Goal: Task Accomplishment & Management: Complete application form

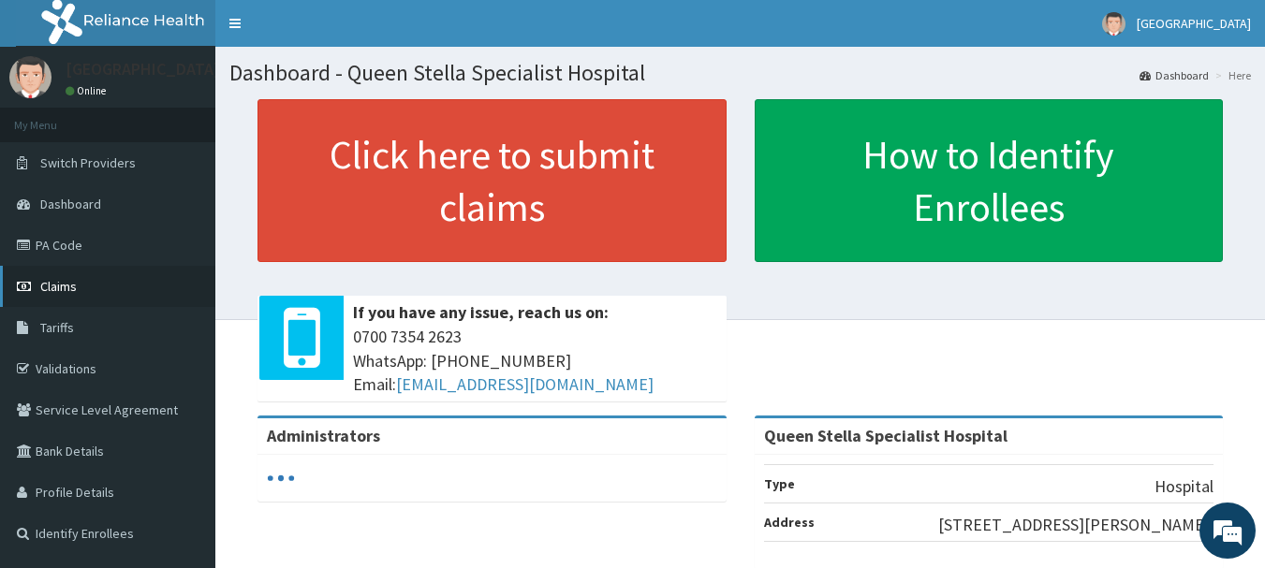
click at [58, 281] on span "Claims" at bounding box center [58, 286] width 37 height 17
click at [92, 281] on link "Claims" at bounding box center [107, 286] width 215 height 41
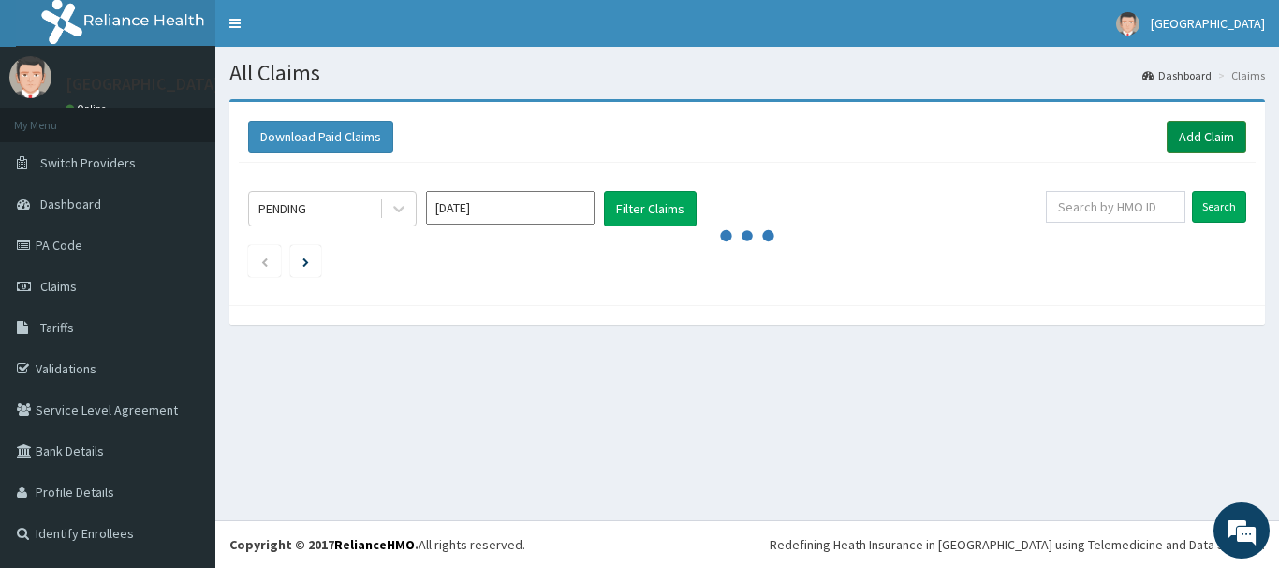
click at [1214, 136] on link "Add Claim" at bounding box center [1207, 137] width 80 height 32
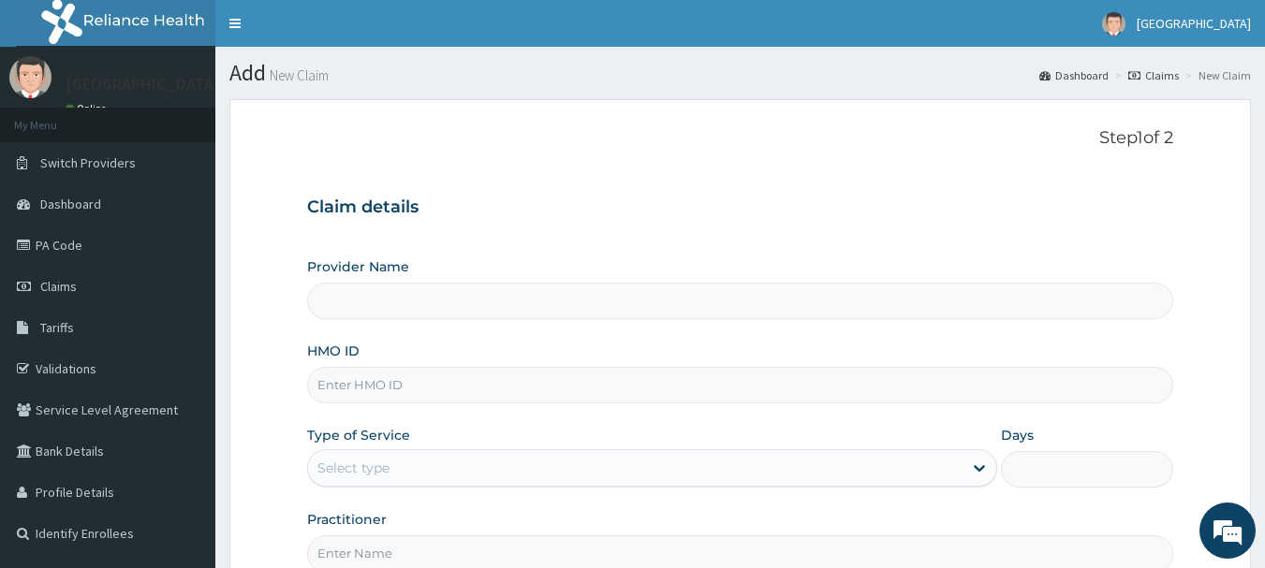
click at [376, 385] on input "HMO ID" at bounding box center [740, 385] width 867 height 37
type input "Queen Stella Specialist Hospital"
paste input "NAG/10047/A"
type input "NAG/10047/A"
drag, startPoint x: 438, startPoint y: 457, endPoint x: 444, endPoint y: 467, distance: 11.7
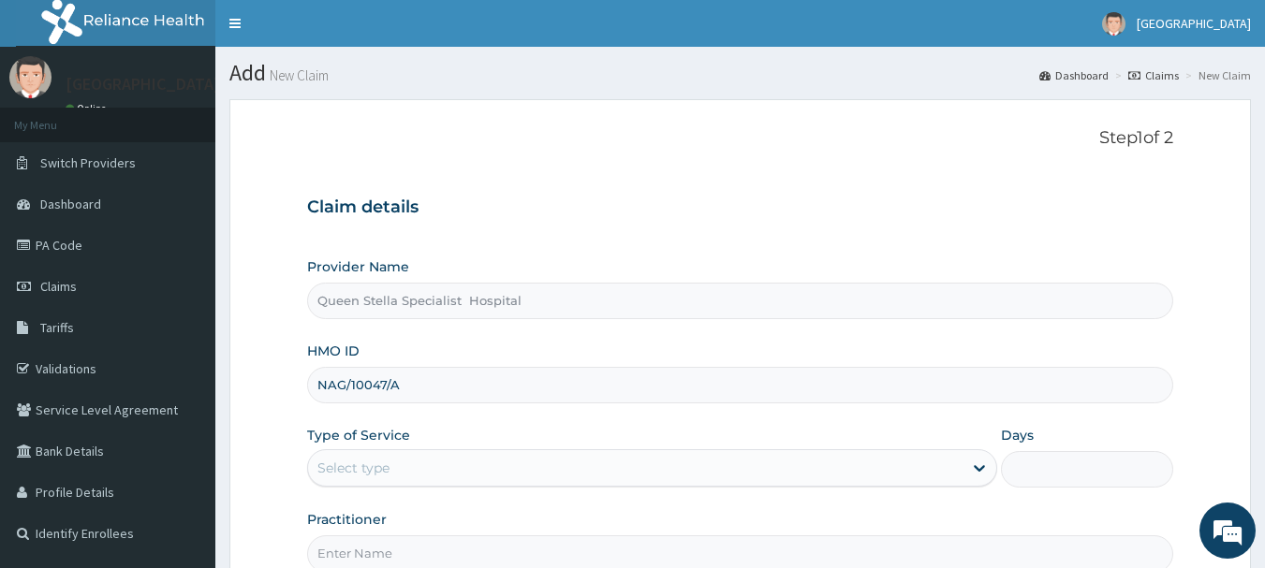
click at [441, 459] on div "Select type" at bounding box center [635, 468] width 654 height 30
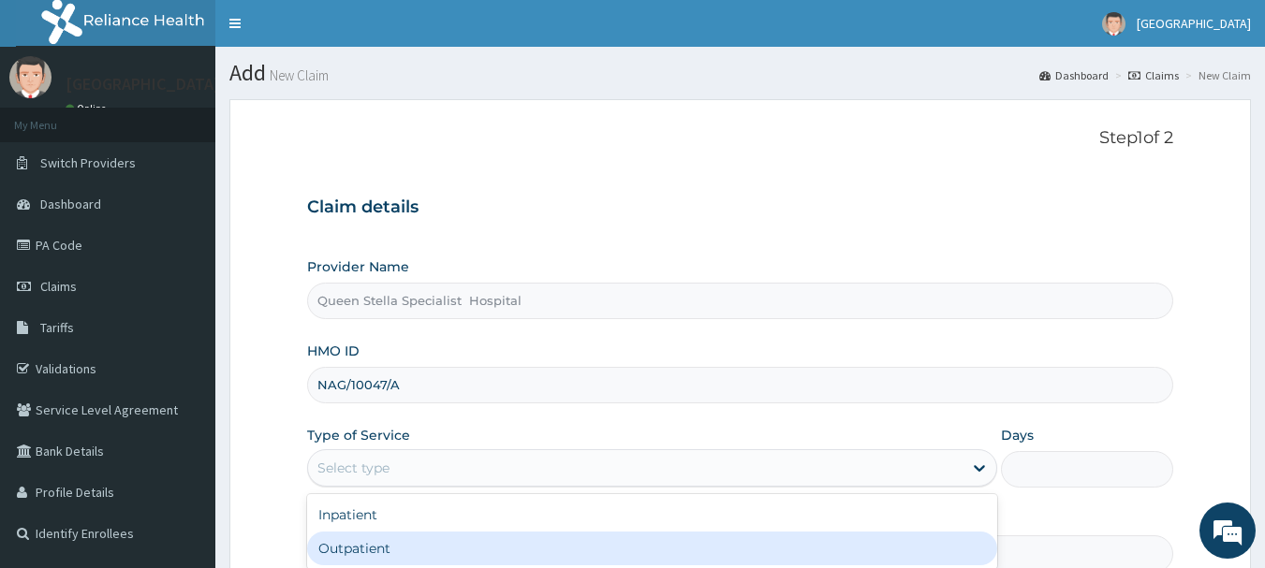
click at [462, 535] on div "Outpatient" at bounding box center [652, 549] width 690 height 34
type input "1"
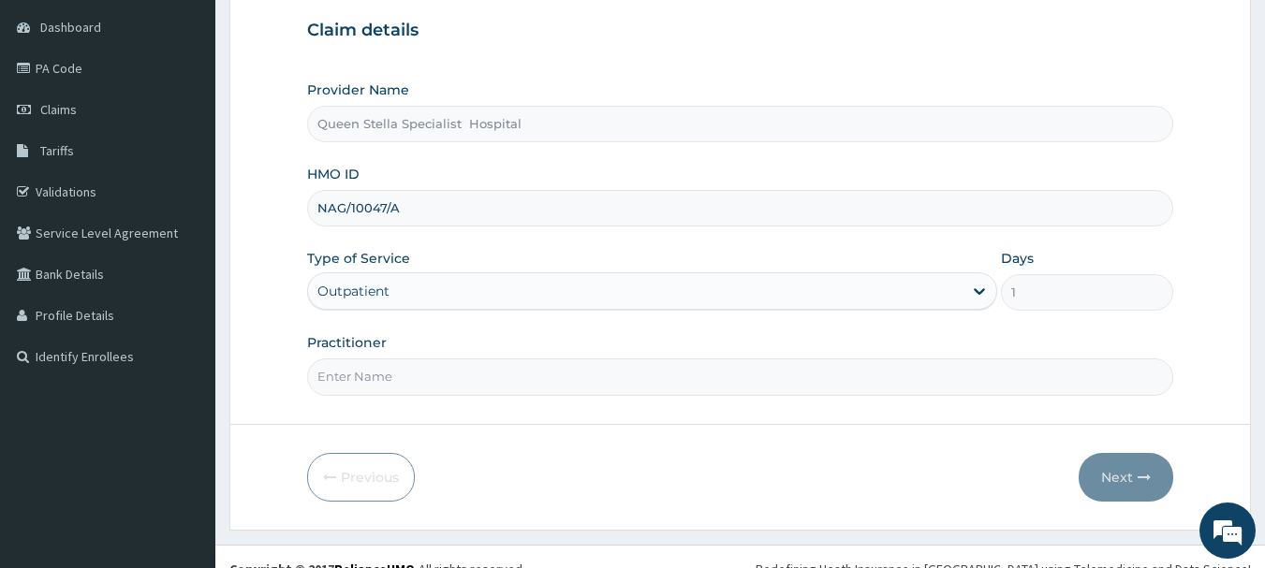
scroll to position [187, 0]
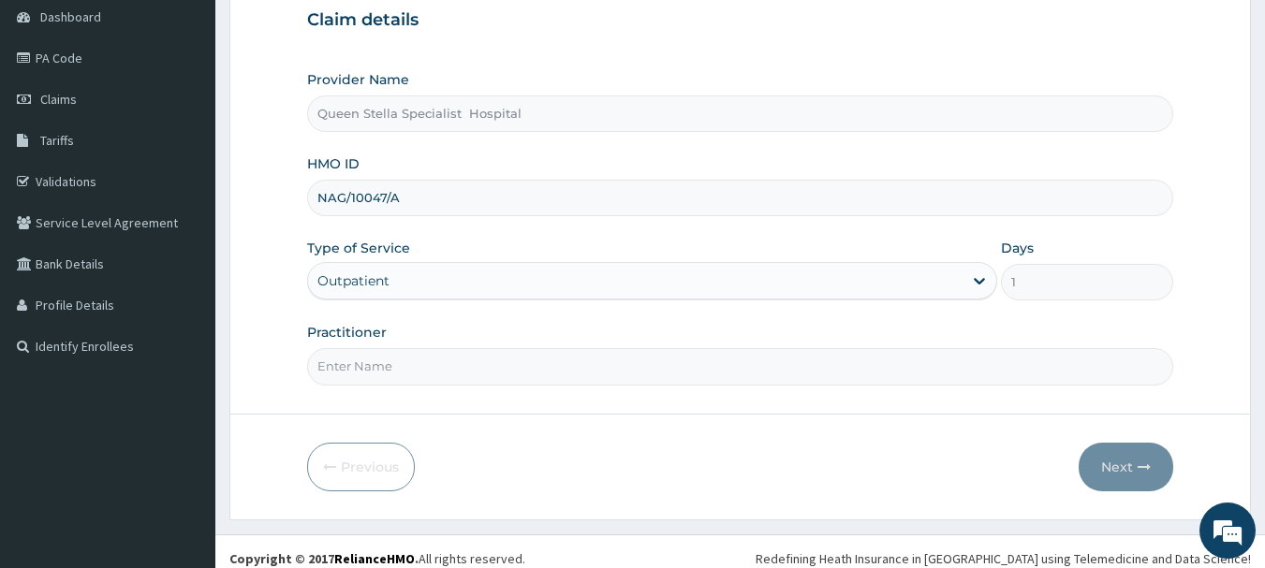
click at [563, 353] on input "Practitioner" at bounding box center [740, 366] width 867 height 37
type input "DR BASSSEY"
click at [1128, 463] on button "Next" at bounding box center [1126, 467] width 95 height 49
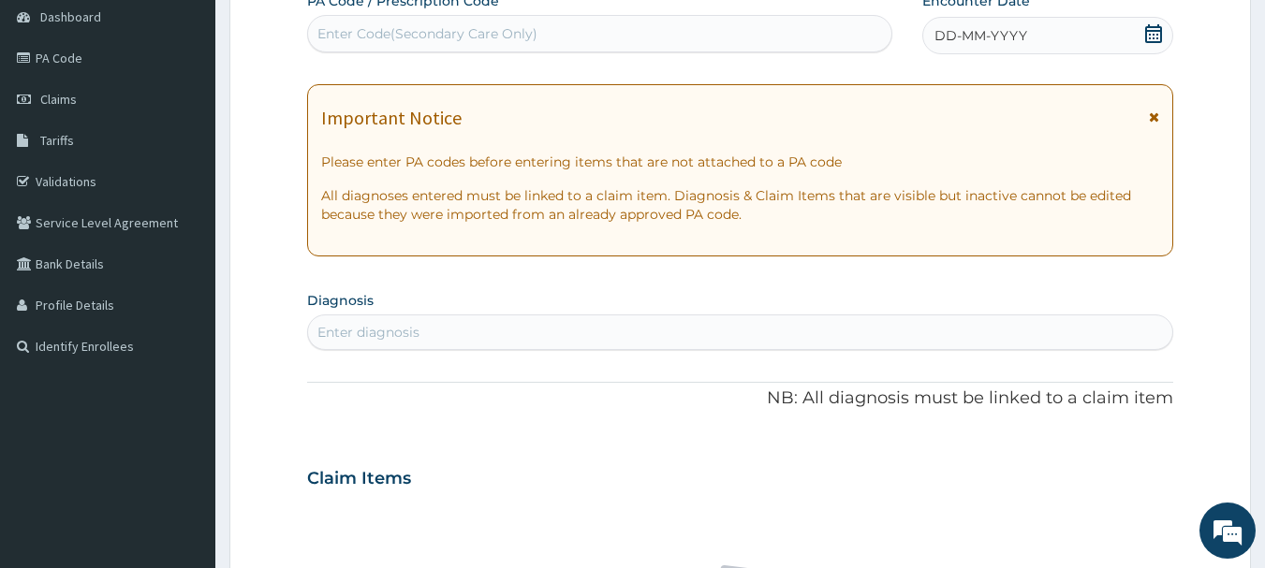
scroll to position [0, 0]
click at [1154, 34] on icon at bounding box center [1153, 33] width 17 height 19
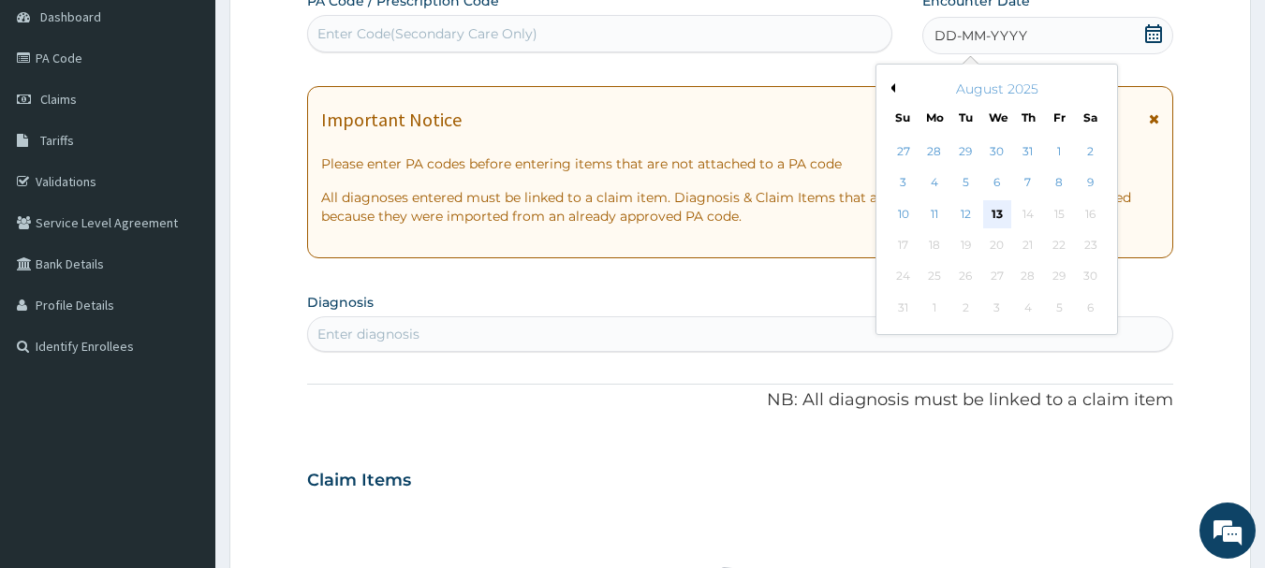
click at [998, 214] on div "13" at bounding box center [997, 214] width 28 height 28
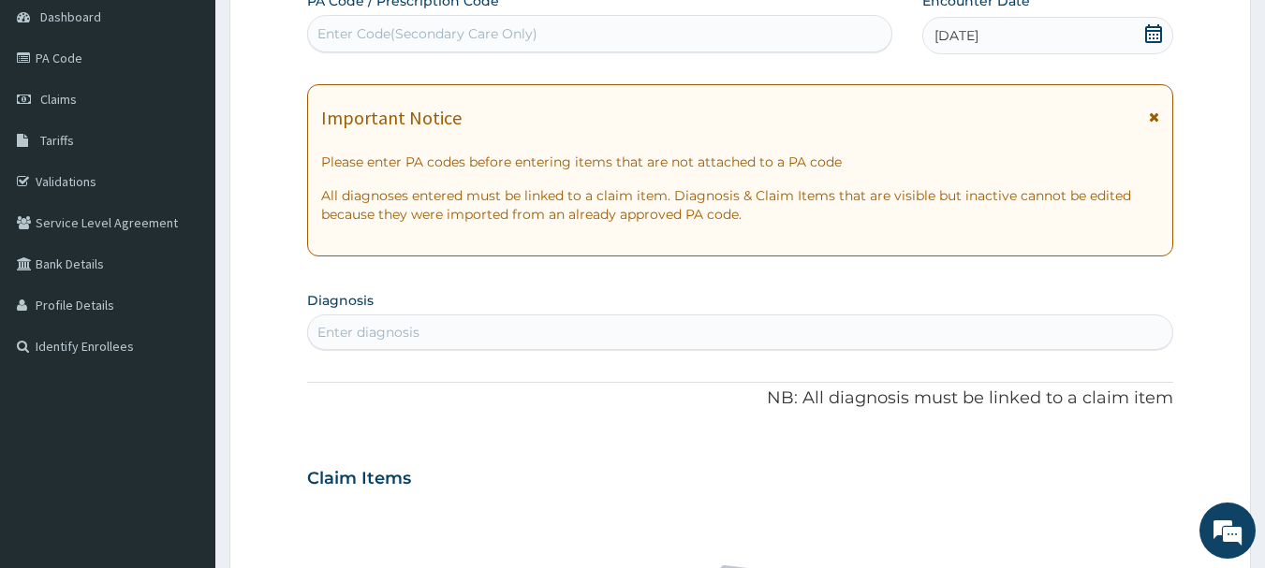
click at [482, 315] on div "Enter diagnosis" at bounding box center [740, 333] width 867 height 36
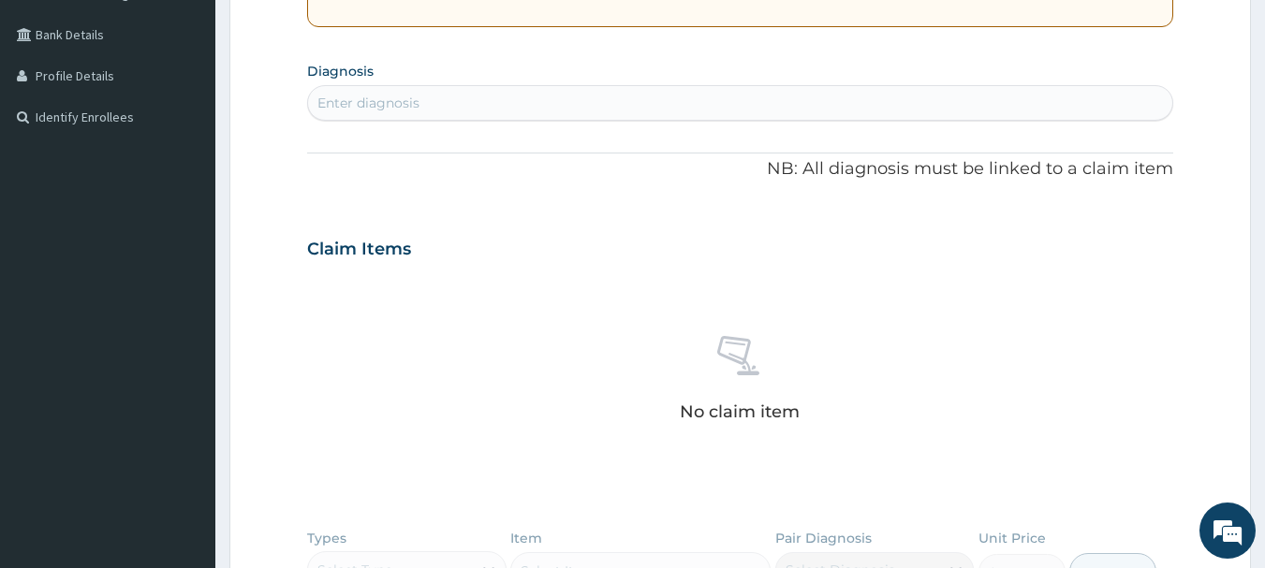
scroll to position [468, 0]
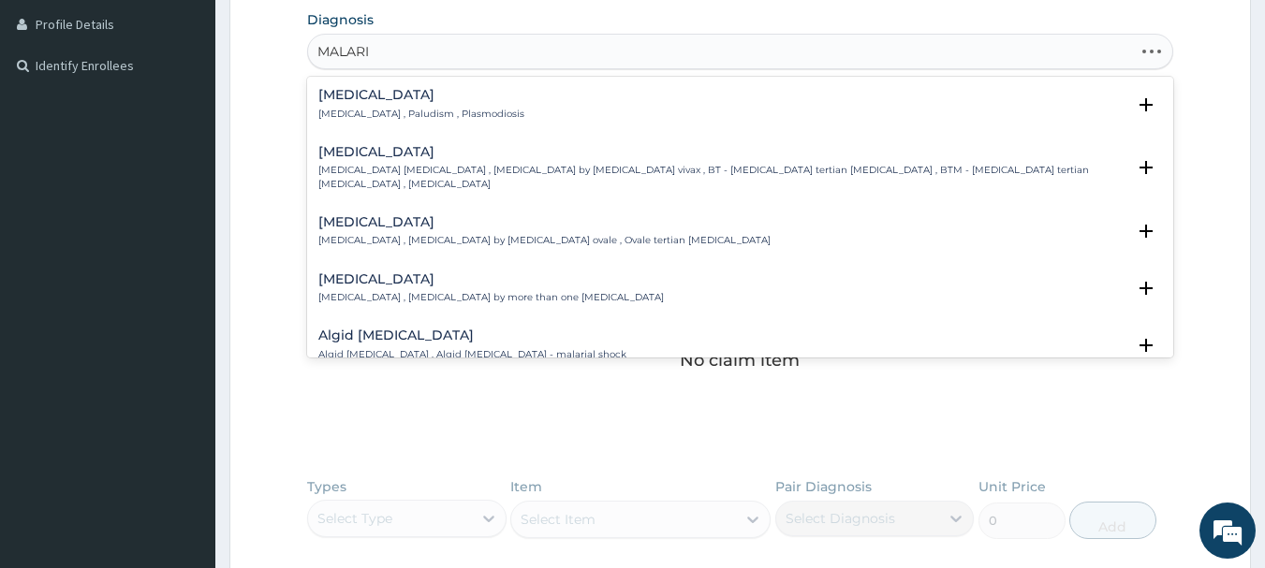
type input "MALARIA"
click at [346, 106] on div "Malaria Malaria , Paludism , Plasmodiosis" at bounding box center [421, 104] width 206 height 33
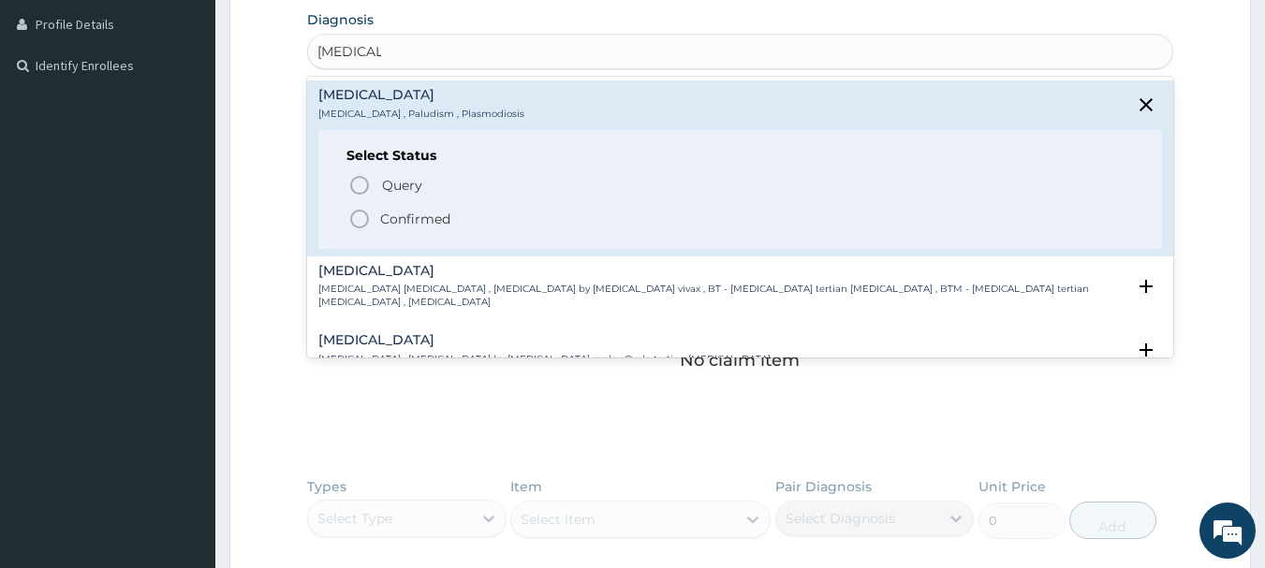
click at [365, 214] on icon "status option filled" at bounding box center [359, 219] width 22 height 22
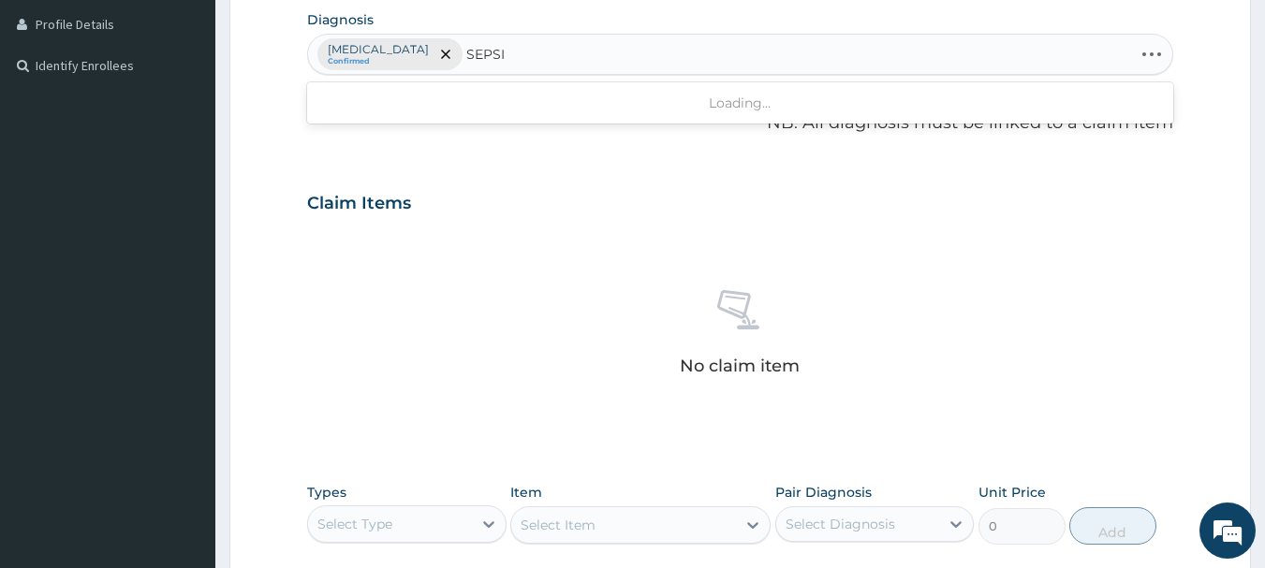
type input "SEPSIS"
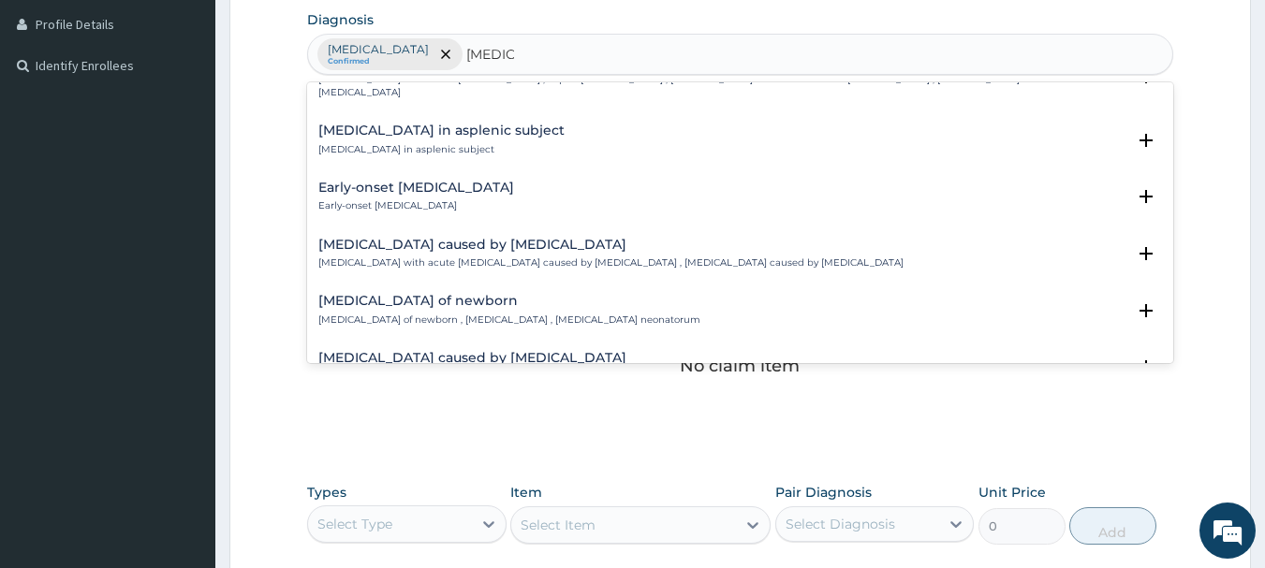
scroll to position [1779, 0]
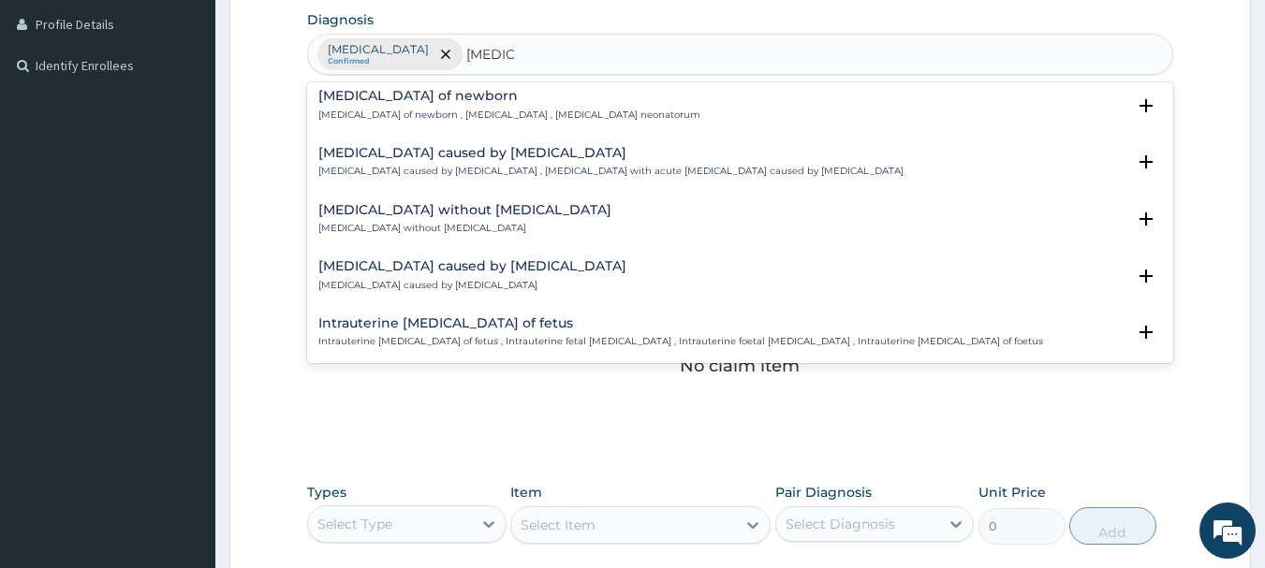
click at [433, 165] on p "Sepsis caused by Salmonella , Severe sepsis with acute organ dysfunction caused…" at bounding box center [610, 171] width 585 height 13
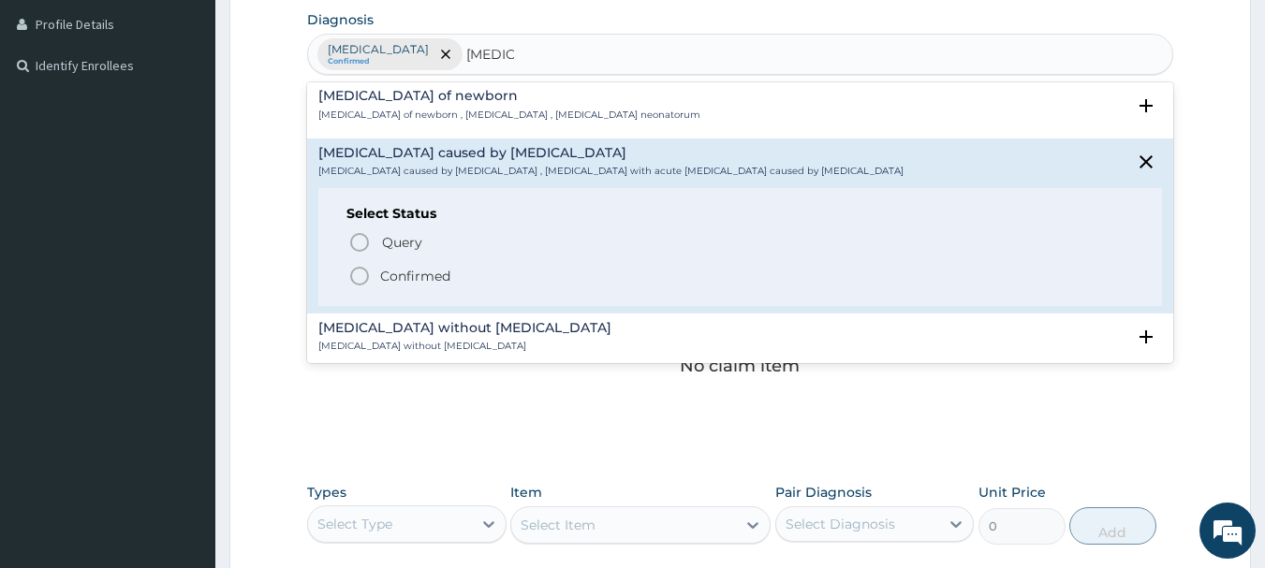
click at [355, 265] on icon "status option filled" at bounding box center [359, 276] width 22 height 22
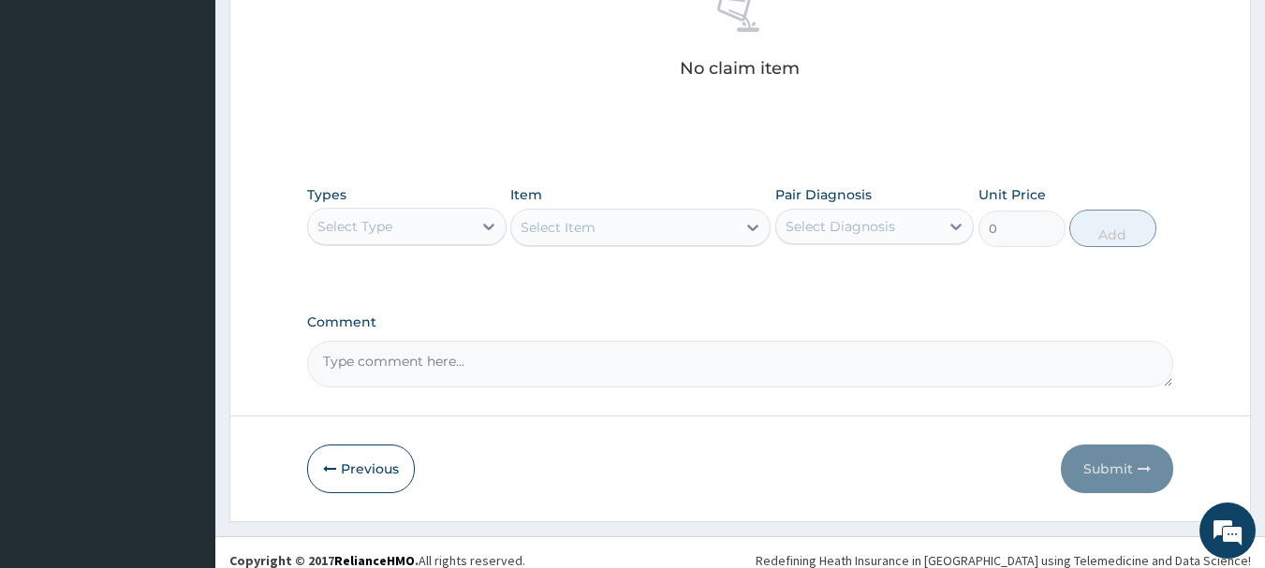
scroll to position [782, 0]
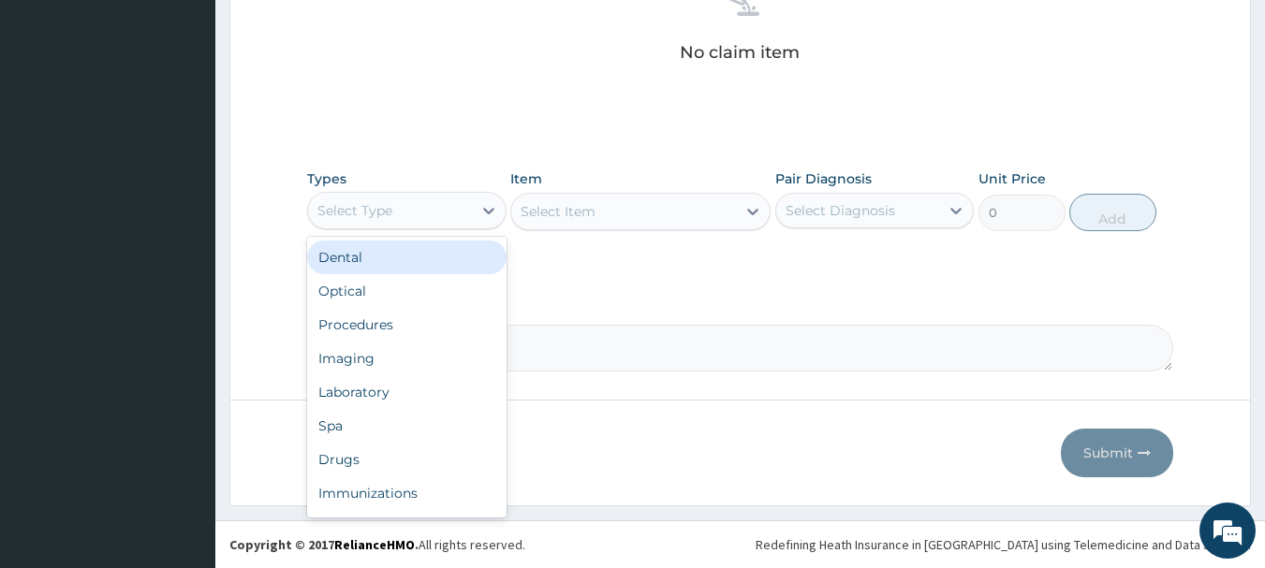
click at [436, 218] on div "Select Type" at bounding box center [390, 211] width 164 height 30
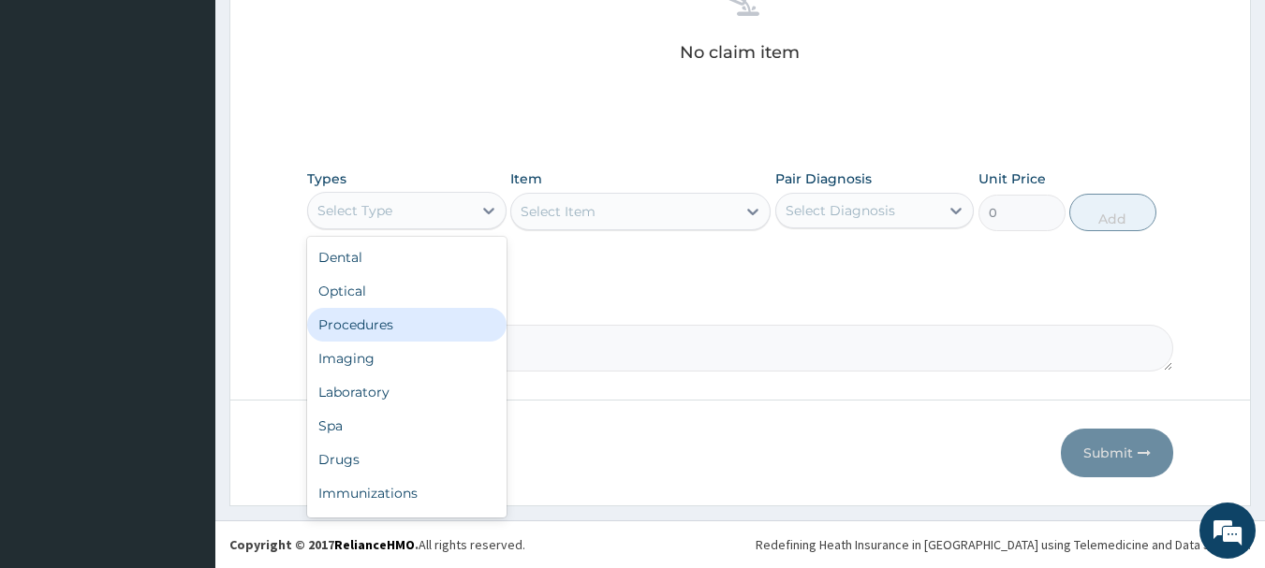
click at [419, 316] on div "Procedures" at bounding box center [406, 325] width 199 height 34
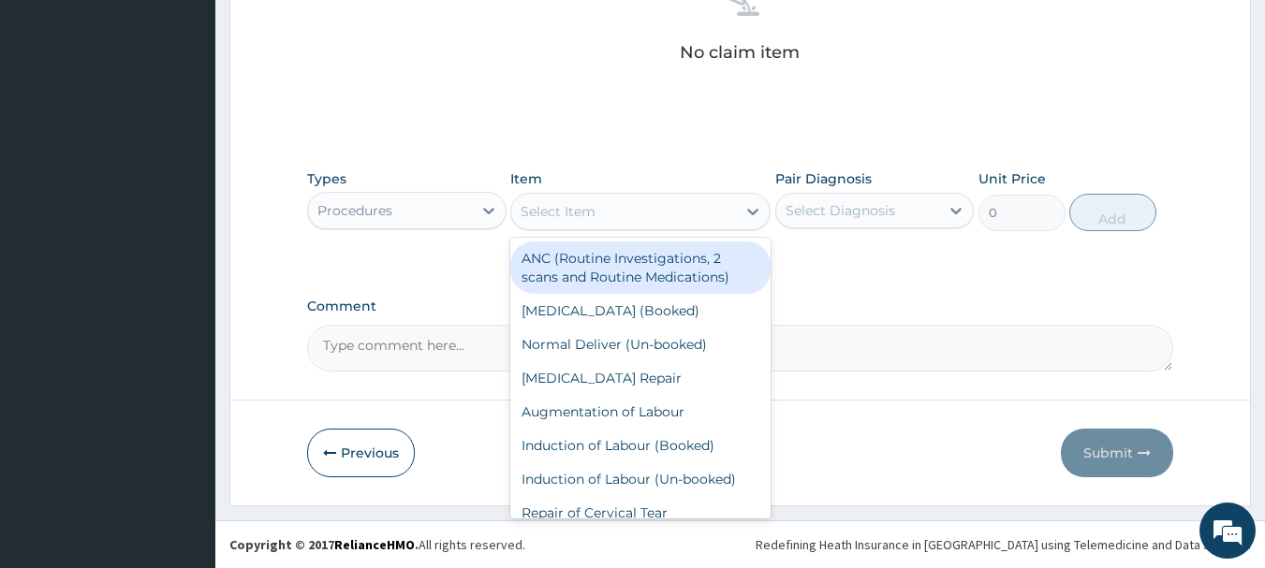
click at [575, 206] on div "Select Item" at bounding box center [558, 211] width 75 height 19
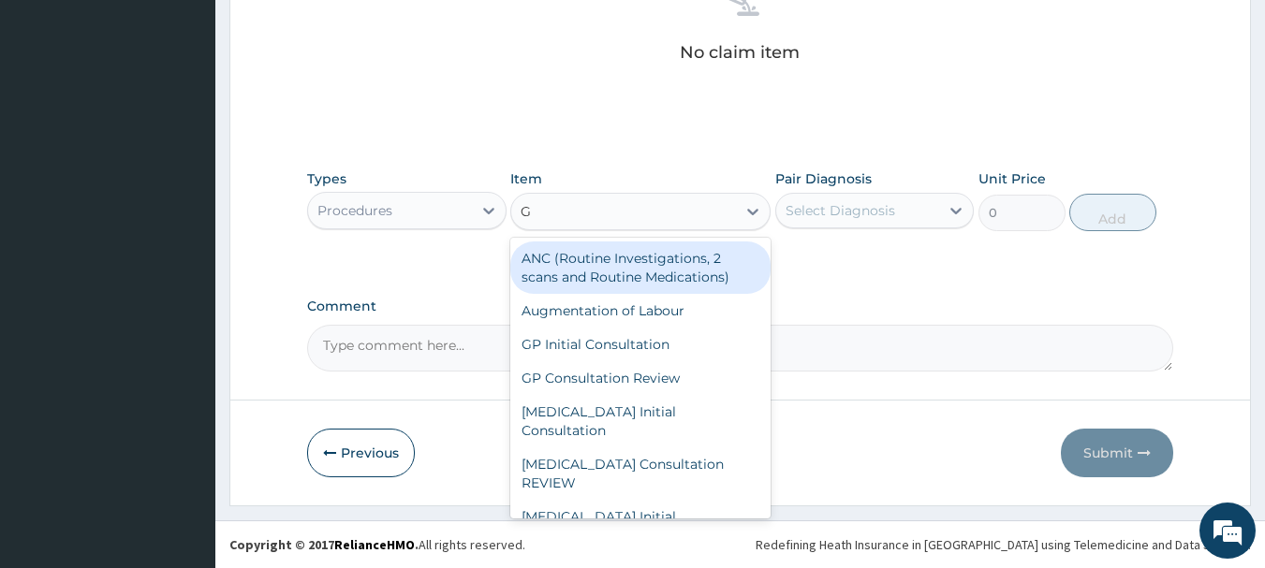
type input "GP"
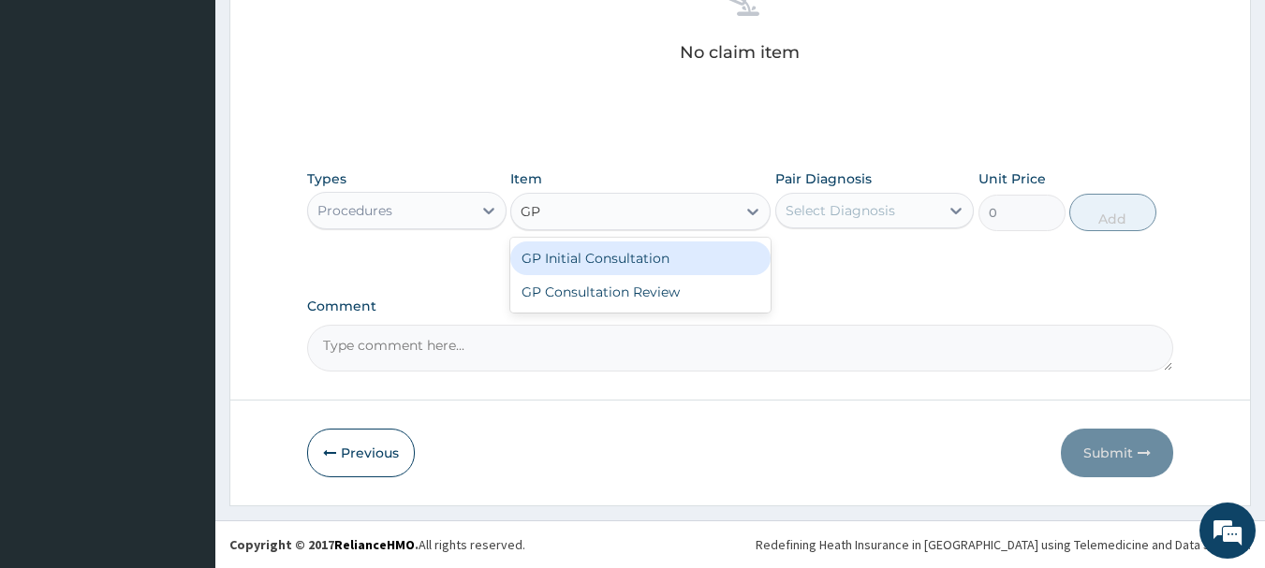
click at [616, 255] on div "GP Initial Consultation" at bounding box center [640, 259] width 260 height 34
type input "2500"
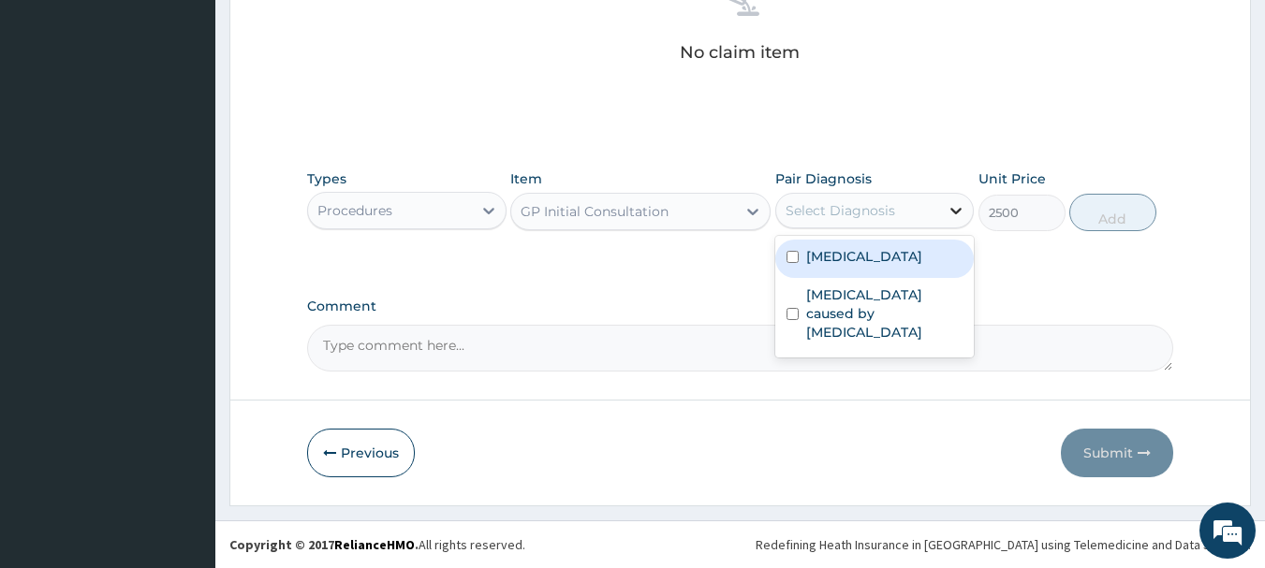
click at [959, 208] on icon at bounding box center [956, 210] width 19 height 19
click at [788, 261] on input "checkbox" at bounding box center [792, 257] width 12 height 12
checkbox input "true"
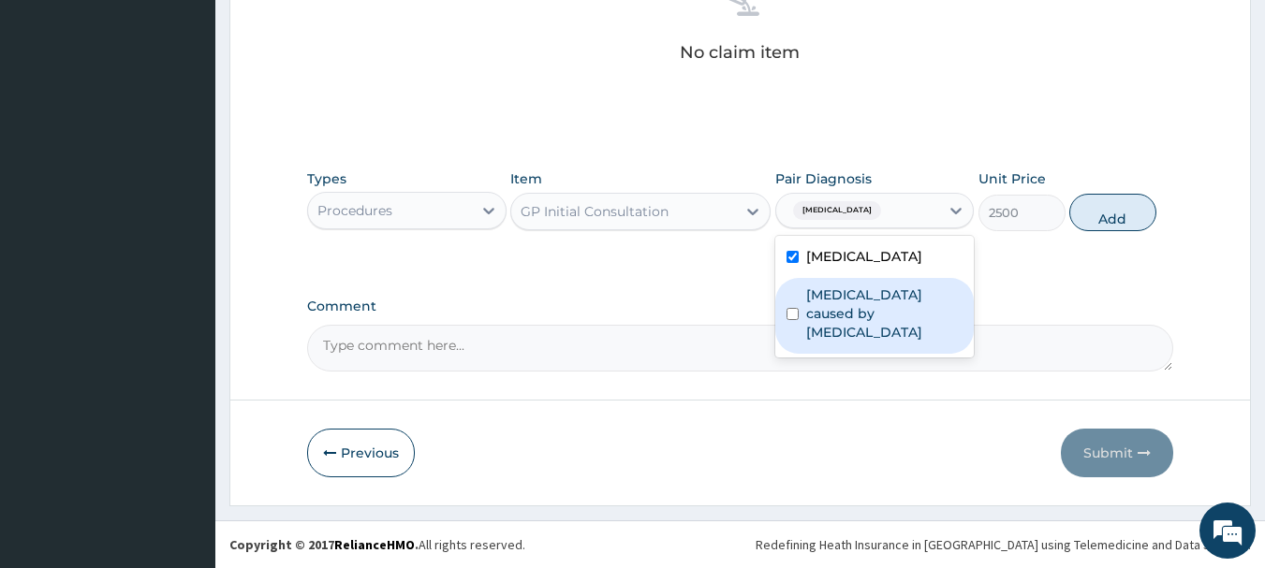
click at [788, 308] on input "checkbox" at bounding box center [792, 314] width 12 height 12
checkbox input "true"
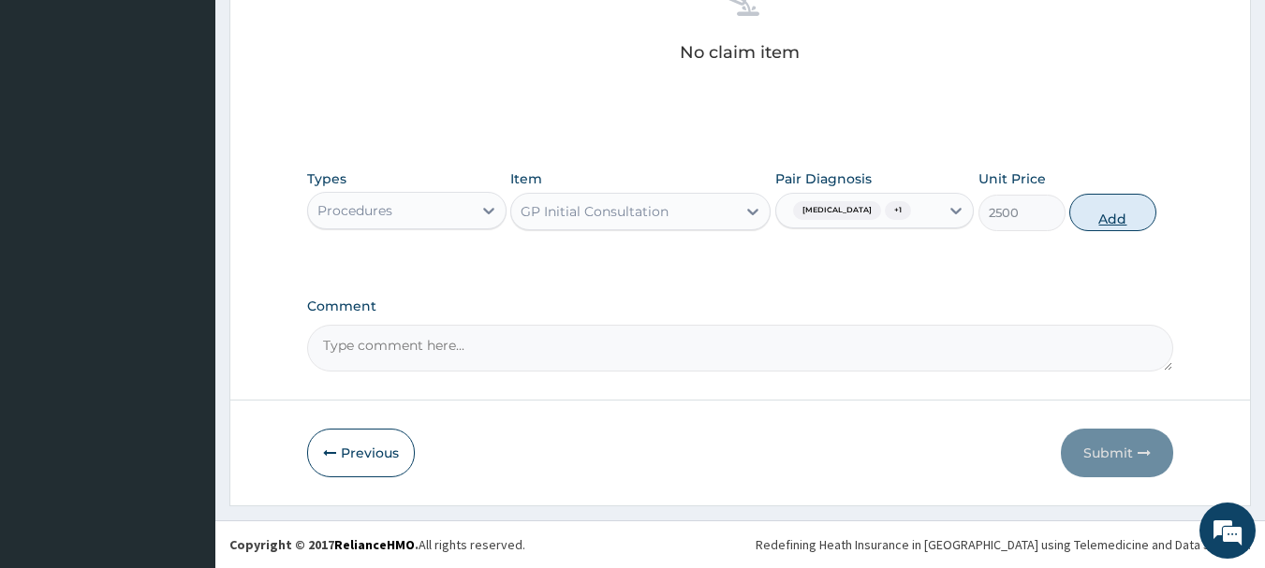
click at [1109, 213] on button "Add" at bounding box center [1112, 212] width 87 height 37
type input "0"
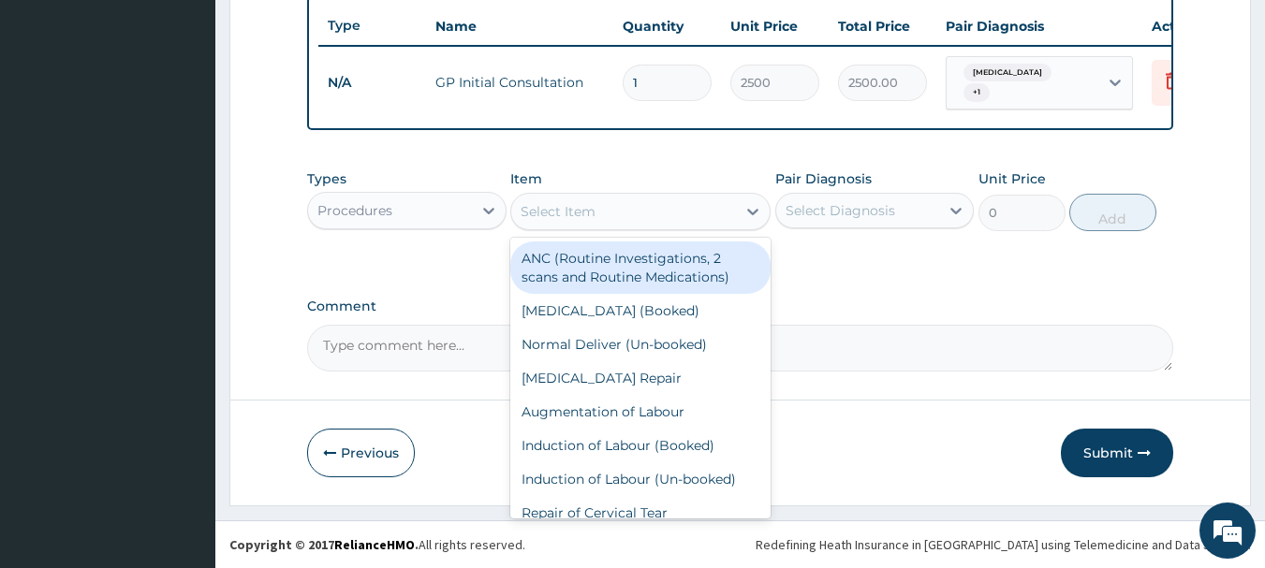
click at [697, 214] on div "Select Item" at bounding box center [623, 212] width 225 height 30
click at [491, 208] on icon at bounding box center [488, 210] width 19 height 19
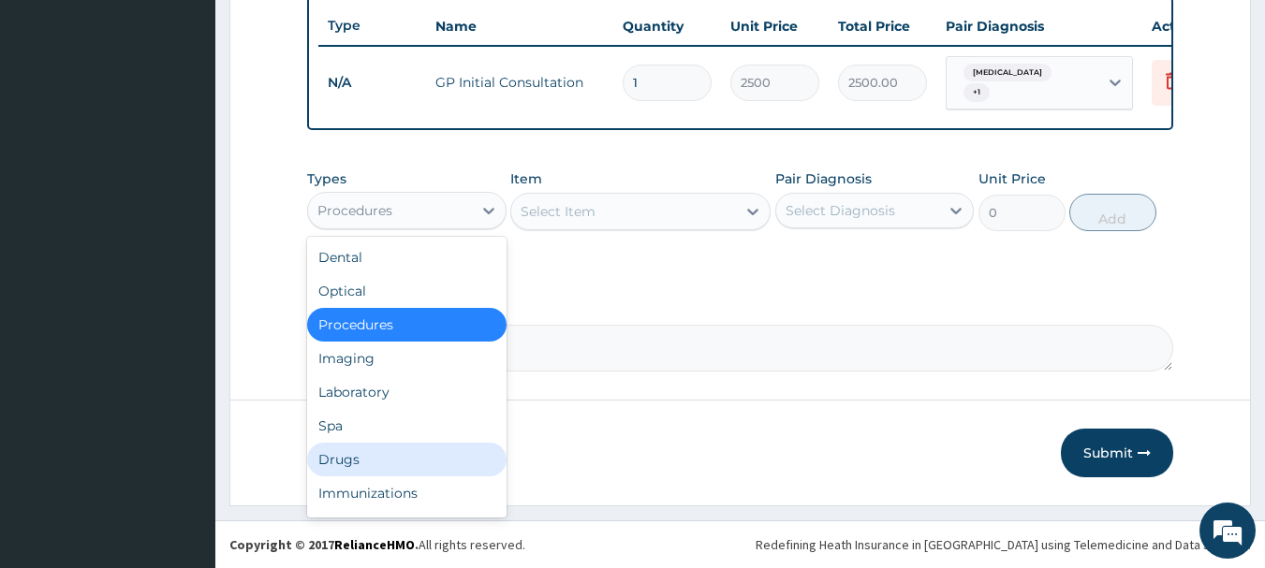
drag, startPoint x: 442, startPoint y: 448, endPoint x: 444, endPoint y: 434, distance: 13.2
click at [444, 448] on div "Drugs" at bounding box center [406, 460] width 199 height 34
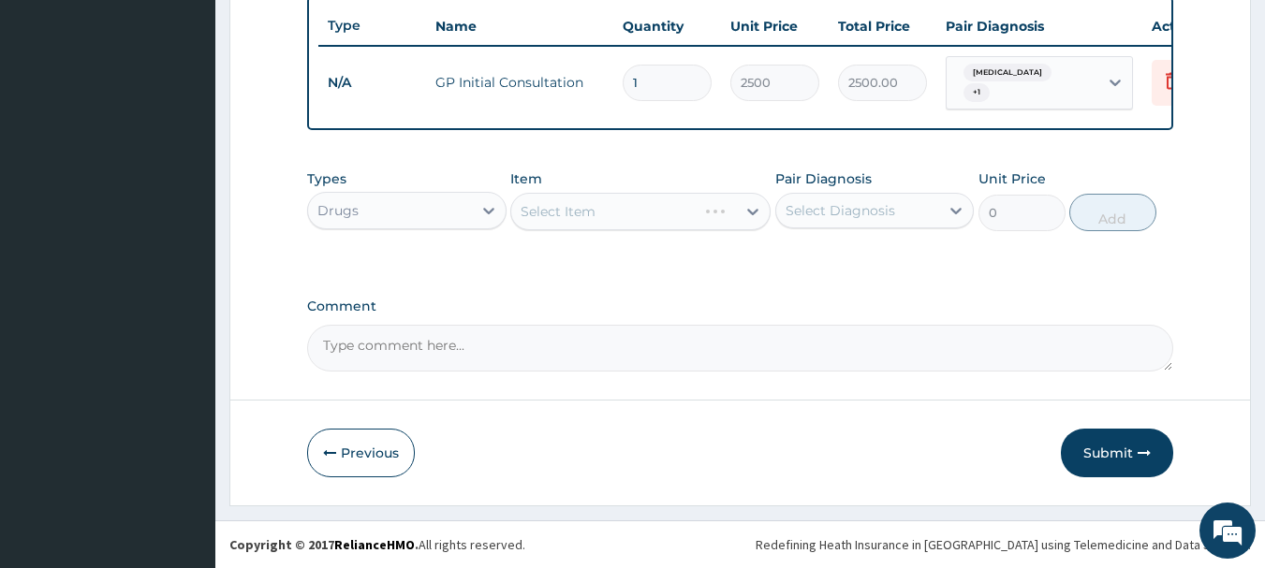
click at [558, 216] on div "Select Item" at bounding box center [640, 211] width 260 height 37
click at [555, 209] on div "Select Item" at bounding box center [640, 211] width 260 height 37
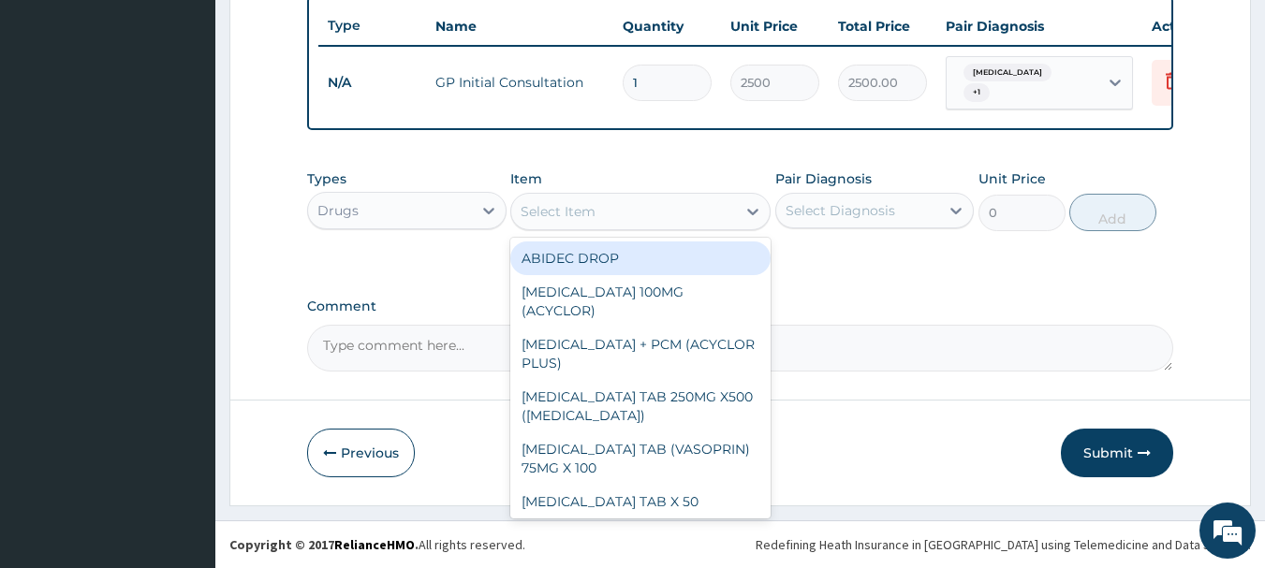
click at [541, 211] on div "Select Item" at bounding box center [558, 211] width 75 height 19
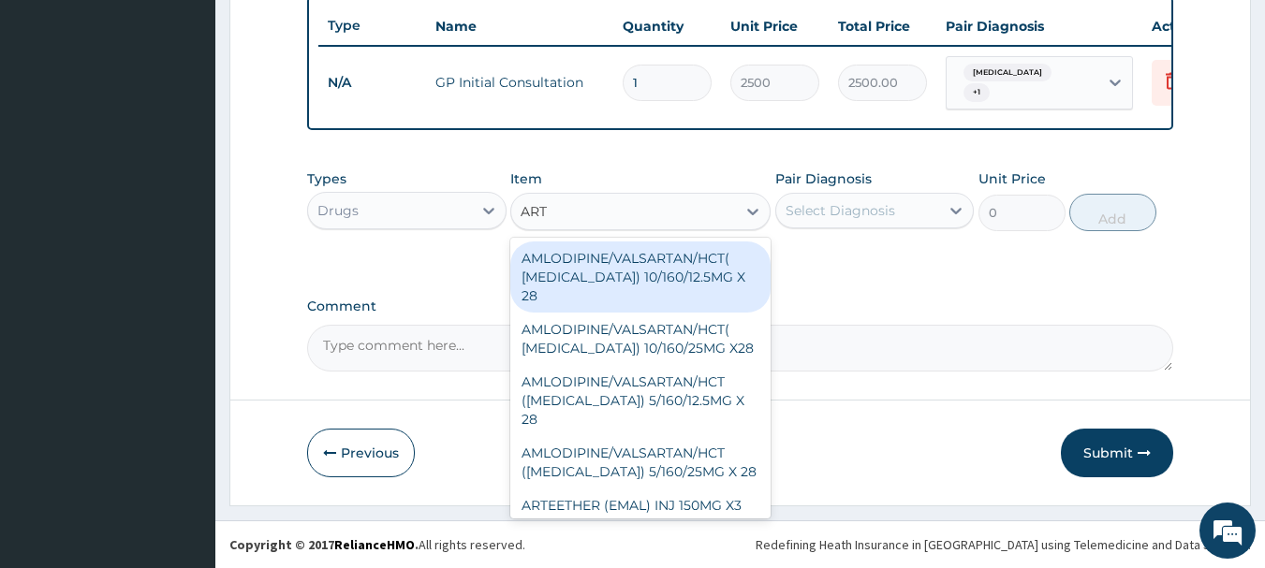
type input "ARTE"
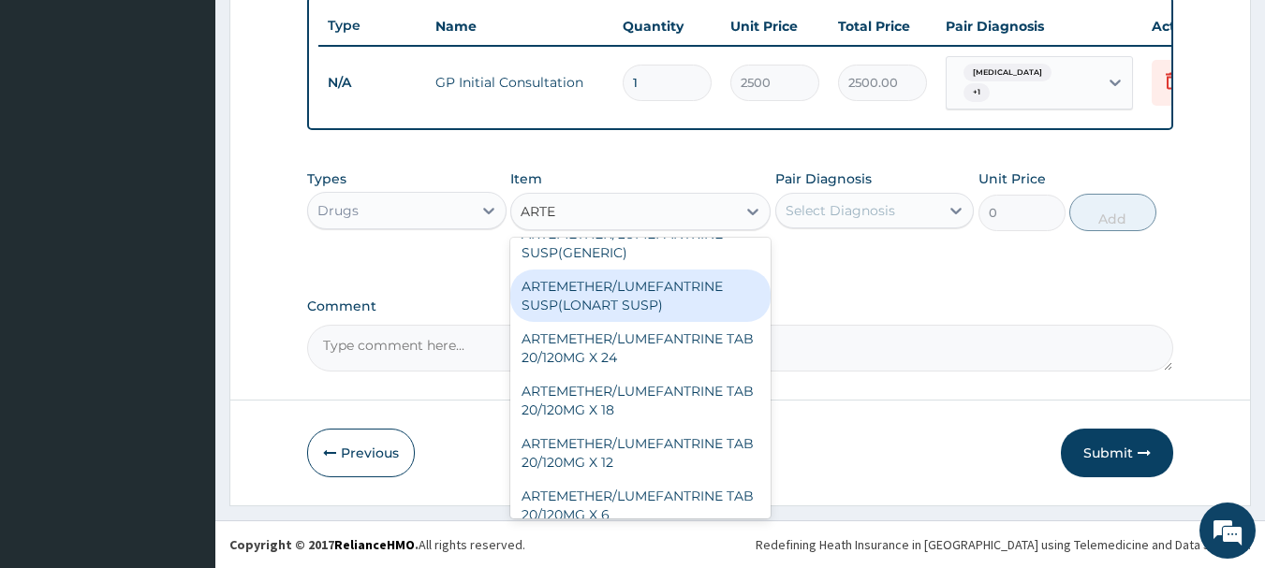
scroll to position [187, 0]
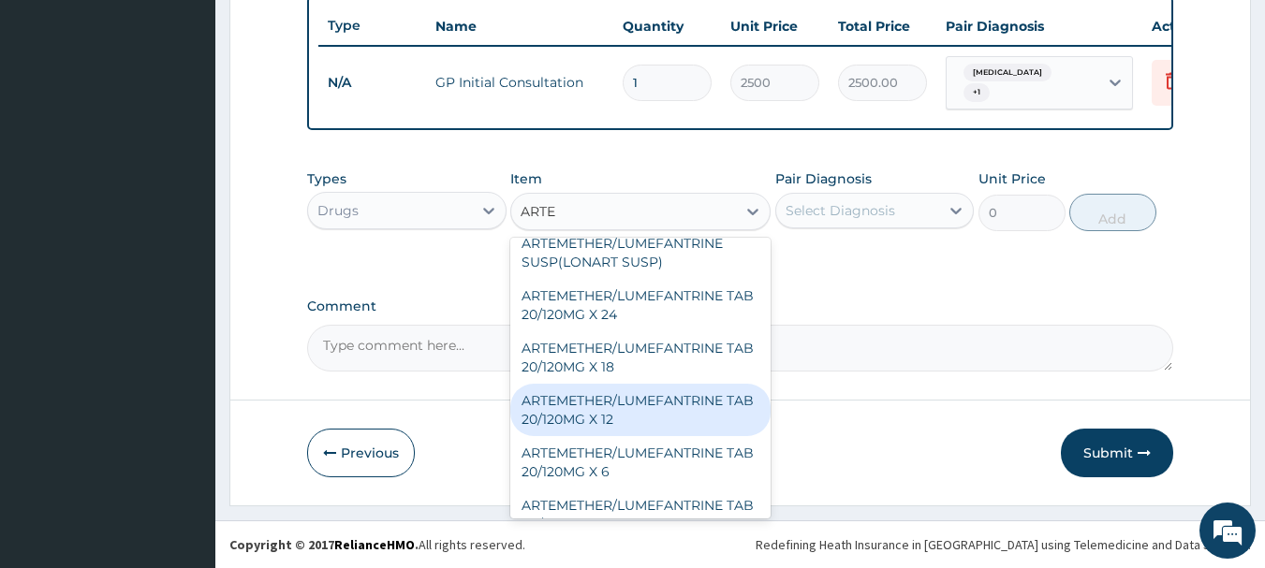
click at [623, 409] on div "ARTEMETHER/LUMEFANTRINE TAB 20/120MG X 12" at bounding box center [640, 410] width 260 height 52
type input "450"
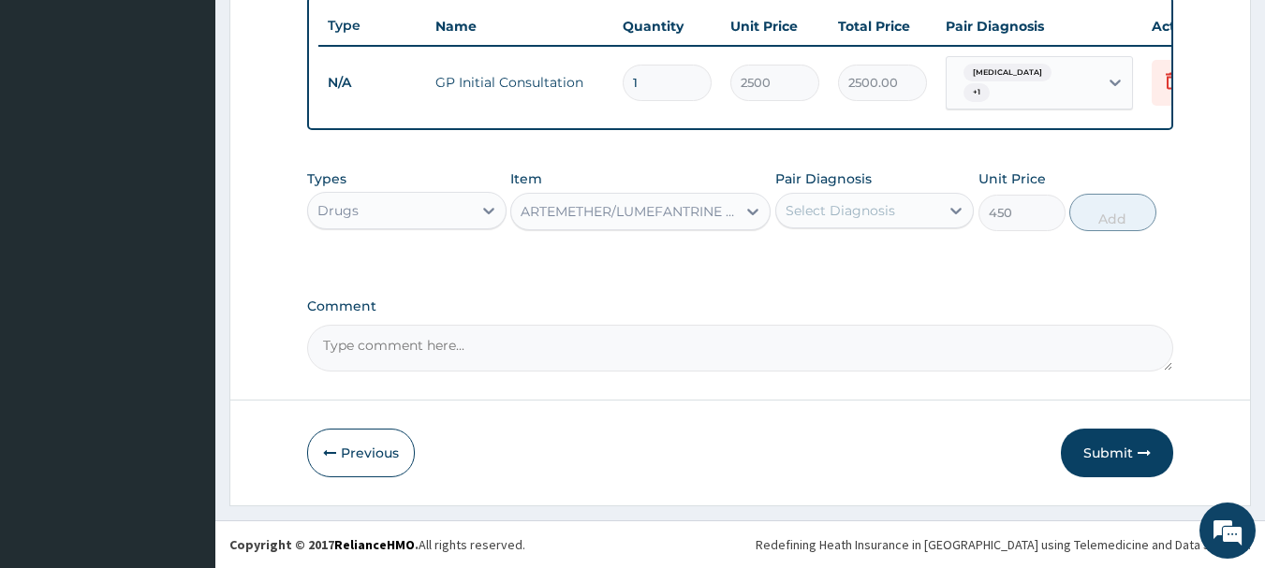
click at [686, 214] on div "ARTEMETHER/LUMEFANTRINE TAB 20/120MG X 12" at bounding box center [629, 211] width 217 height 19
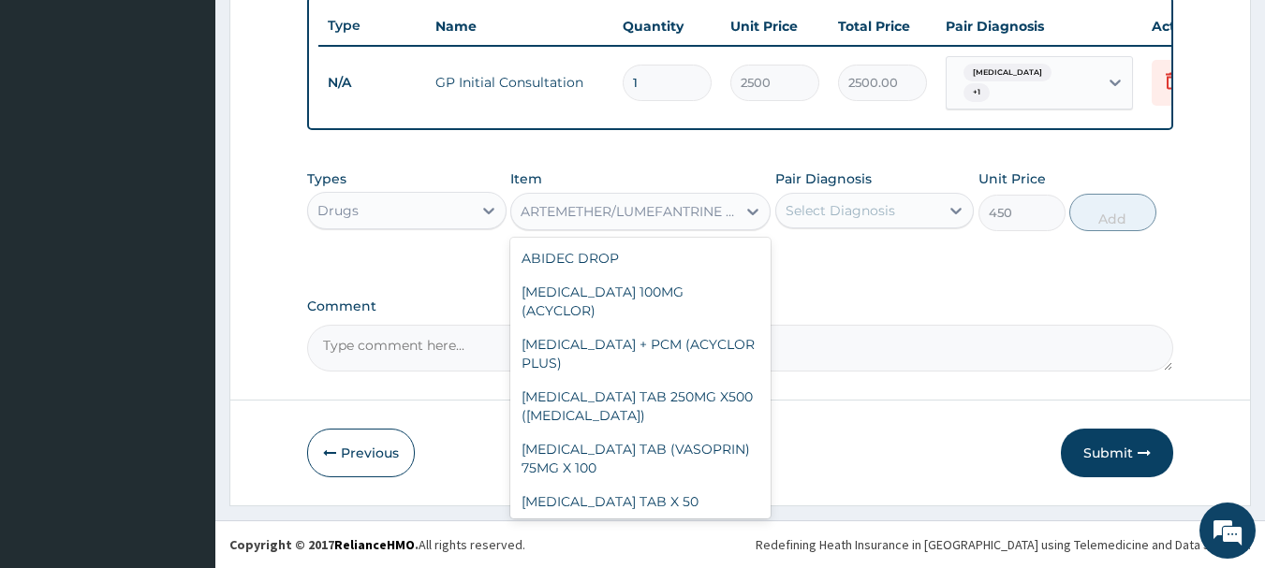
scroll to position [2328, 0]
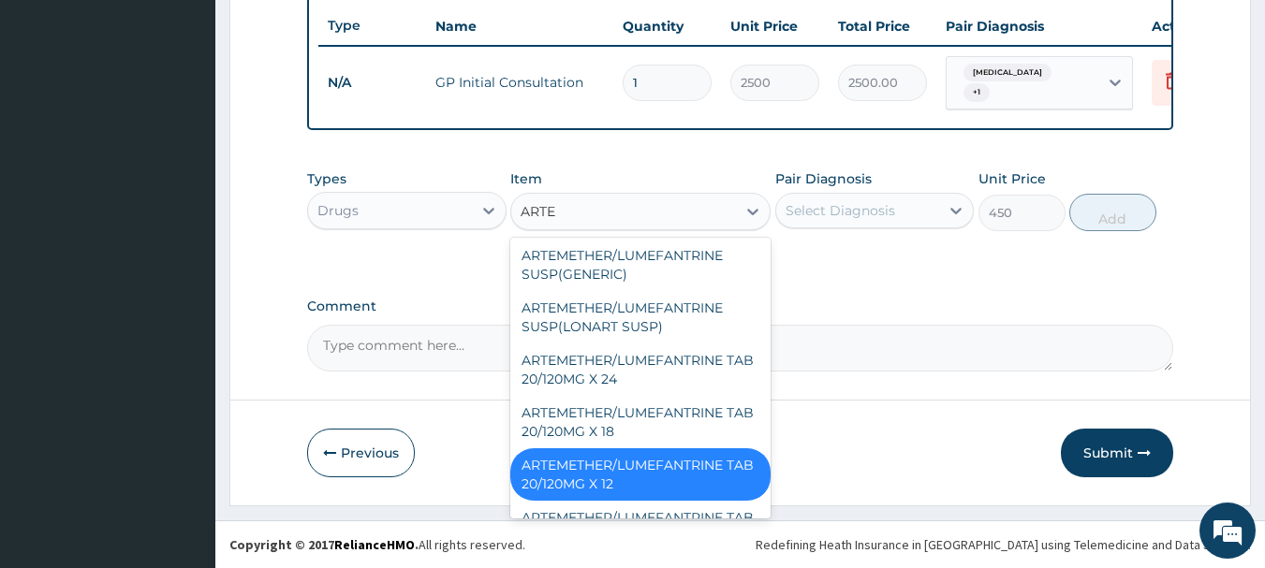
type input "ARTEM"
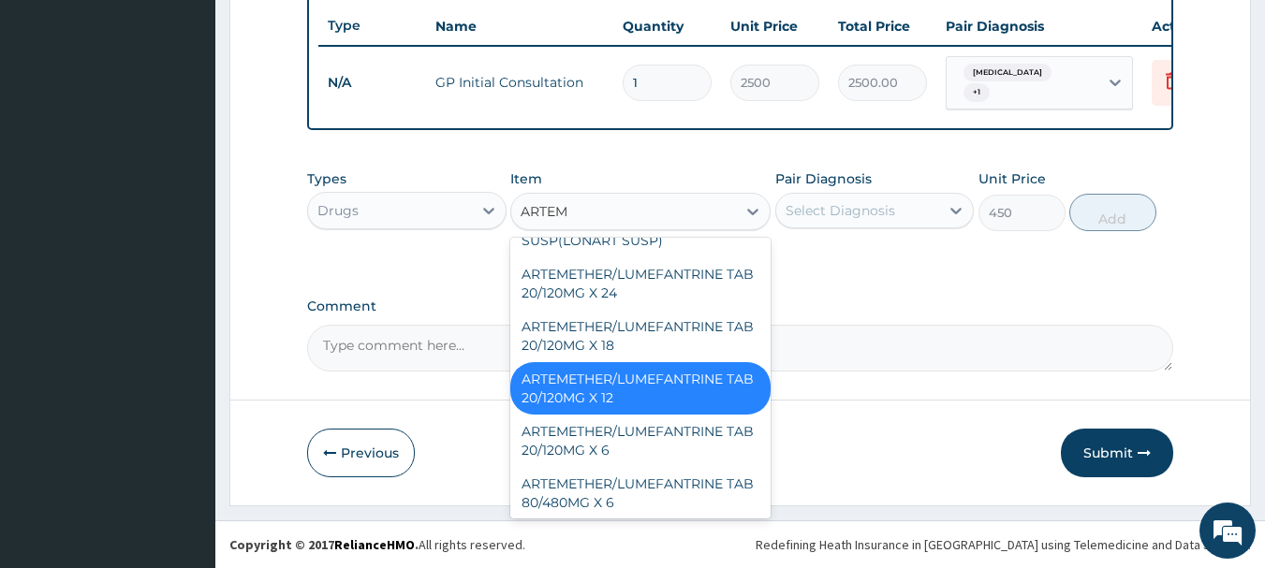
scroll to position [37, 0]
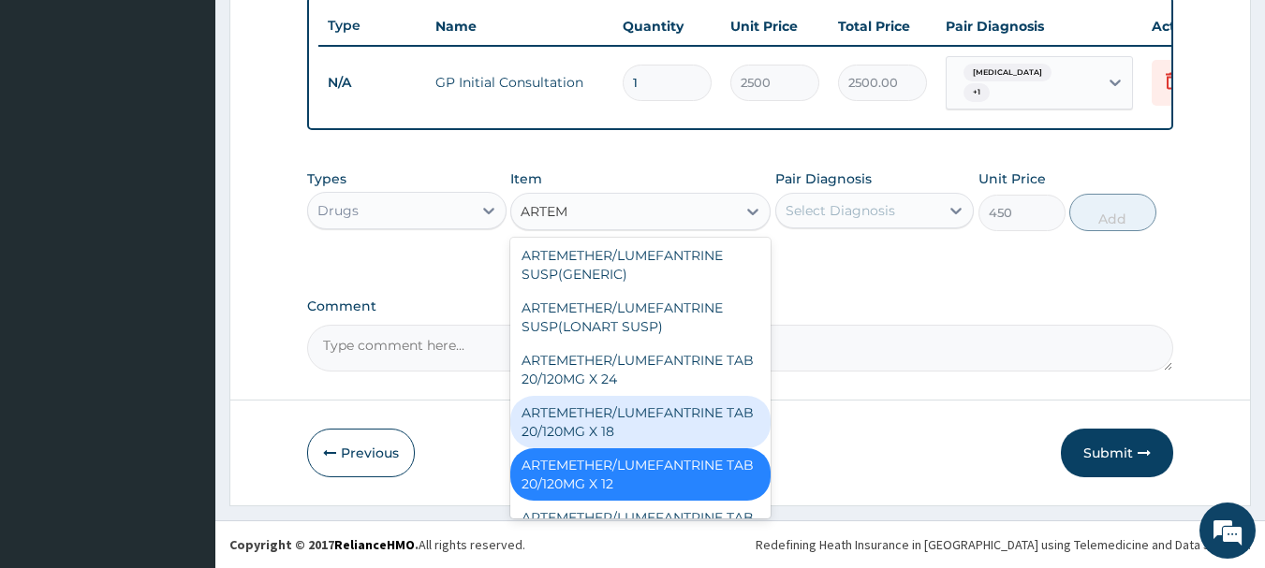
click at [610, 423] on div "ARTEMETHER/LUMEFANTRINE TAB 20/120MG X 18" at bounding box center [640, 422] width 260 height 52
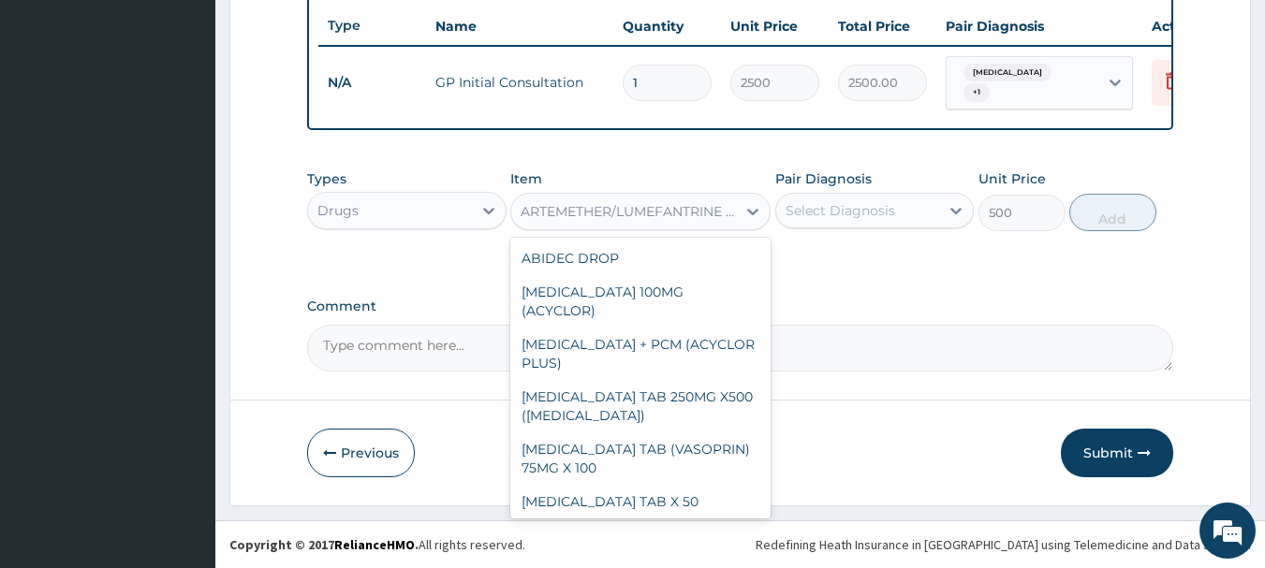
click at [602, 207] on div "ARTEMETHER/LUMEFANTRINE TAB 20/120MG X 18" at bounding box center [629, 211] width 217 height 19
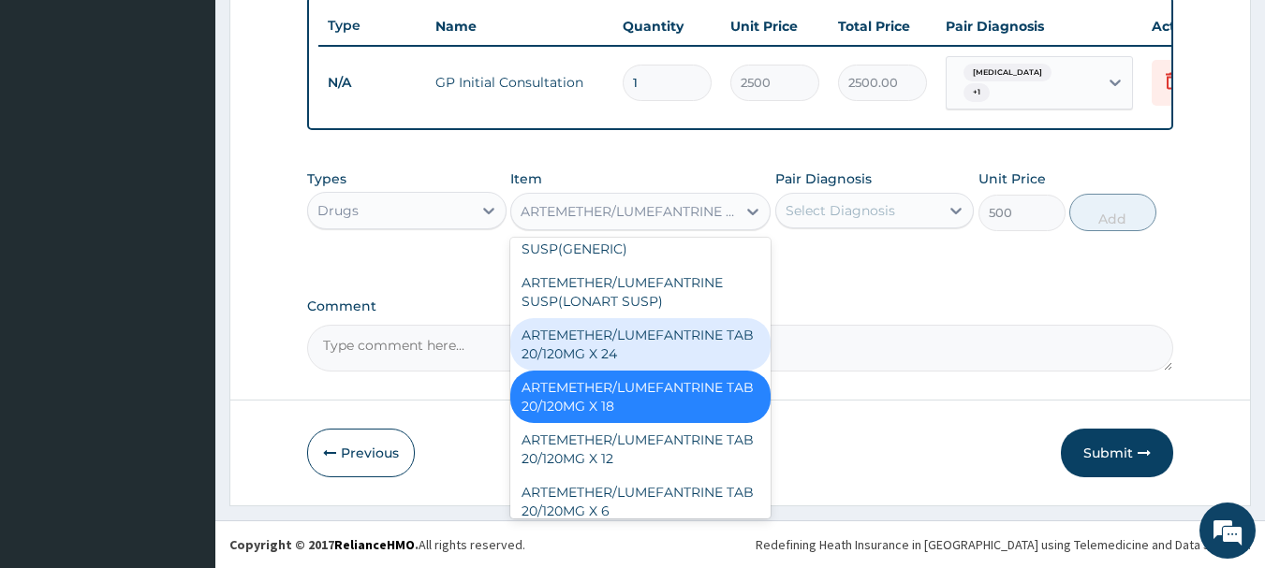
scroll to position [2463, 0]
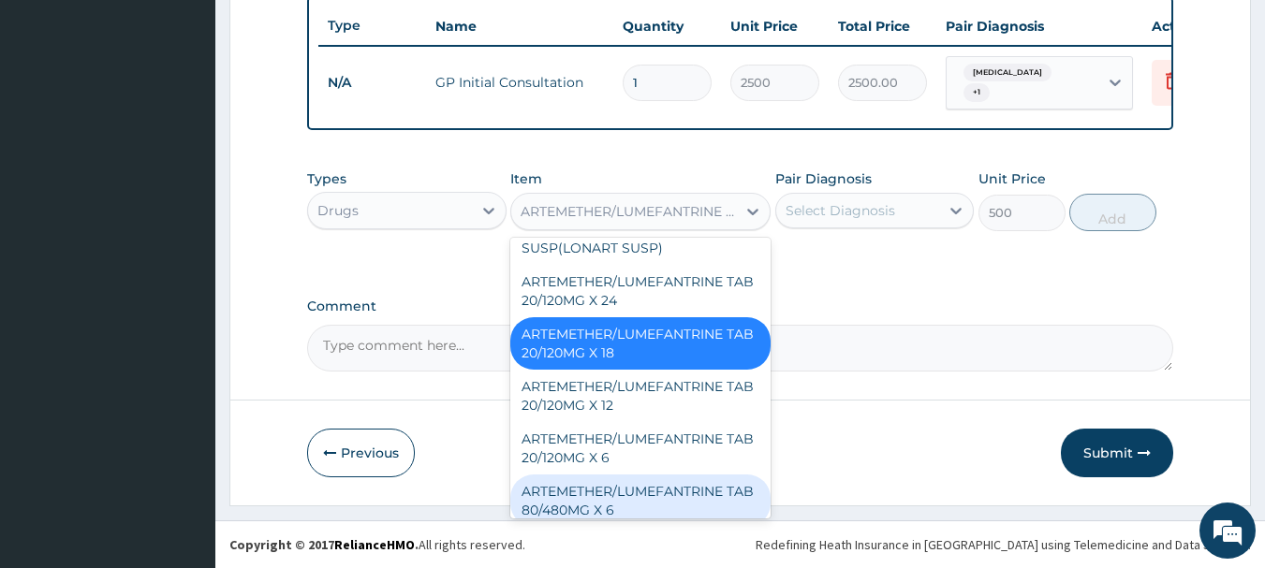
click at [625, 475] on div "ARTEMETHER/LUMEFANTRINE TAB 80/480MG X 6" at bounding box center [640, 501] width 260 height 52
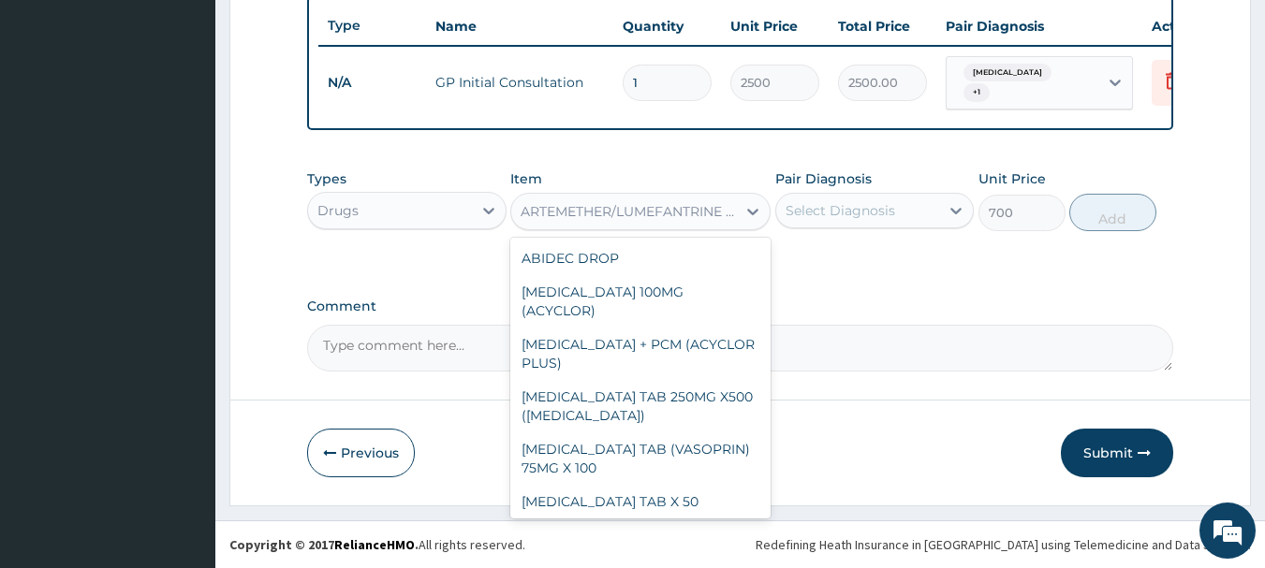
click at [616, 207] on div "ARTEMETHER/LUMEFANTRINE TAB 80/480MG X 6" at bounding box center [629, 211] width 217 height 19
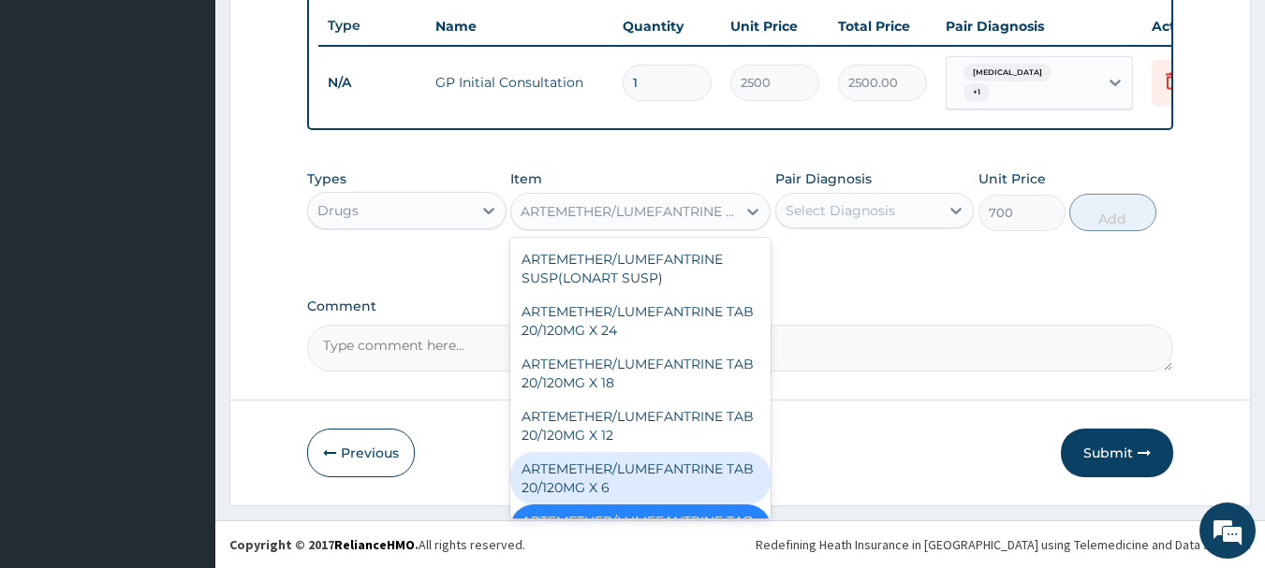
click at [637, 452] on div "ARTEMETHER/LUMEFANTRINE TAB 20/120MG X 6" at bounding box center [640, 478] width 260 height 52
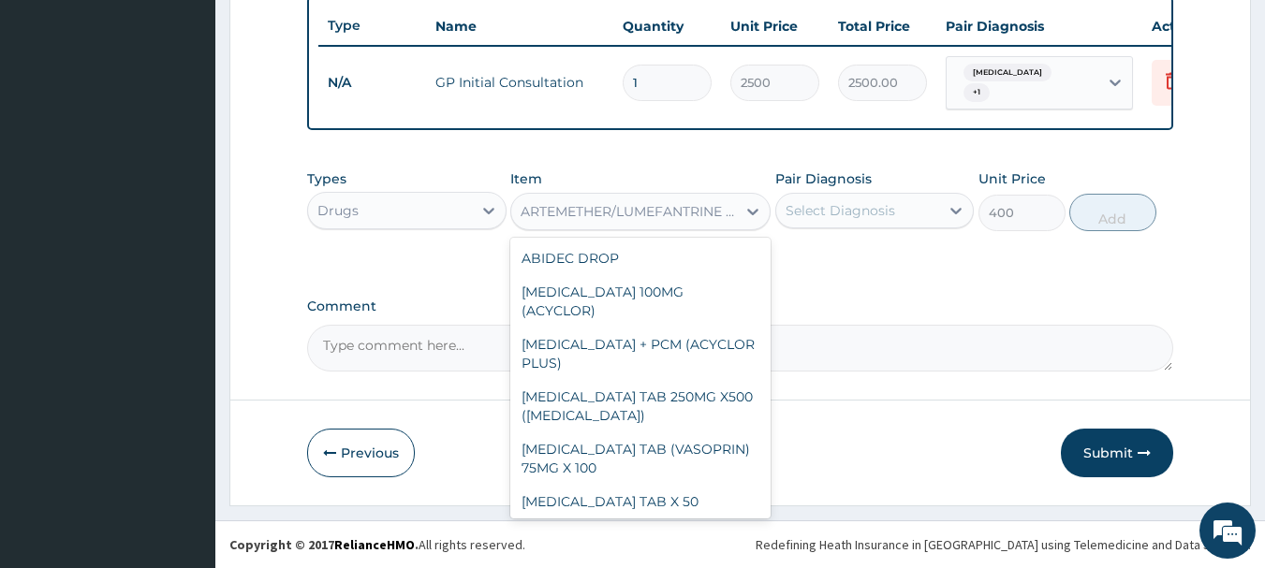
click at [618, 208] on div "ARTEMETHER/LUMEFANTRINE TAB 20/120MG X 6" at bounding box center [629, 211] width 217 height 19
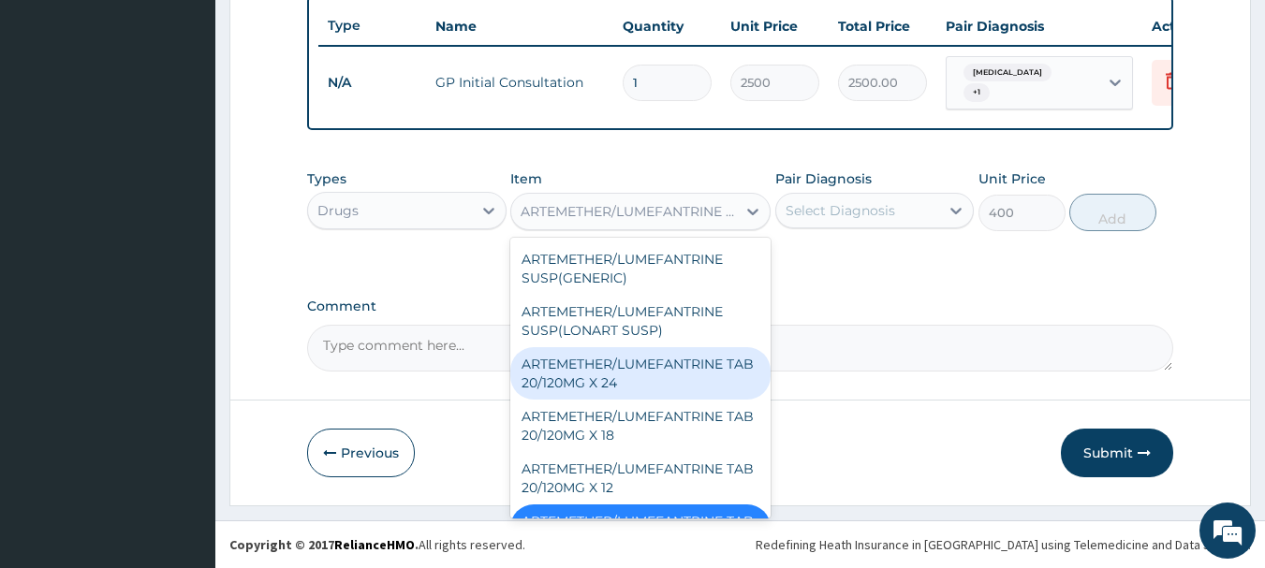
scroll to position [2568, 0]
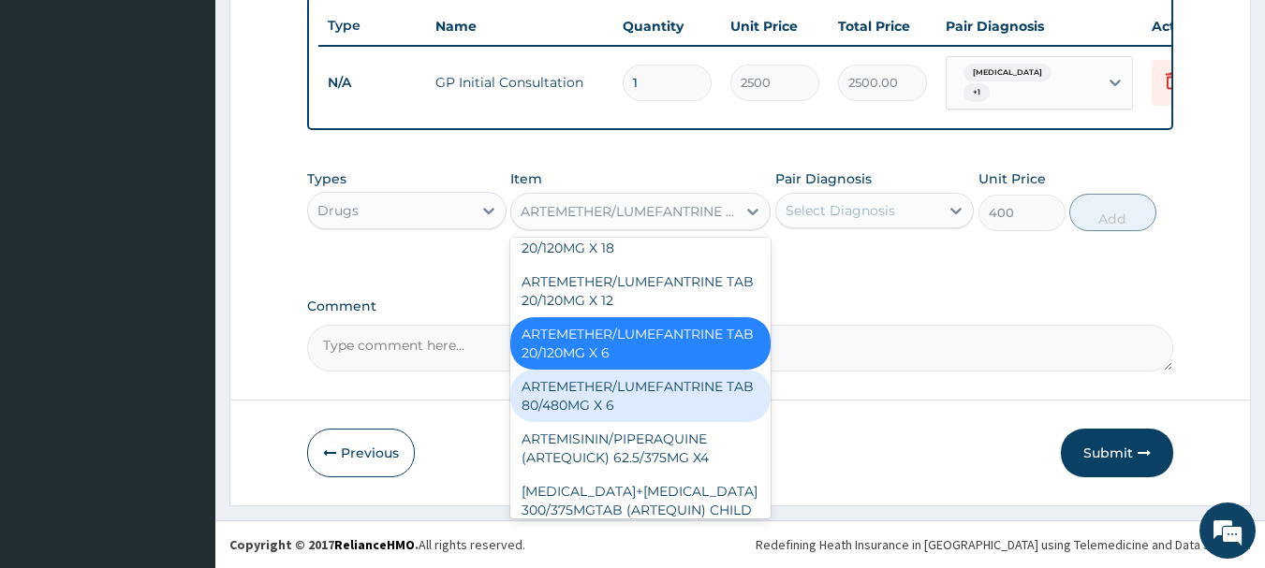
click at [613, 370] on div "ARTEMETHER/LUMEFANTRINE TAB 80/480MG X 6" at bounding box center [640, 396] width 260 height 52
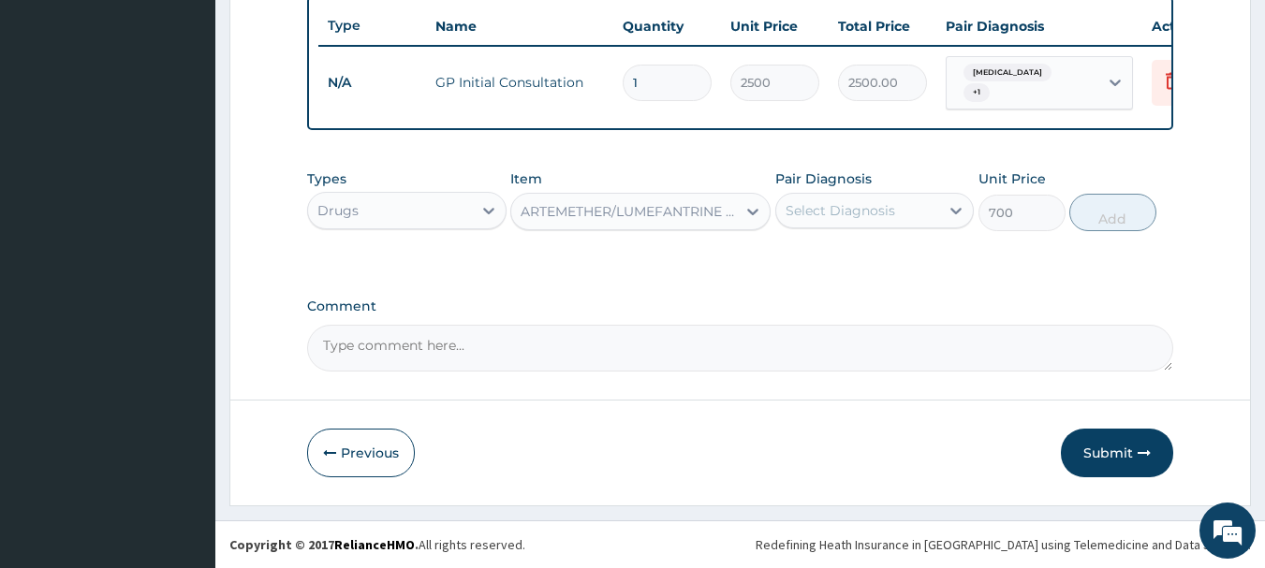
click at [617, 212] on div "ARTEMETHER/LUMEFANTRINE TAB 80/480MG X 6" at bounding box center [629, 211] width 217 height 19
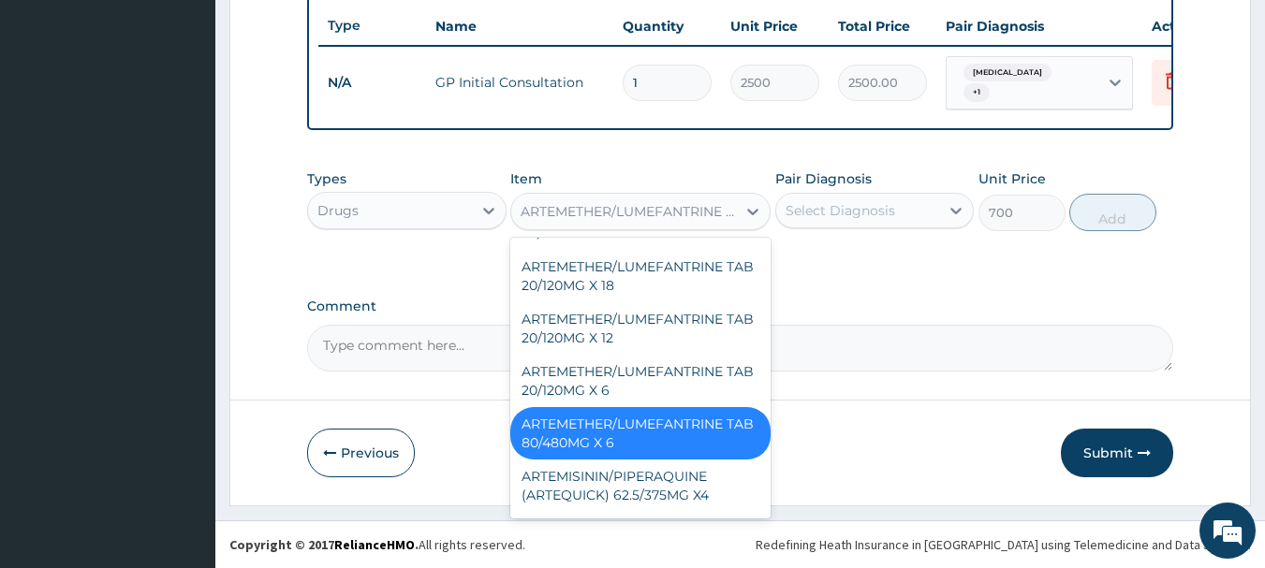
scroll to position [2527, 0]
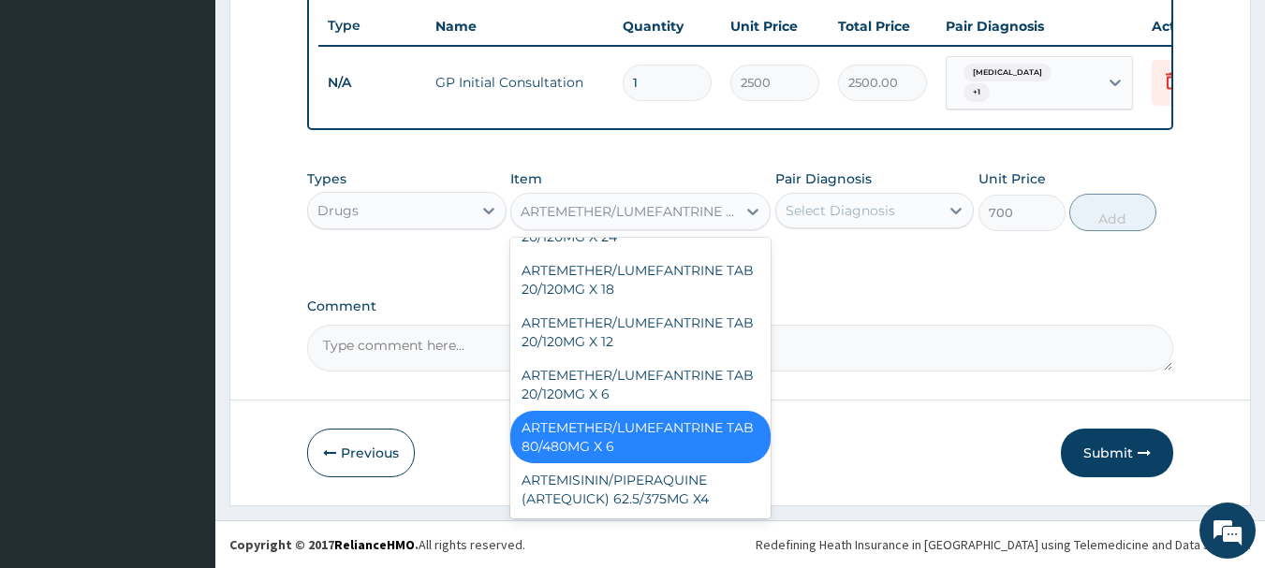
click at [638, 411] on div "ARTEMETHER/LUMEFANTRINE TAB 80/480MG X 6" at bounding box center [640, 437] width 260 height 52
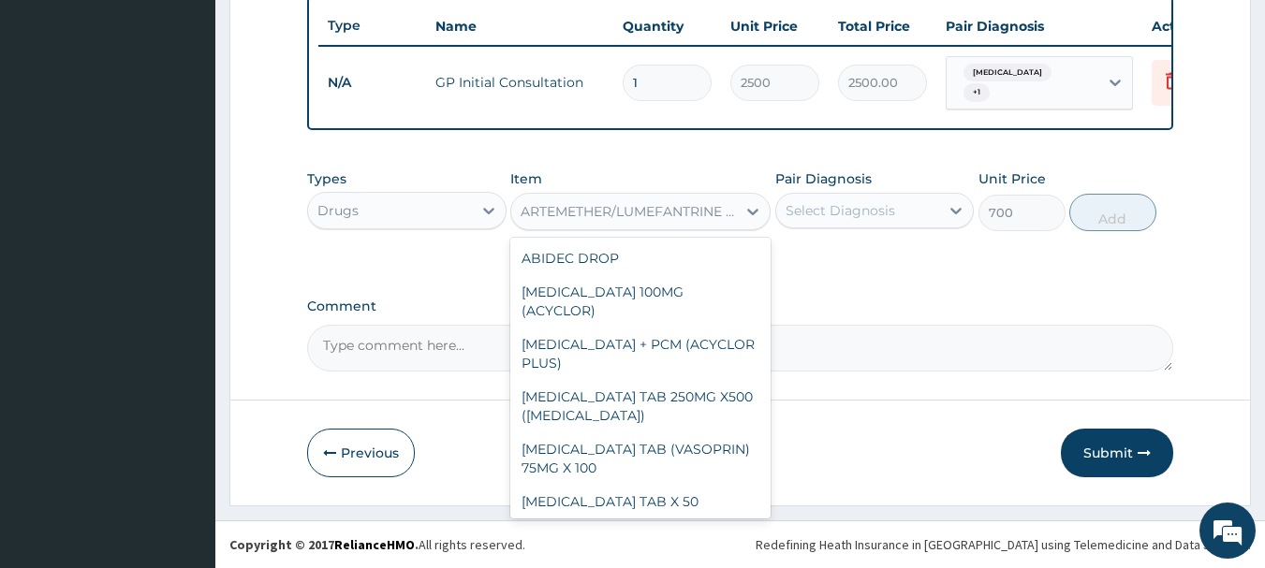
click at [642, 212] on div "ARTEMETHER/LUMEFANTRINE TAB 80/480MG X 6" at bounding box center [629, 211] width 217 height 19
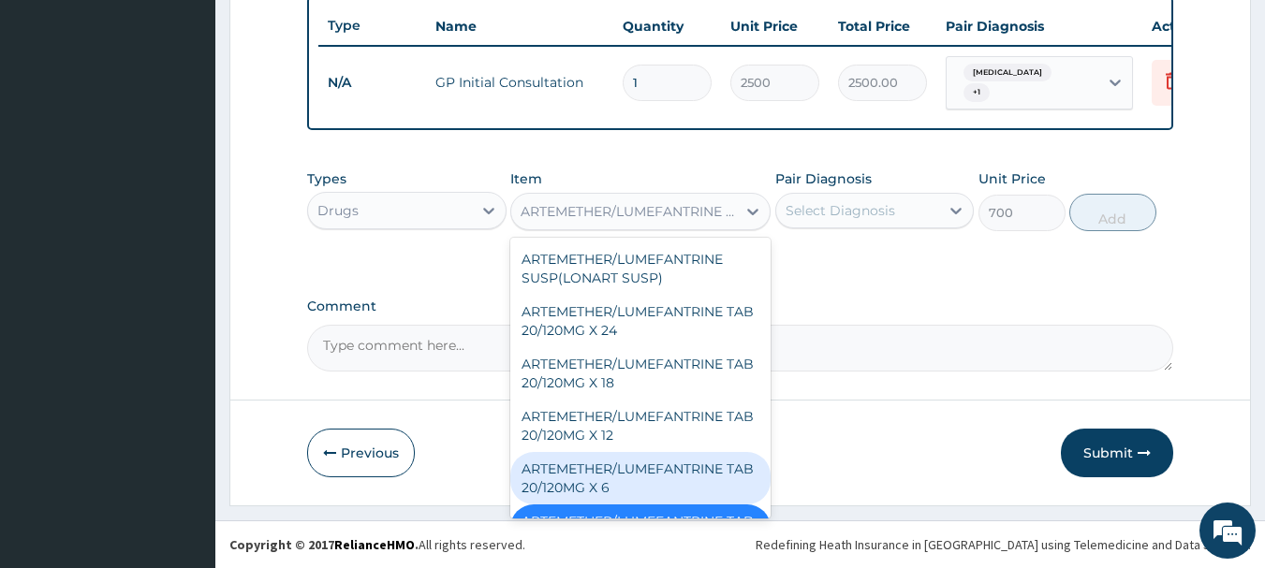
click at [638, 452] on div "ARTEMETHER/LUMEFANTRINE TAB 20/120MG X 6" at bounding box center [640, 478] width 260 height 52
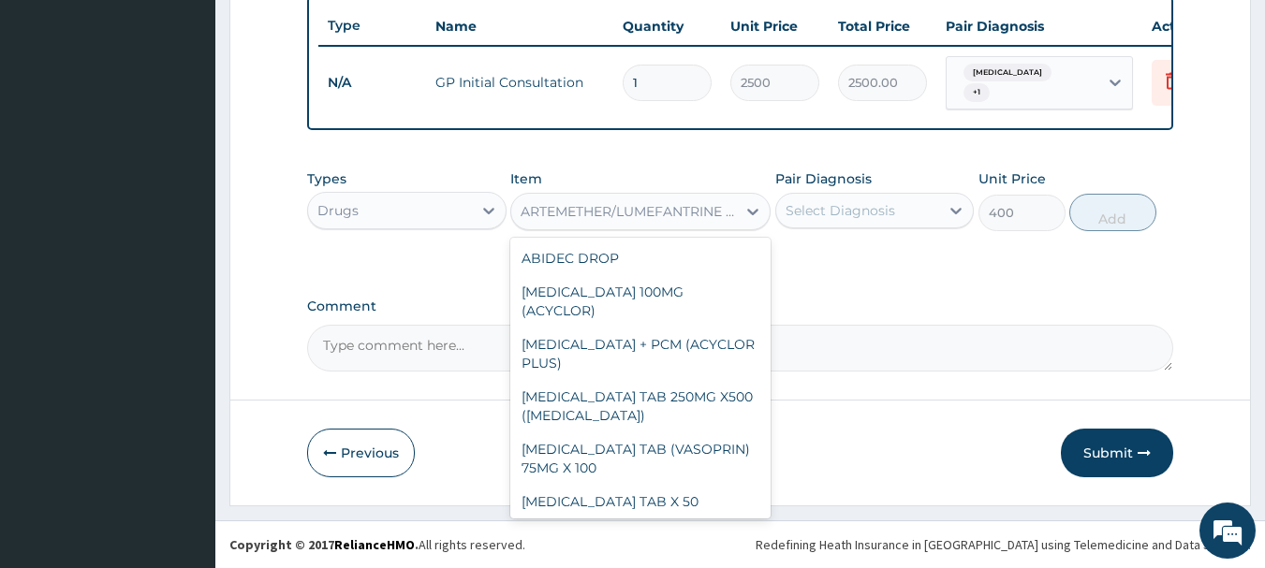
click at [624, 195] on div "ARTEMETHER/LUMEFANTRINE TAB 20/120MG X 6" at bounding box center [640, 211] width 260 height 37
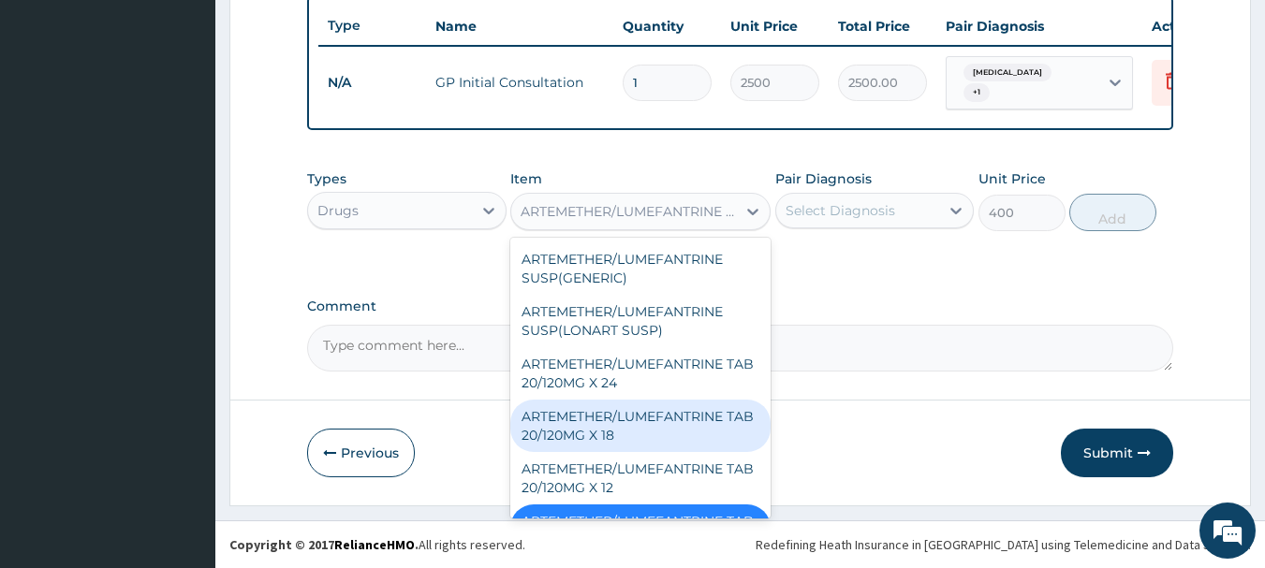
click at [630, 400] on div "ARTEMETHER/LUMEFANTRINE TAB 20/120MG X 18" at bounding box center [640, 426] width 260 height 52
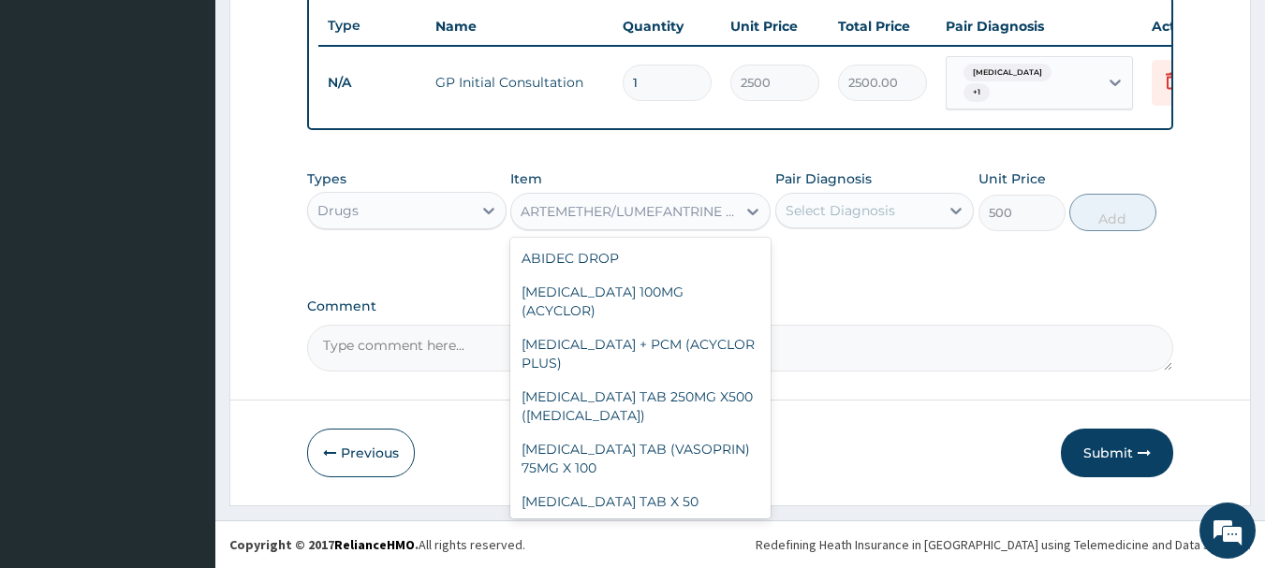
click at [639, 208] on div "ARTEMETHER/LUMEFANTRINE TAB 20/120MG X 18" at bounding box center [629, 211] width 217 height 19
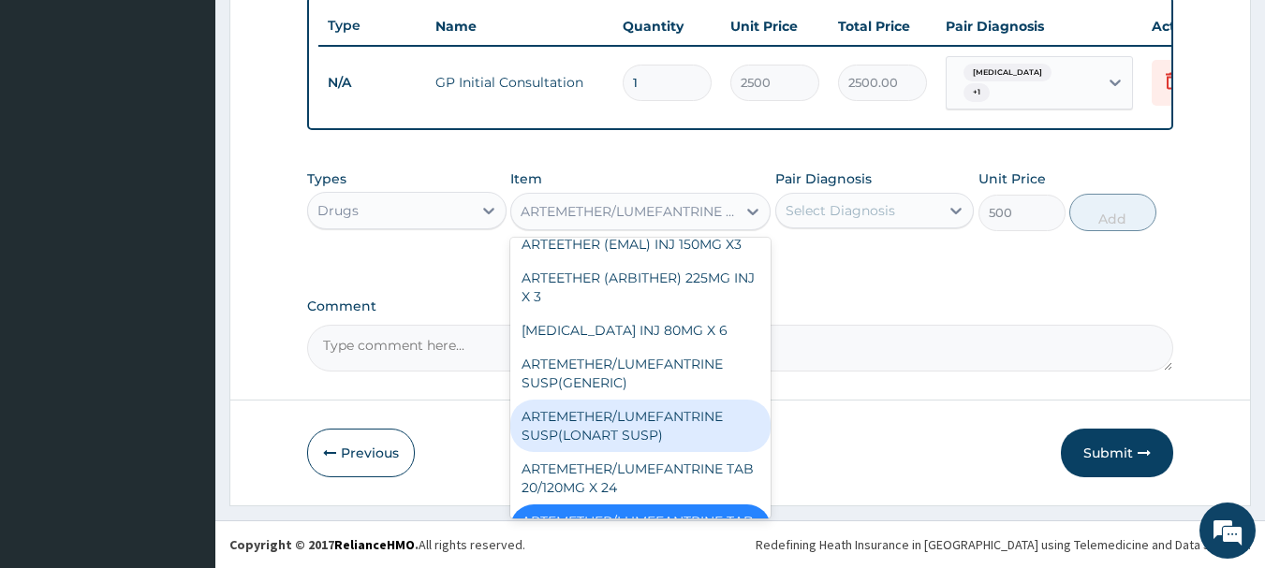
click at [645, 400] on div "ARTEMETHER/LUMEFANTRINE SUSP(LONART SUSP)" at bounding box center [640, 426] width 260 height 52
type input "2000"
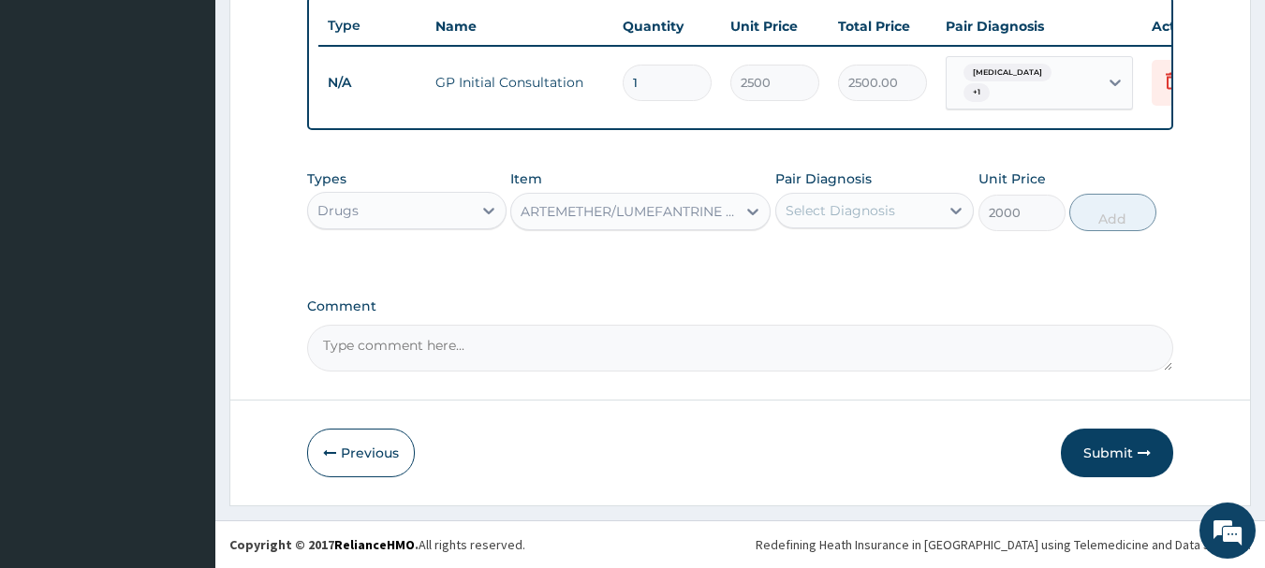
click at [641, 217] on div "ARTEMETHER/LUMEFANTRINE SUSP(LONART SUSP)" at bounding box center [629, 211] width 217 height 19
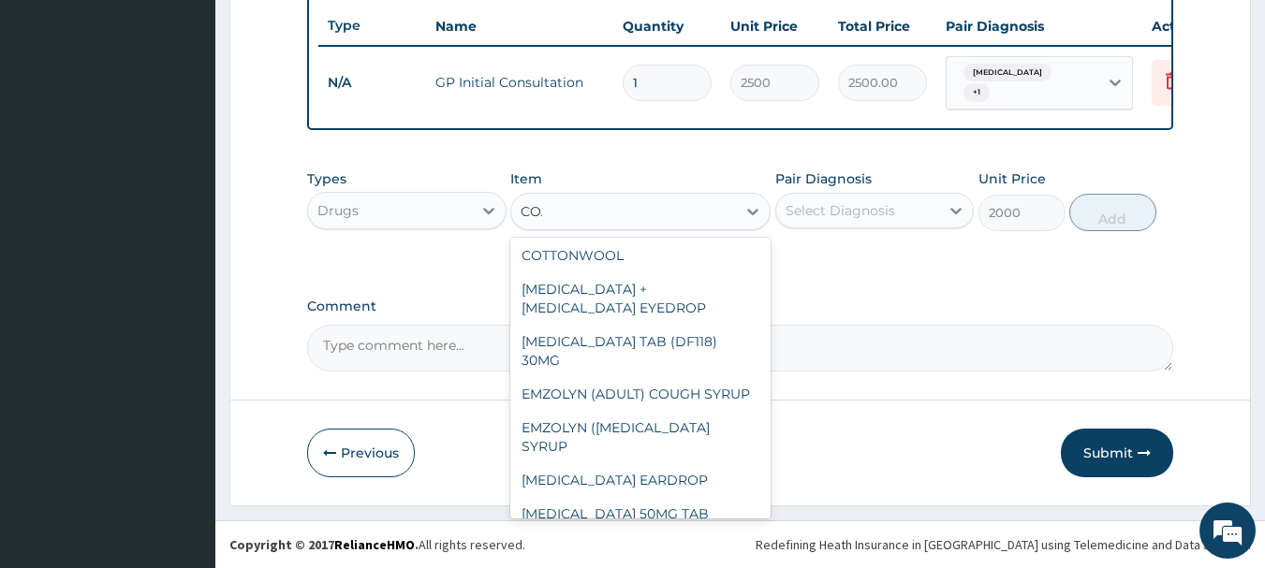
scroll to position [0, 0]
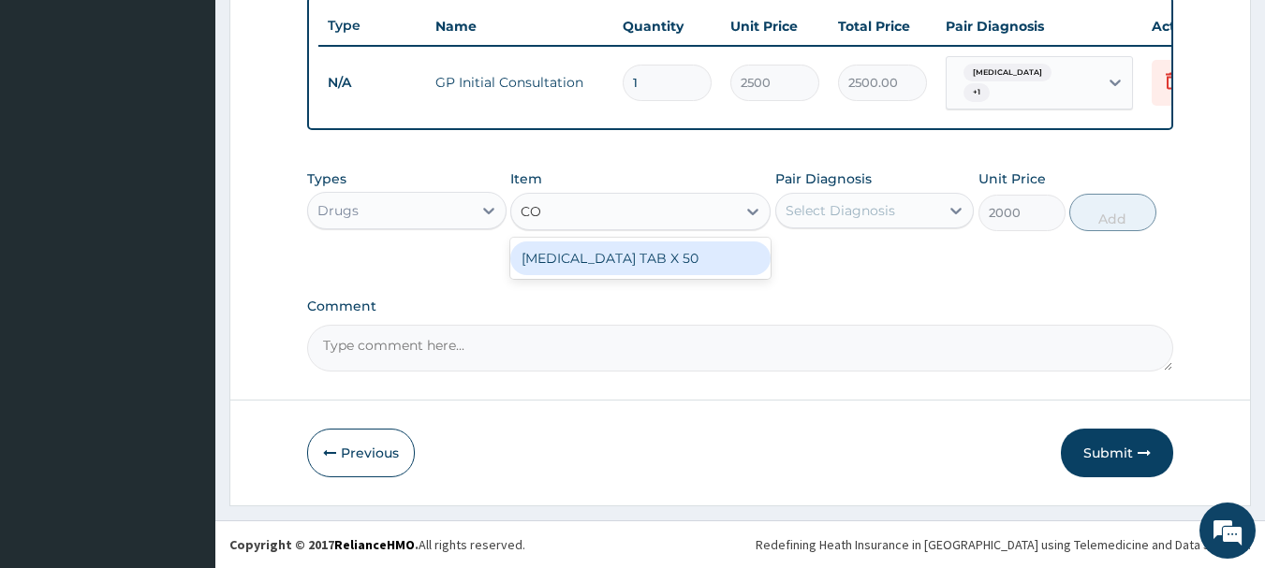
type input "C"
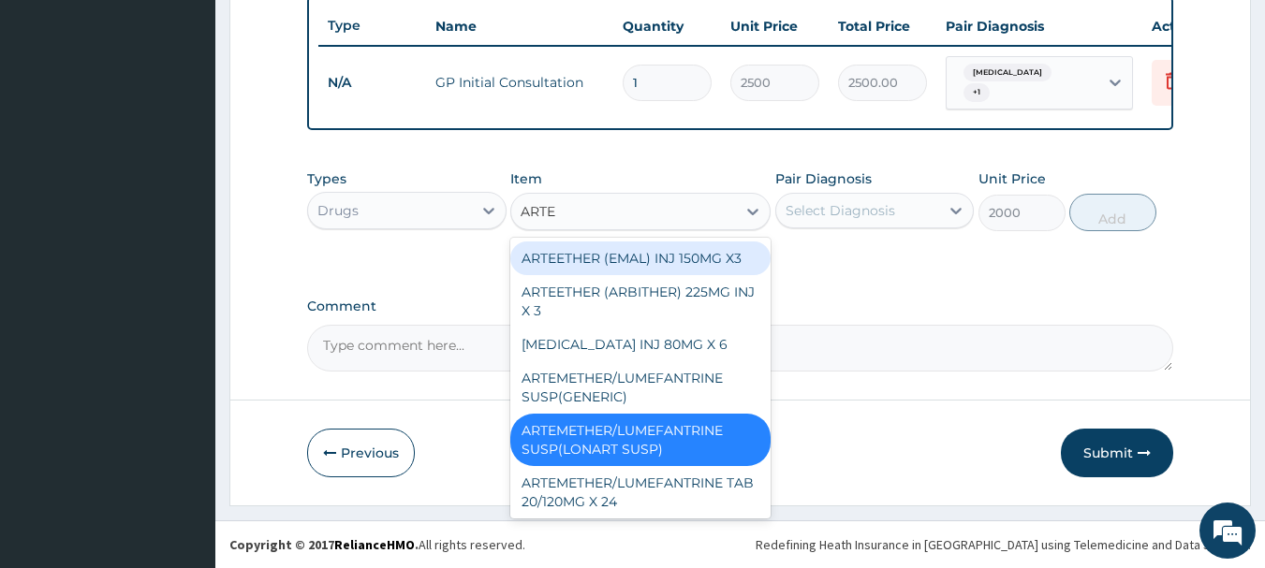
type input "ARTEM"
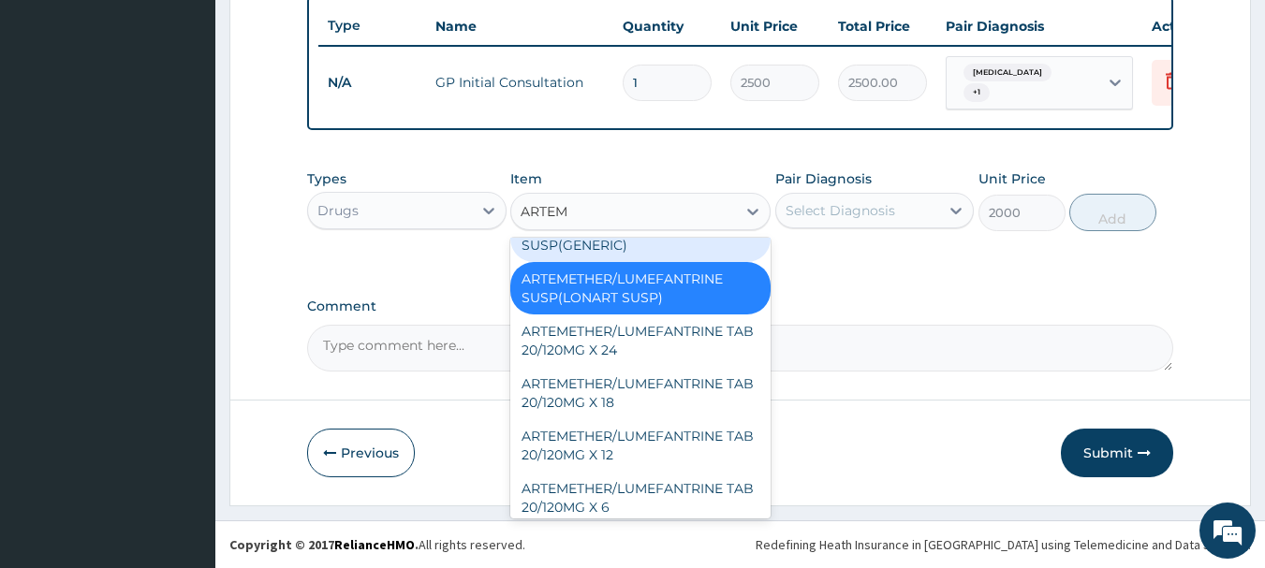
scroll to position [94, 0]
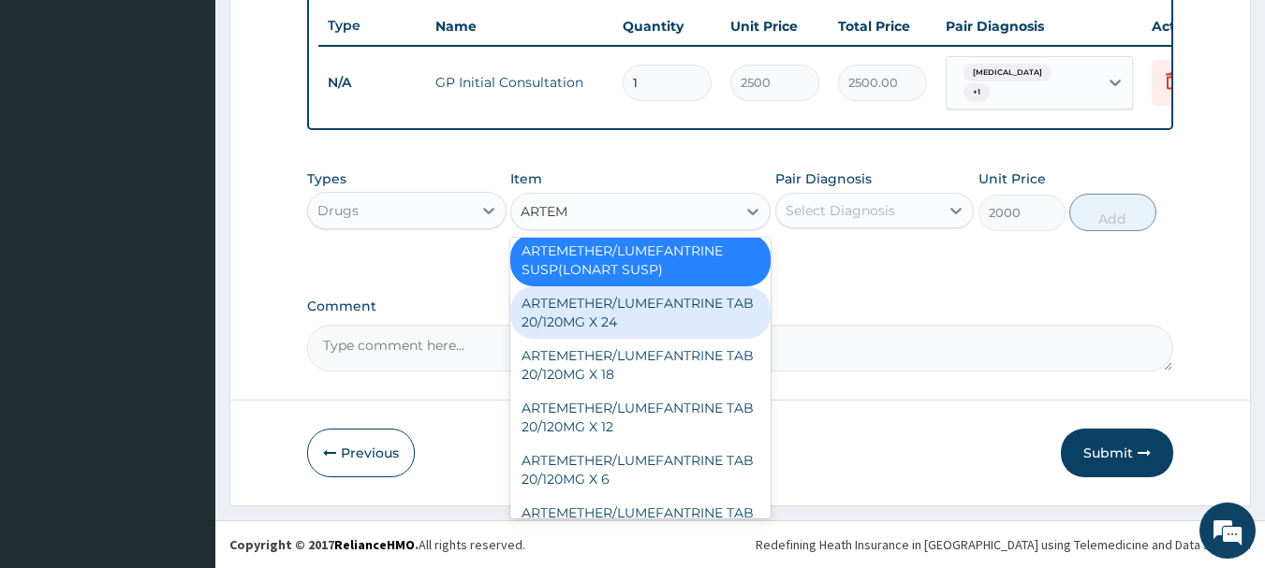
click at [589, 308] on div "ARTEMETHER/LUMEFANTRINE TAB 20/120MG X 24" at bounding box center [640, 312] width 260 height 52
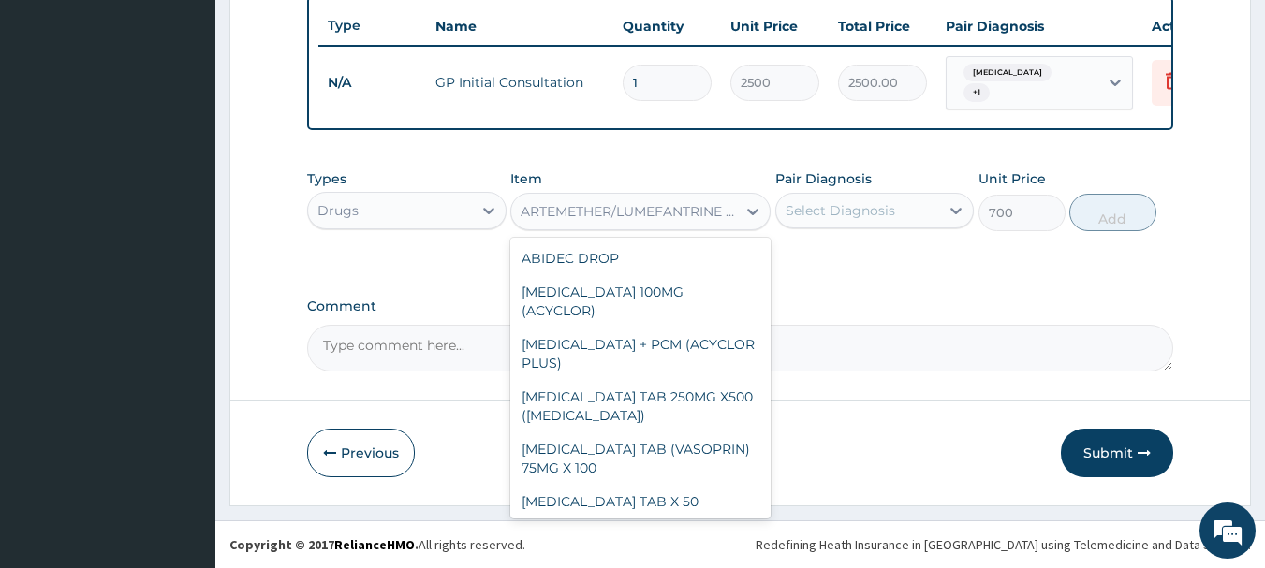
click at [607, 195] on div "ARTEMETHER/LUMEFANTRINE TAB 20/120MG X 24" at bounding box center [640, 211] width 260 height 37
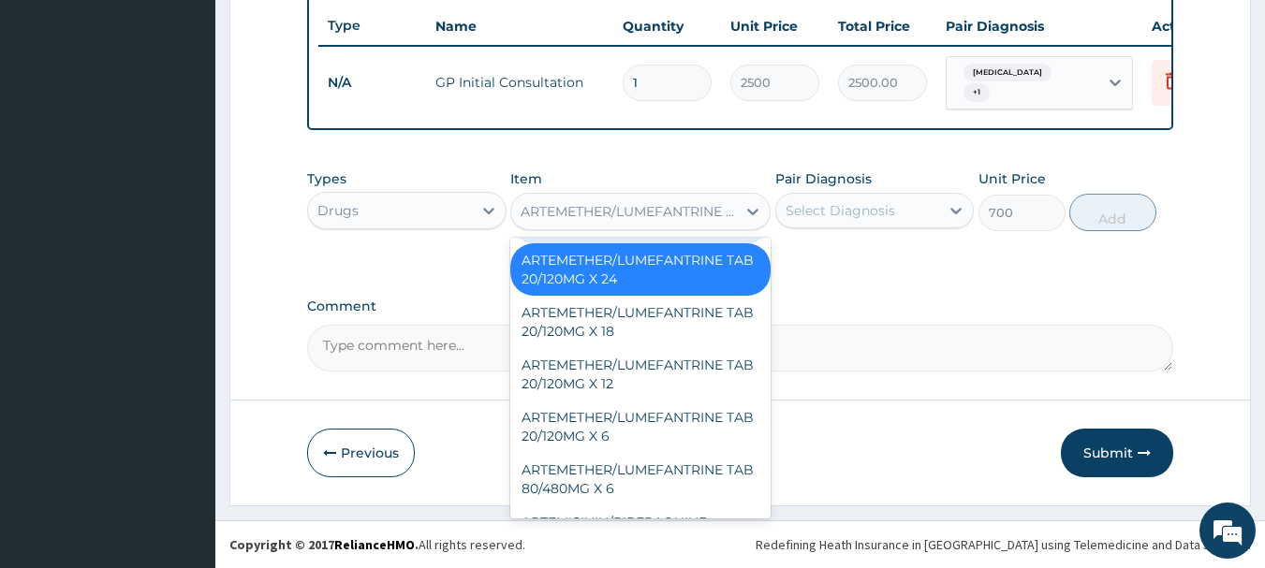
scroll to position [2504, 0]
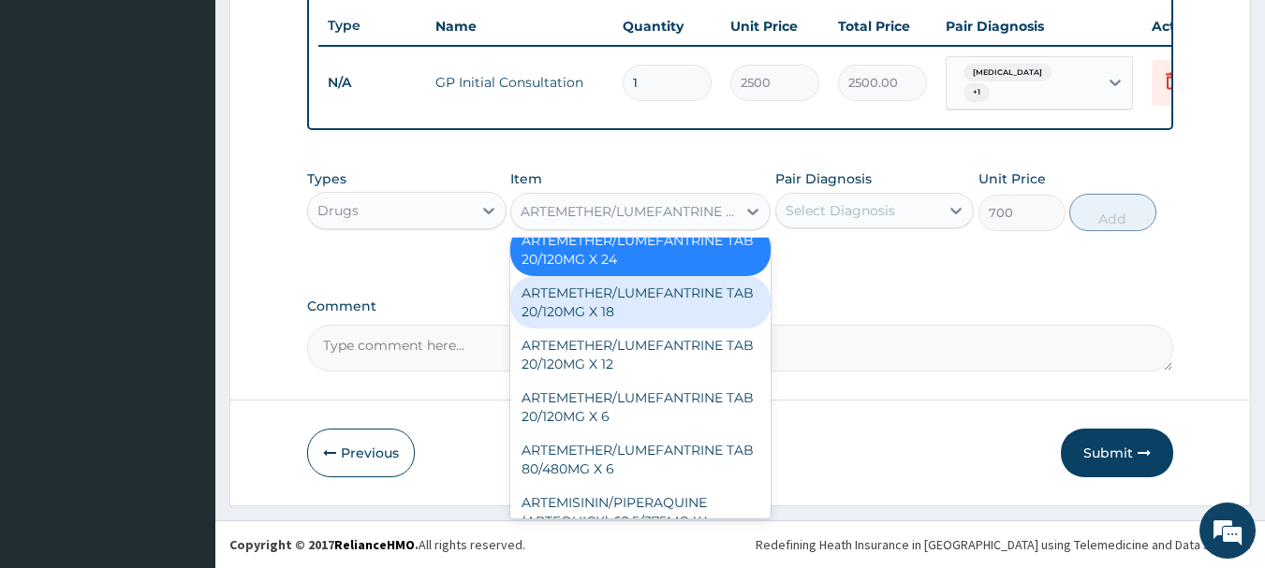
click at [626, 276] on div "ARTEMETHER/LUMEFANTRINE TAB 20/120MG X 18" at bounding box center [640, 302] width 260 height 52
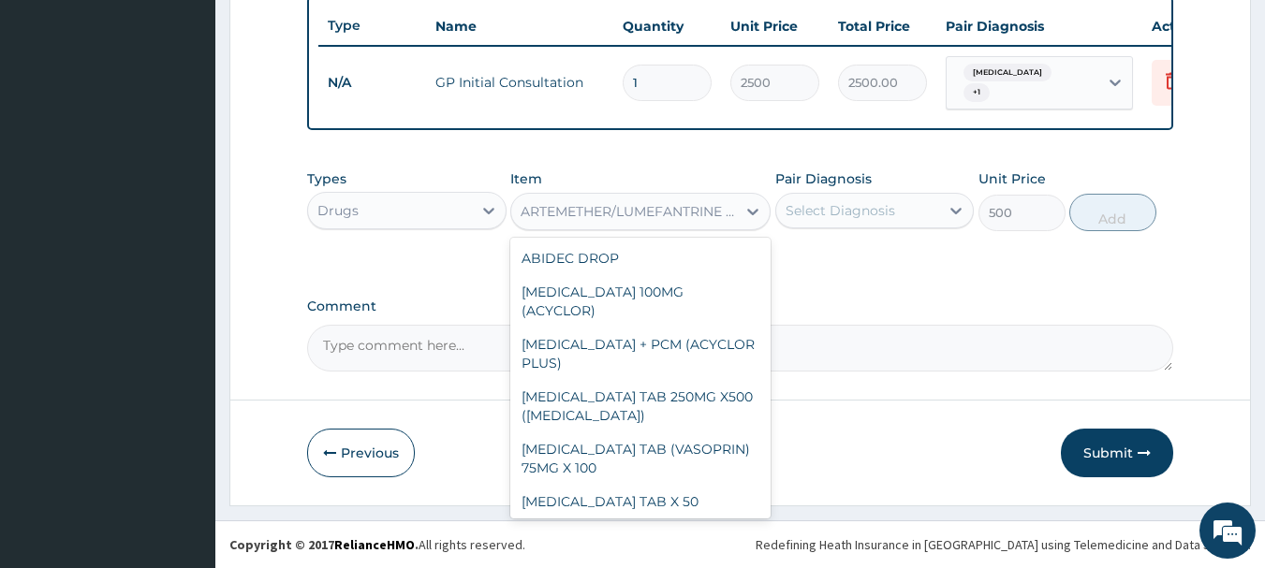
click at [622, 202] on div "ARTEMETHER/LUMEFANTRINE TAB 20/120MG X 18" at bounding box center [629, 211] width 217 height 19
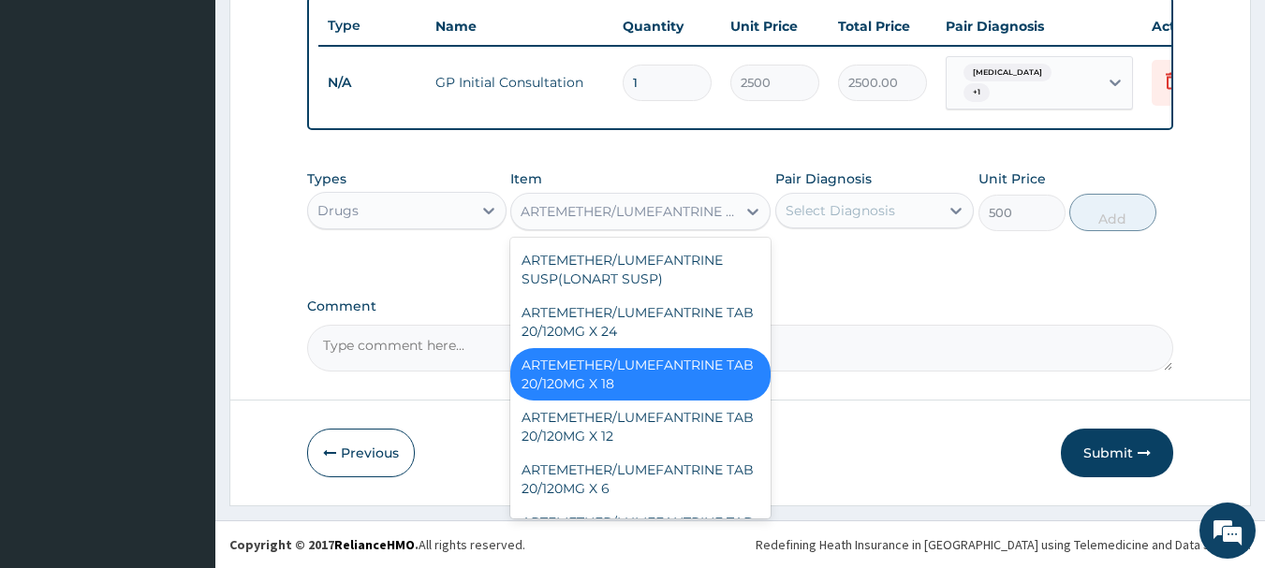
scroll to position [2463, 0]
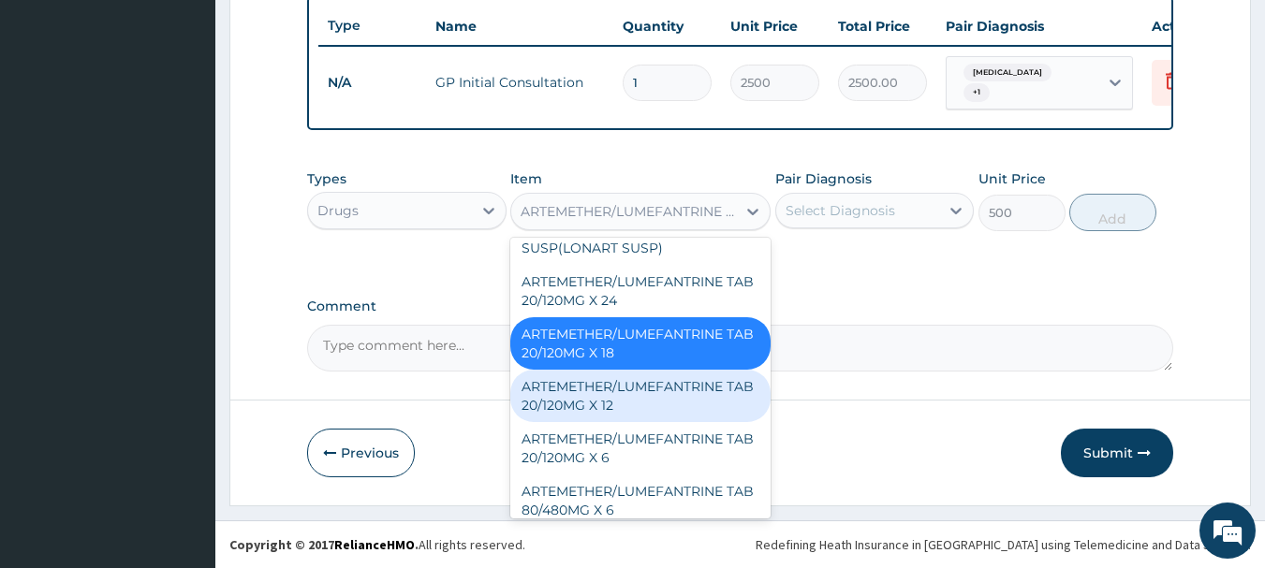
click at [631, 370] on div "ARTEMETHER/LUMEFANTRINE TAB 20/120MG X 12" at bounding box center [640, 396] width 260 height 52
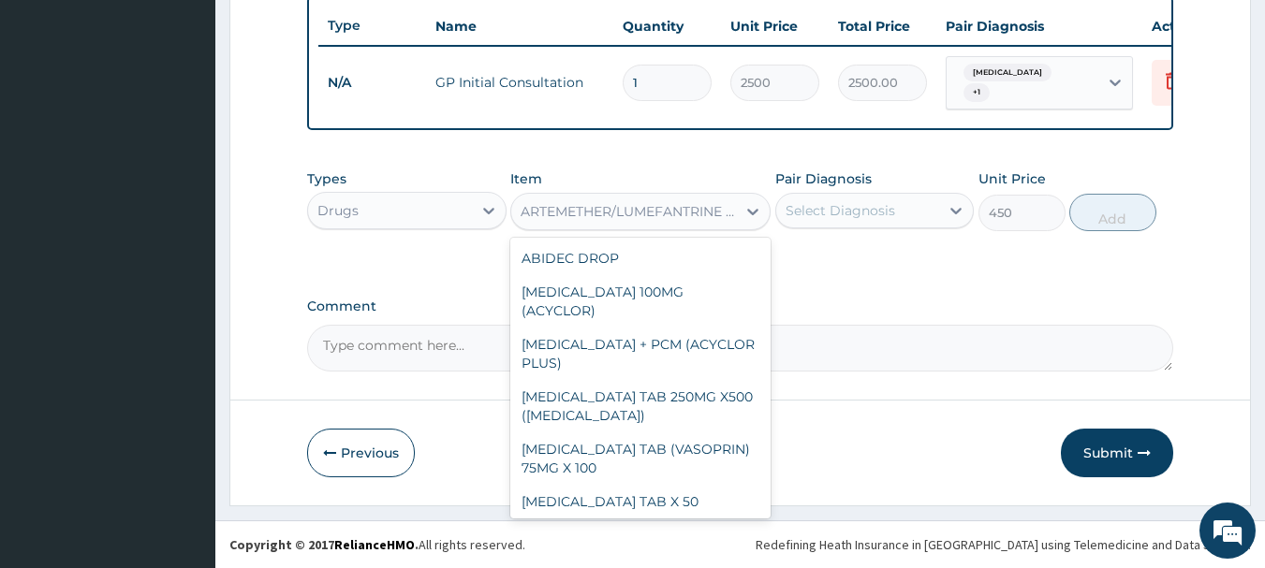
click at [614, 208] on div "ARTEMETHER/LUMEFANTRINE TAB 20/120MG X 12" at bounding box center [629, 211] width 217 height 19
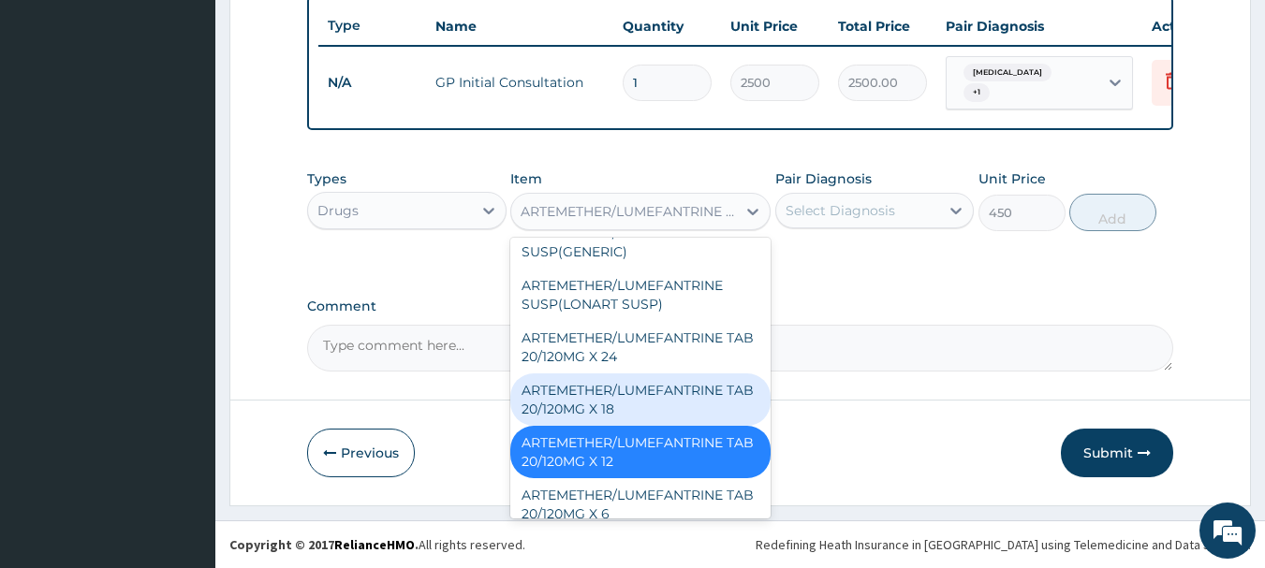
scroll to position [2516, 0]
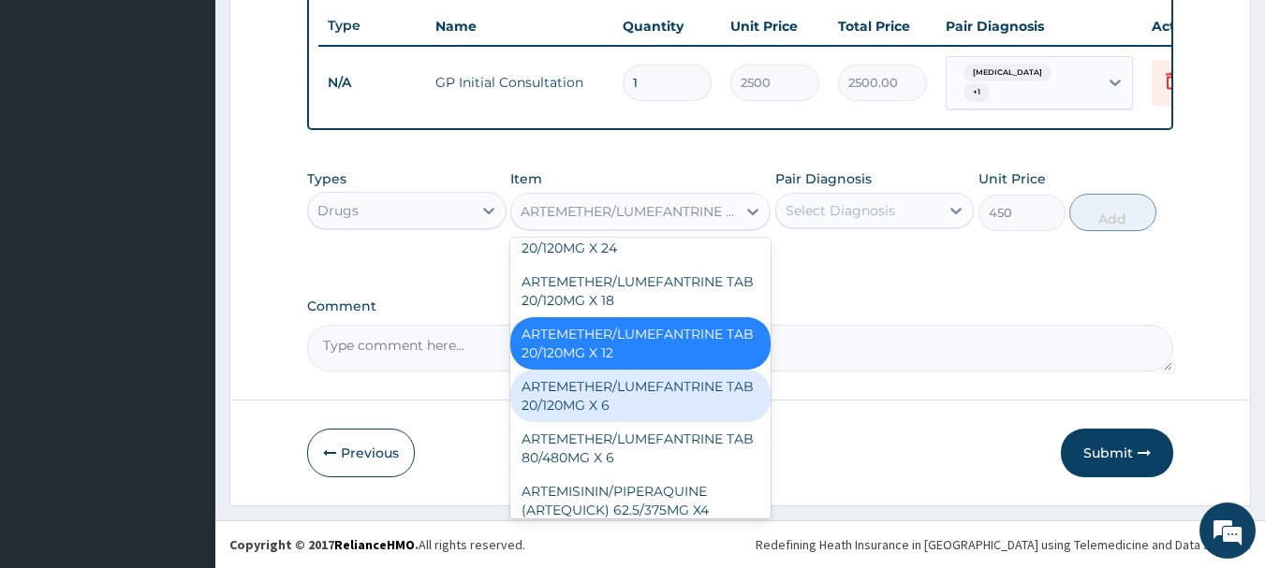
click at [644, 370] on div "ARTEMETHER/LUMEFANTRINE TAB 20/120MG X 6" at bounding box center [640, 396] width 260 height 52
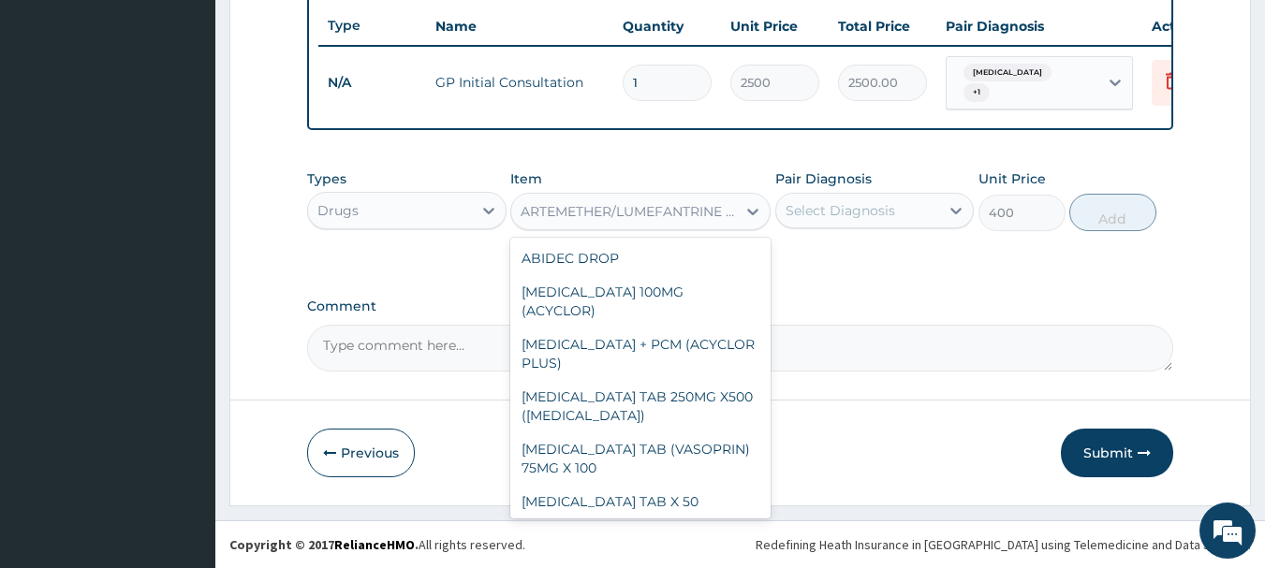
click at [626, 211] on div "ARTEMETHER/LUMEFANTRINE TAB 20/120MG X 6" at bounding box center [629, 211] width 217 height 19
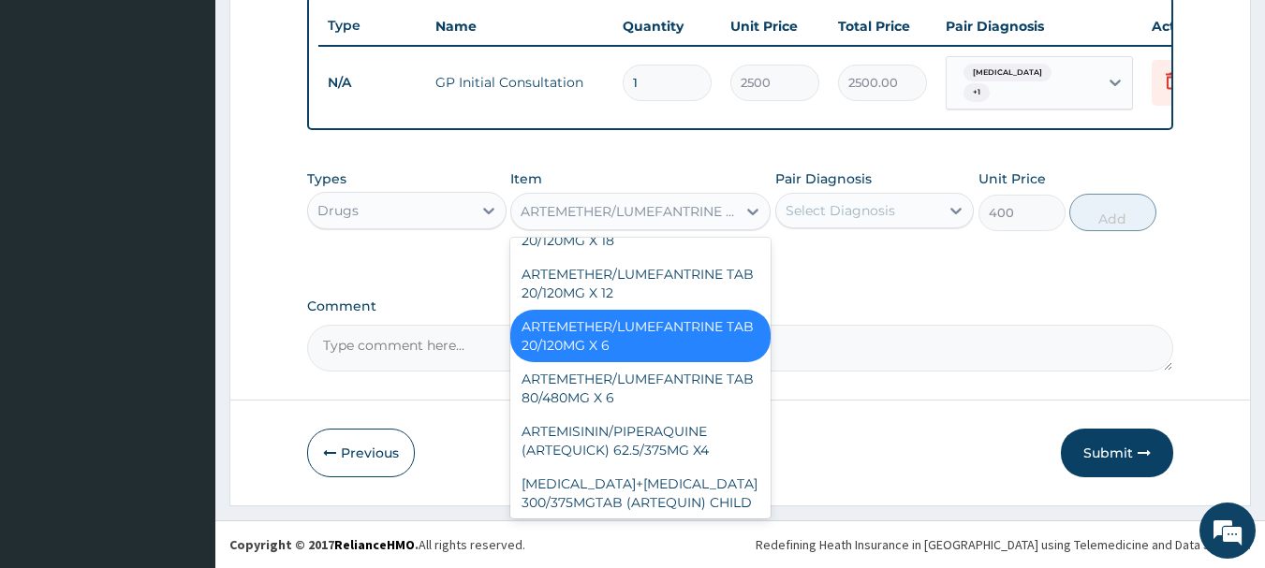
scroll to position [2662, 0]
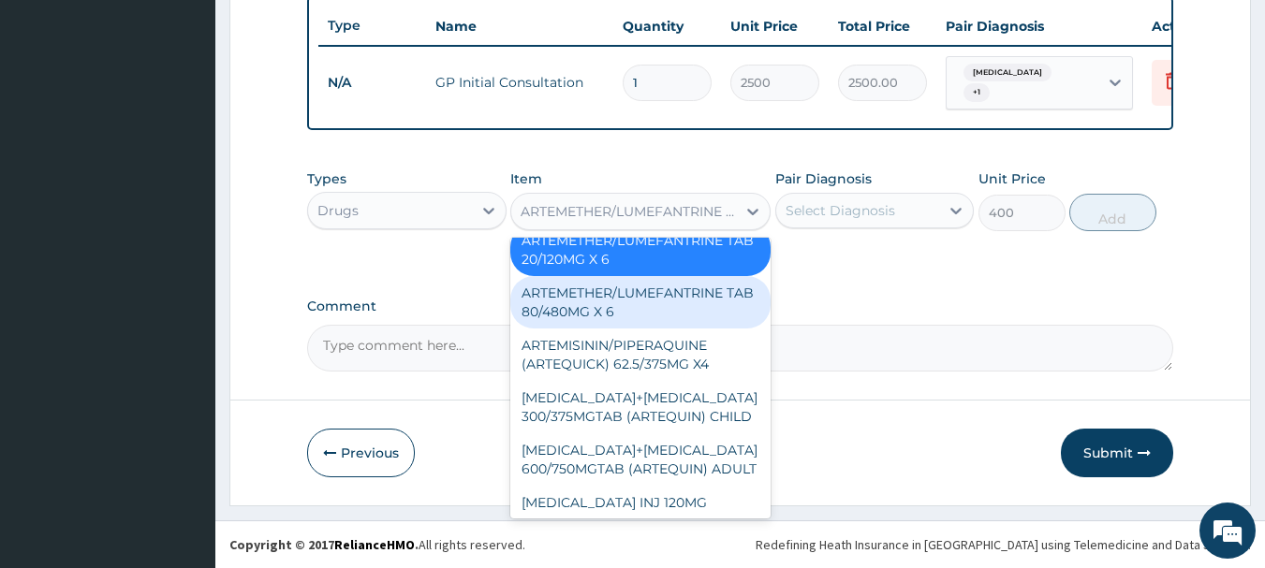
click at [619, 276] on div "ARTEMETHER/LUMEFANTRINE TAB 80/480MG X 6" at bounding box center [640, 302] width 260 height 52
type input "700"
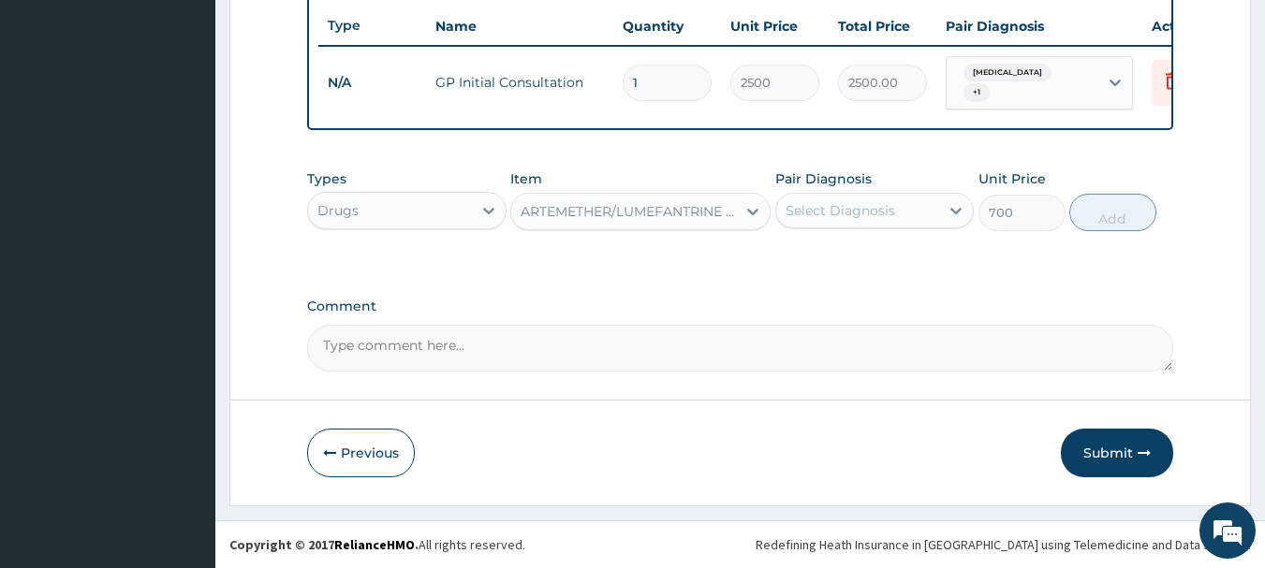
click at [609, 205] on div "ARTEMETHER/LUMEFANTRINE TAB 80/480MG X 6" at bounding box center [629, 211] width 217 height 19
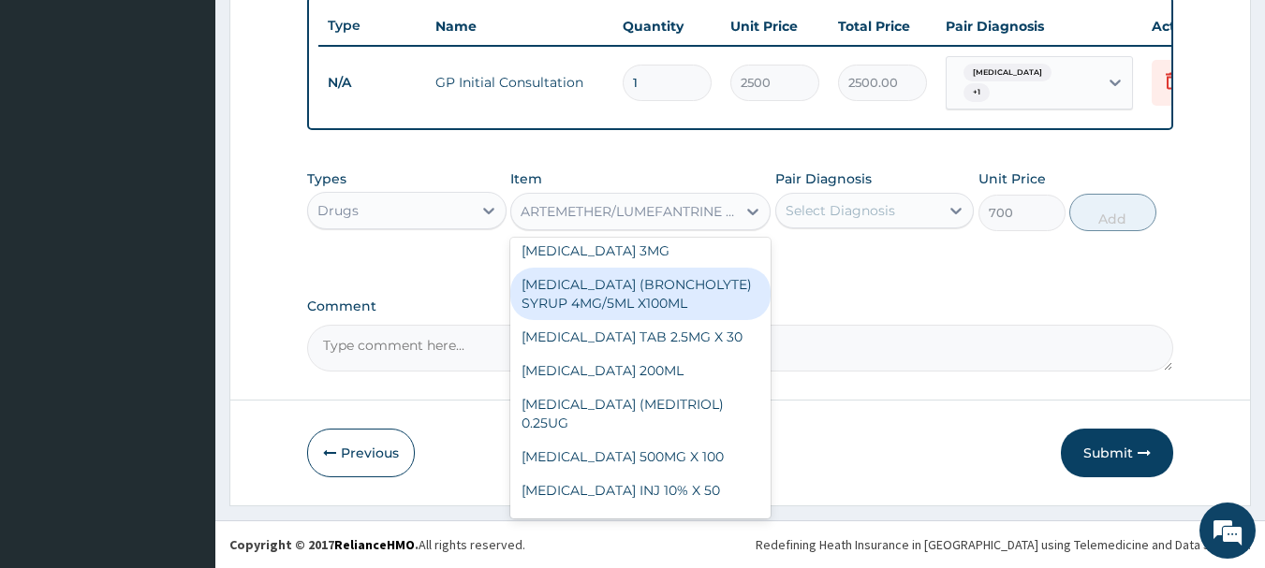
scroll to position [4493, 0]
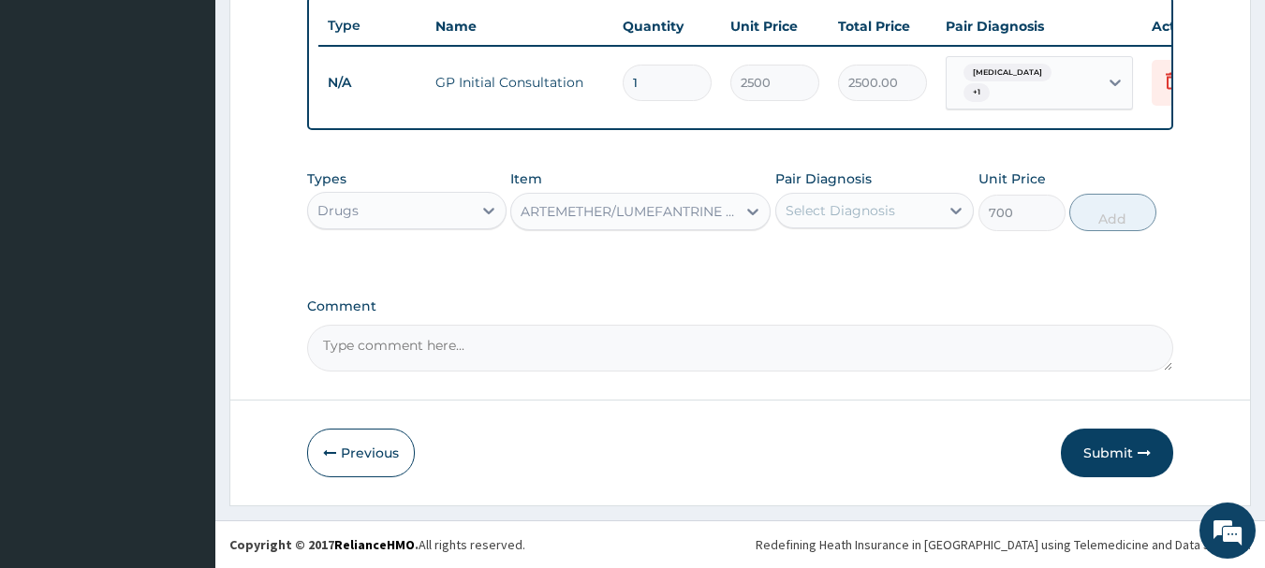
click at [555, 205] on div "ARTEMETHER/LUMEFANTRINE TAB 80/480MG X 6" at bounding box center [629, 211] width 217 height 19
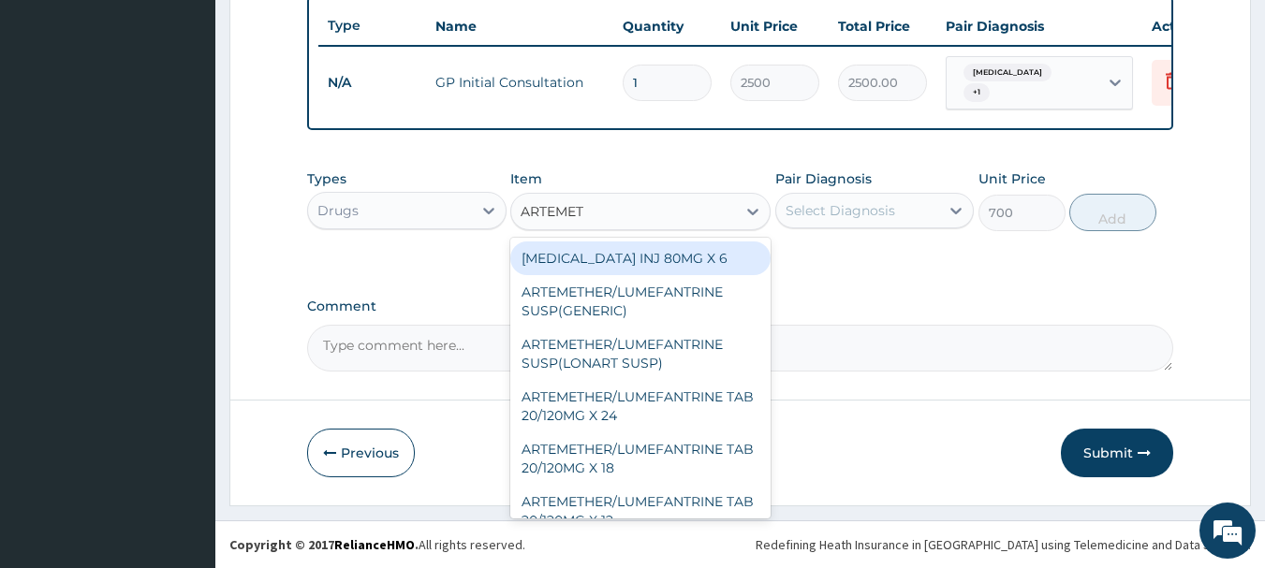
type input "ARTEMETH"
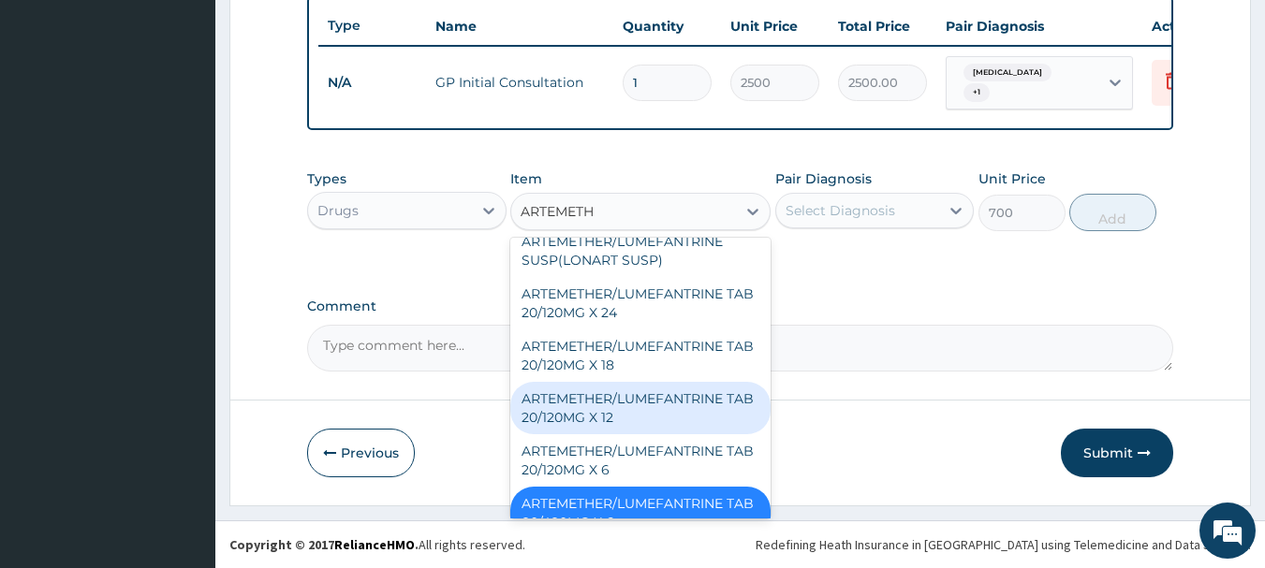
scroll to position [180, 0]
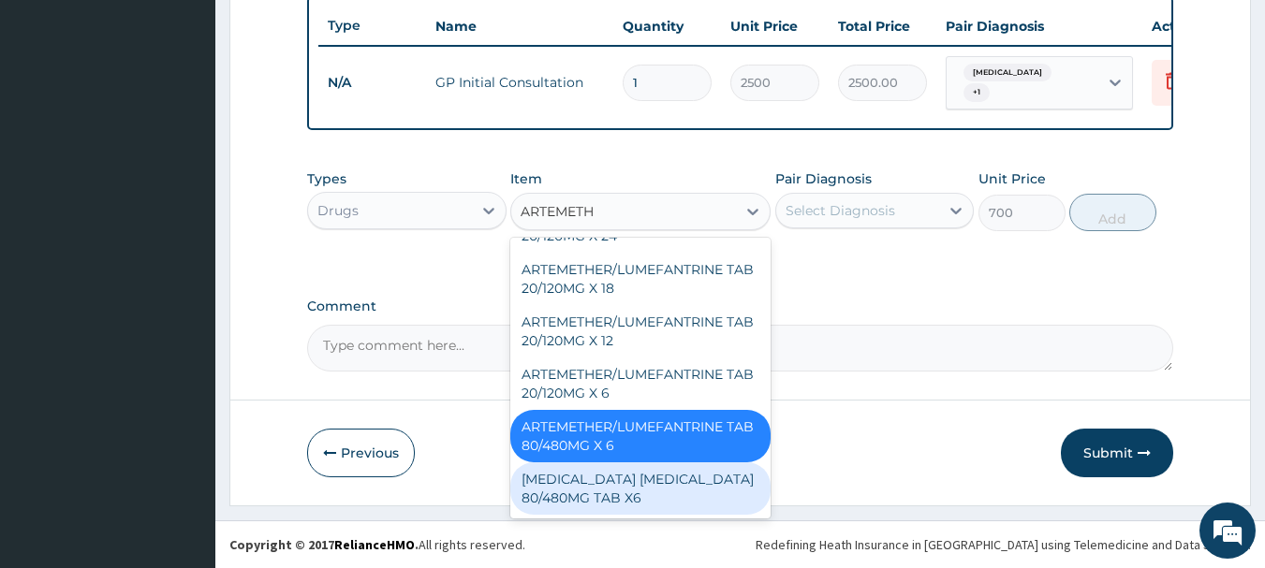
click at [636, 487] on div "ARTEMETHER LUMEFANTRINE 80/480MG TAB X6" at bounding box center [640, 489] width 260 height 52
type input "2500"
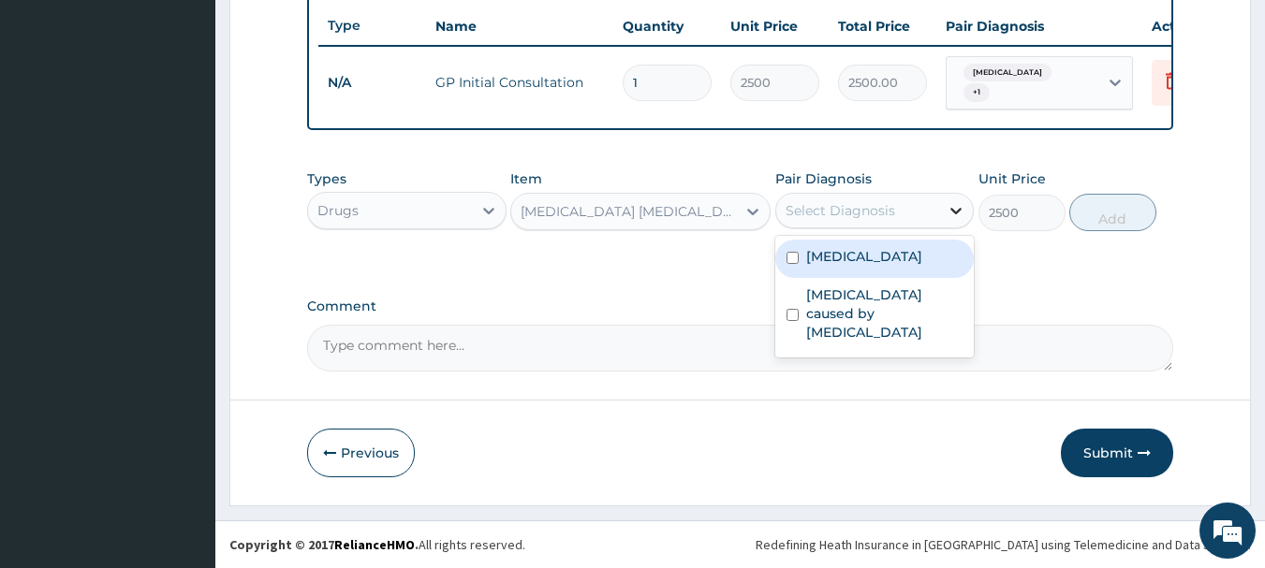
click at [958, 206] on icon at bounding box center [956, 210] width 19 height 19
click at [786, 252] on input "checkbox" at bounding box center [792, 258] width 12 height 12
checkbox input "true"
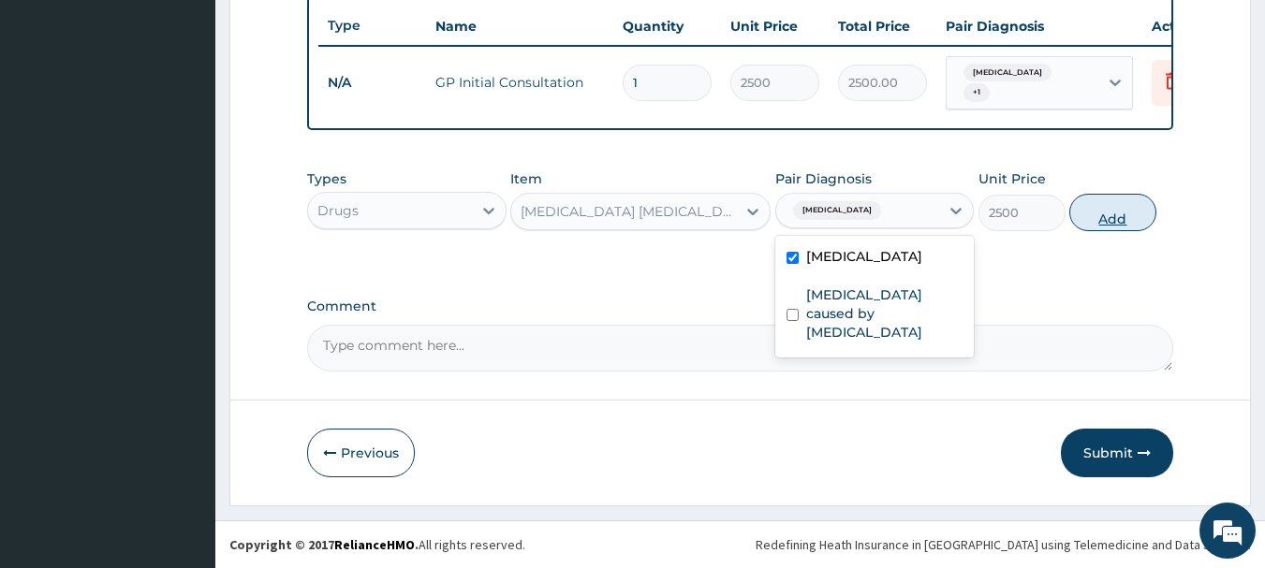
click at [1101, 217] on button "Add" at bounding box center [1112, 212] width 87 height 37
type input "0"
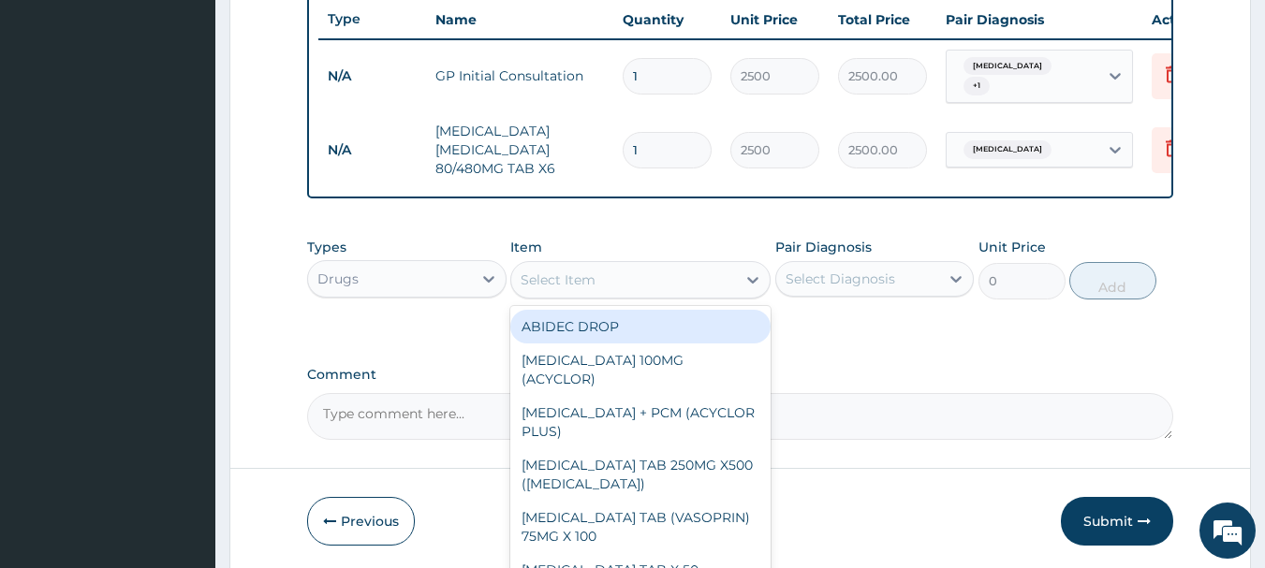
click at [600, 289] on div "Select Item" at bounding box center [623, 280] width 225 height 30
type input "I"
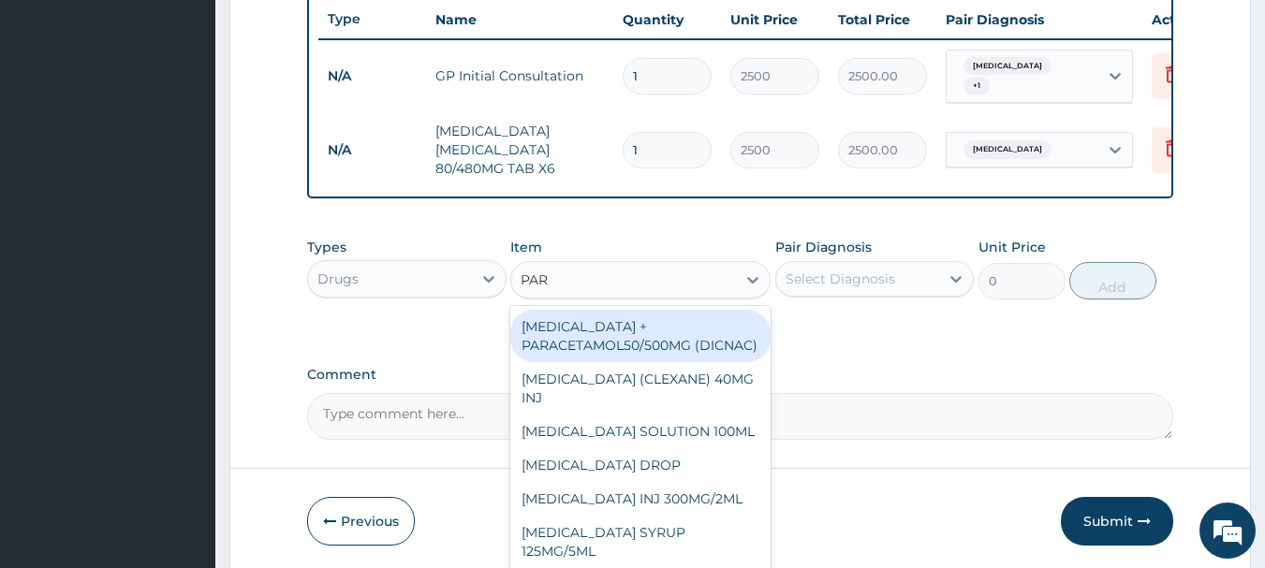
type input "PARA"
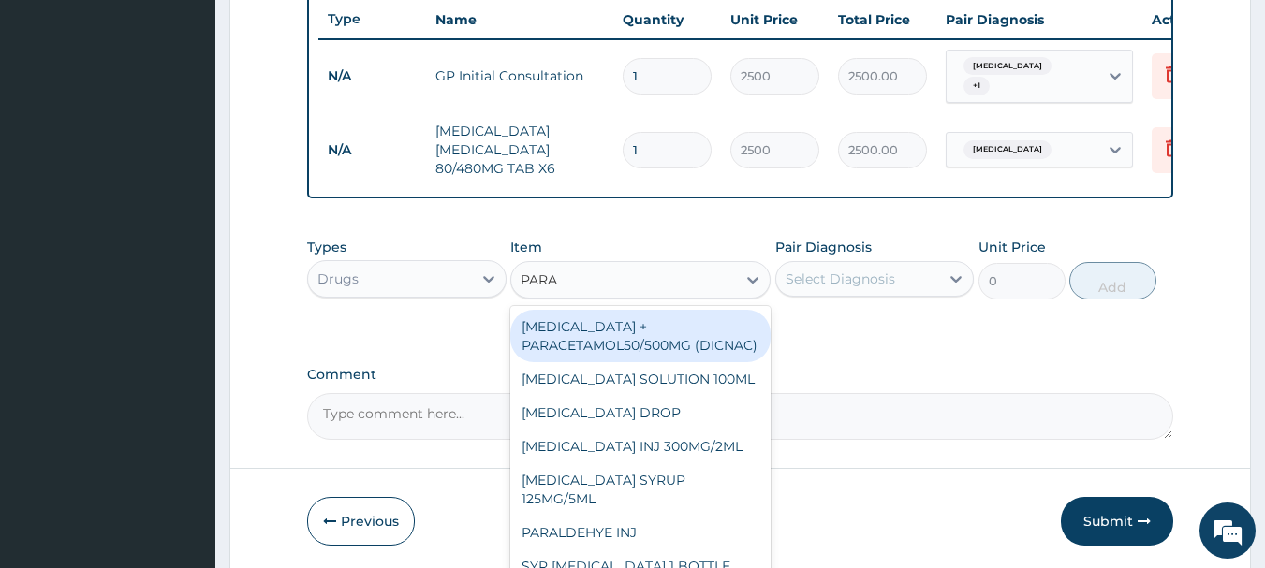
drag, startPoint x: 610, startPoint y: 366, endPoint x: 618, endPoint y: 356, distance: 12.7
click at [613, 360] on div "DICLOFENAC + PARACETAMOL50/500MG (DICNAC)" at bounding box center [640, 336] width 260 height 52
type input "40"
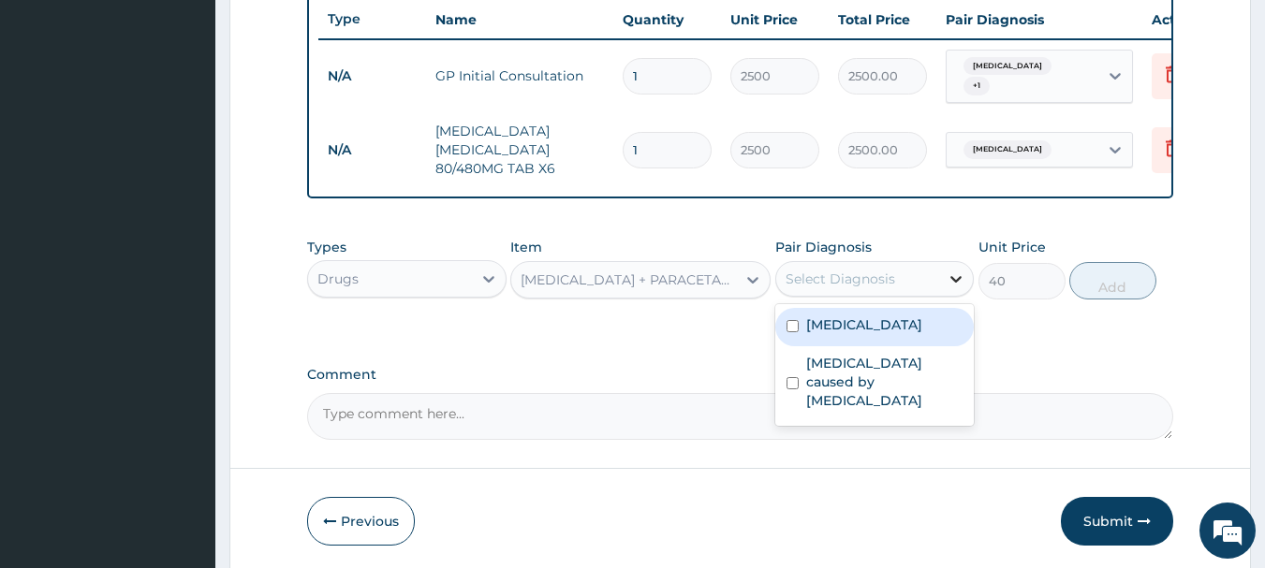
click at [962, 285] on icon at bounding box center [956, 279] width 19 height 19
click at [799, 331] on div "Malaria" at bounding box center [874, 327] width 199 height 38
checkbox input "true"
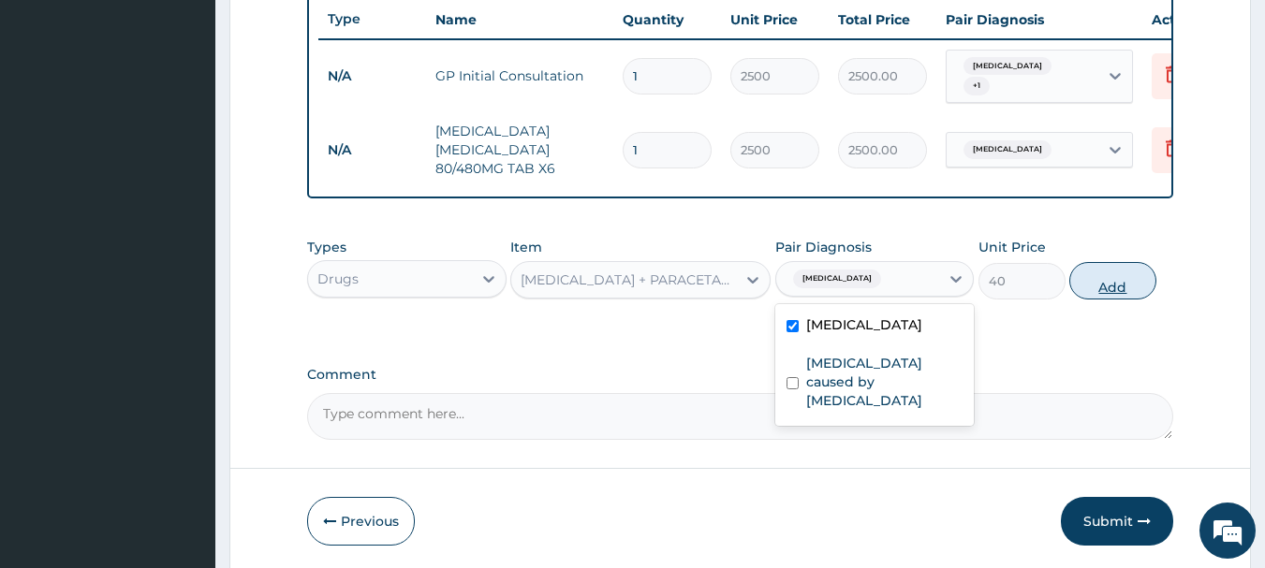
click at [1102, 290] on button "Add" at bounding box center [1112, 280] width 87 height 37
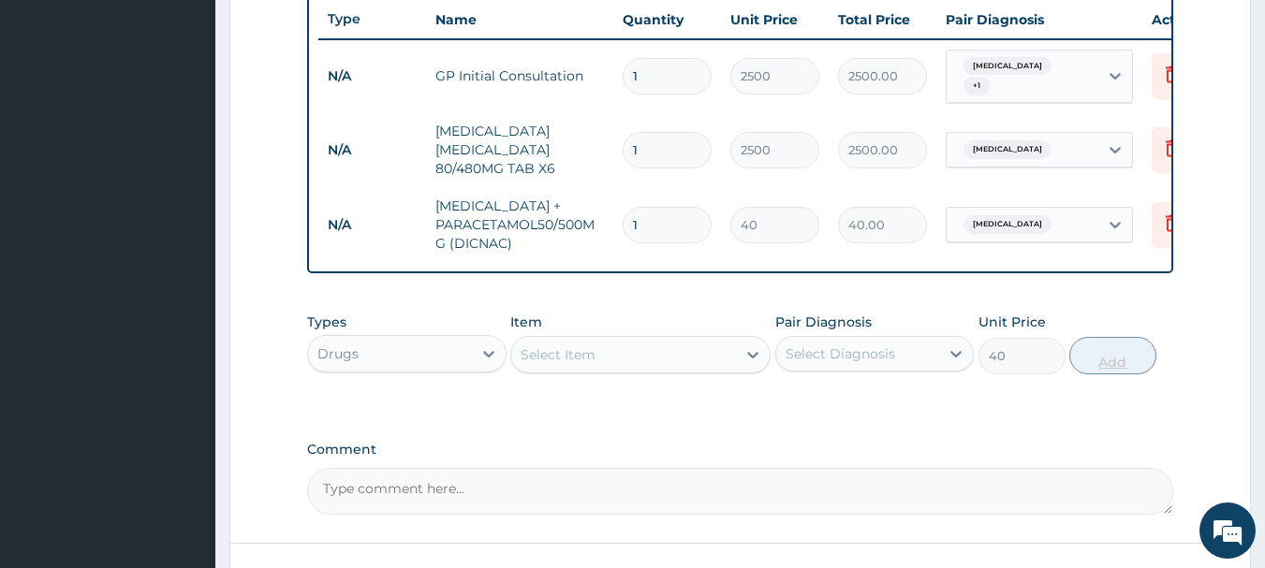
type input "0"
type input "18"
type input "720.00"
type input "18"
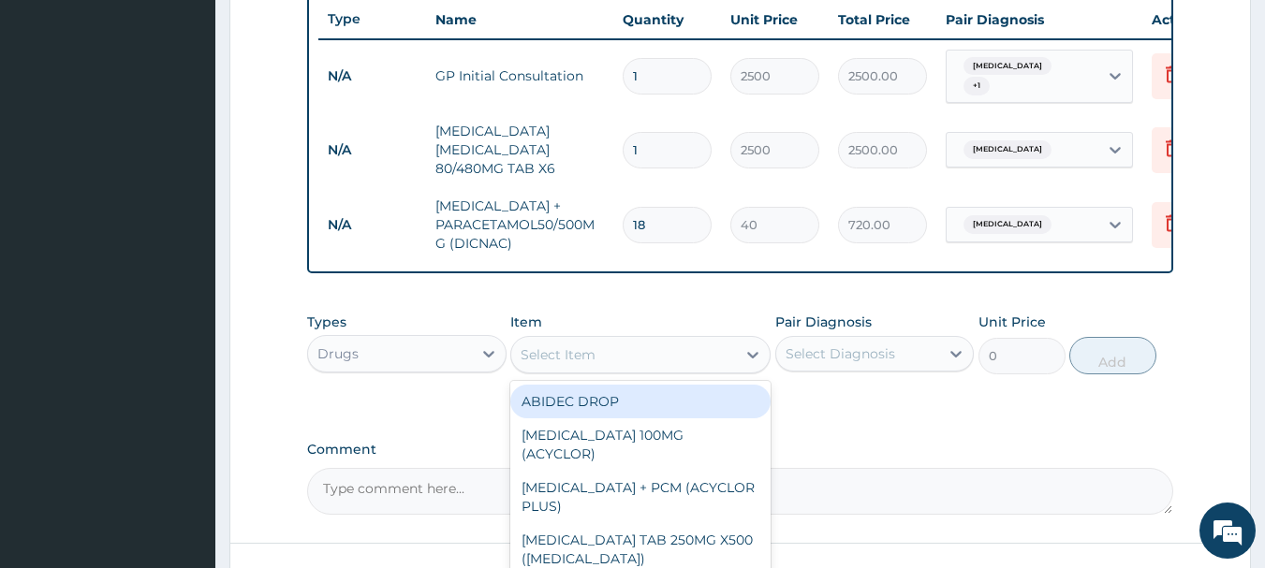
click at [521, 367] on div "Select Item" at bounding box center [623, 355] width 225 height 30
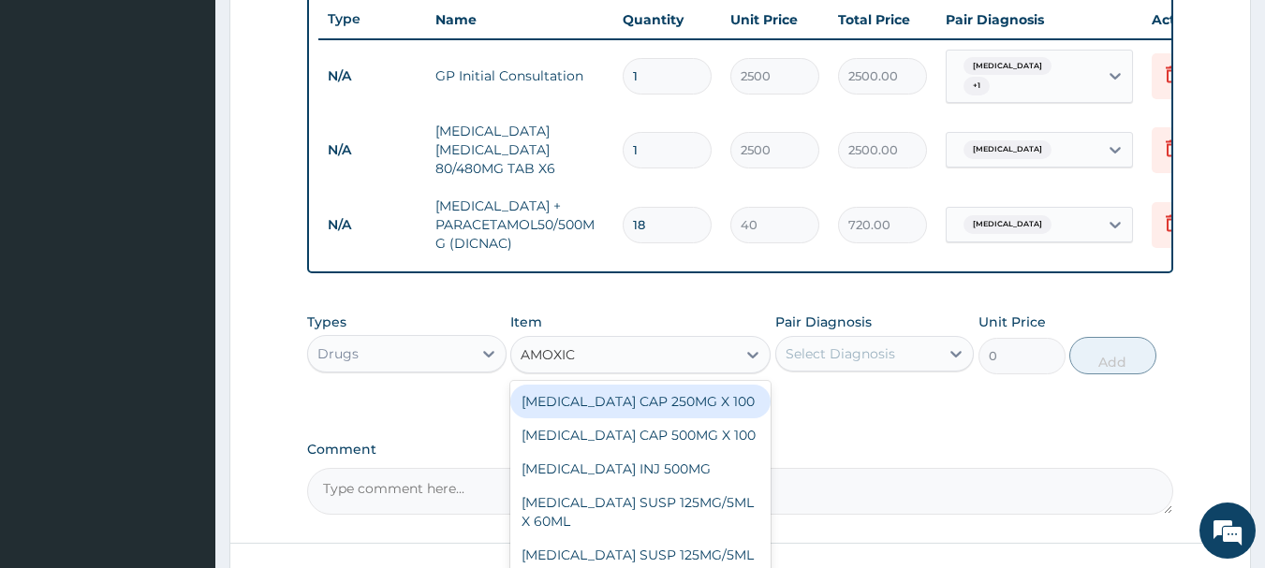
type input "AMOXICI"
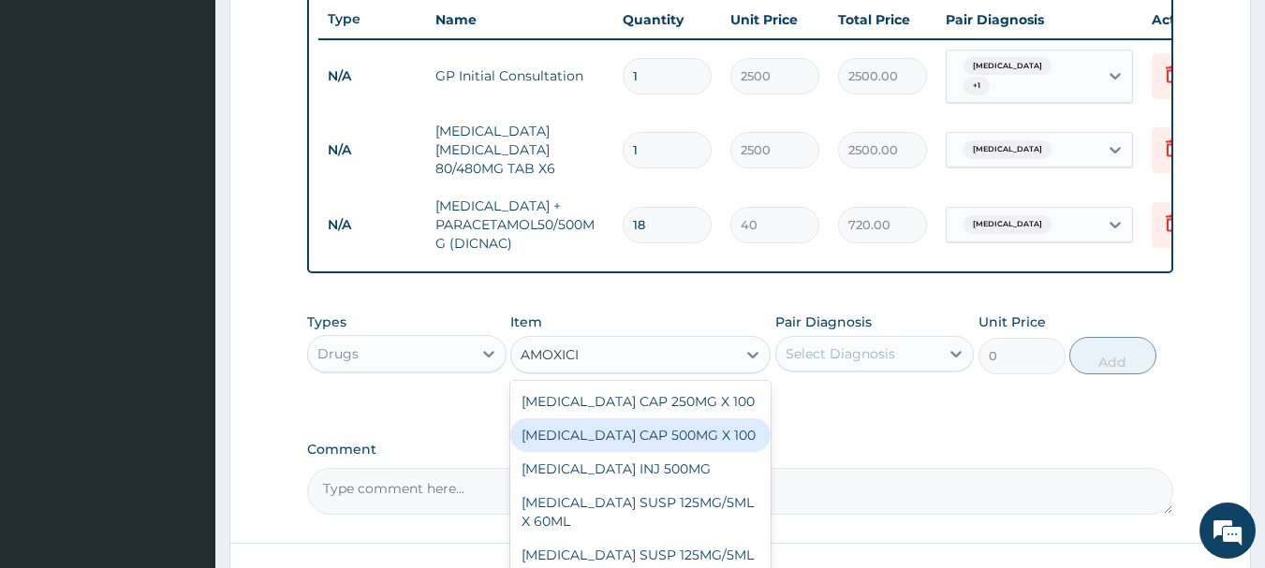
click at [612, 435] on div "AMOXICILLIN CAP 500MG X 100" at bounding box center [640, 436] width 260 height 34
type input "40"
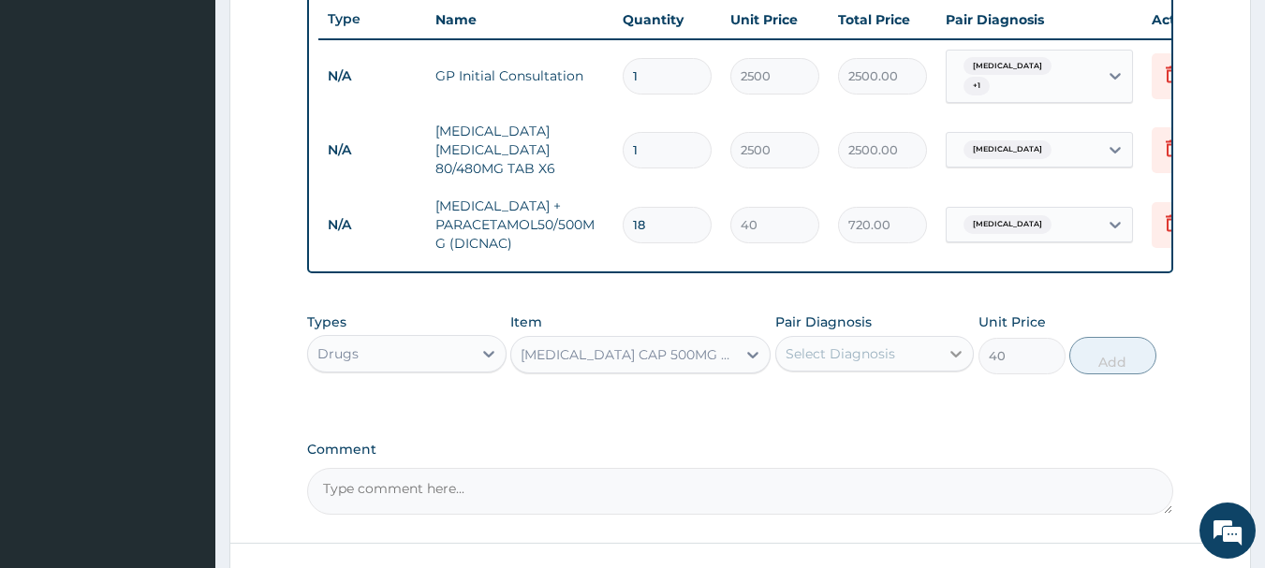
click at [957, 358] on icon at bounding box center [956, 354] width 11 height 7
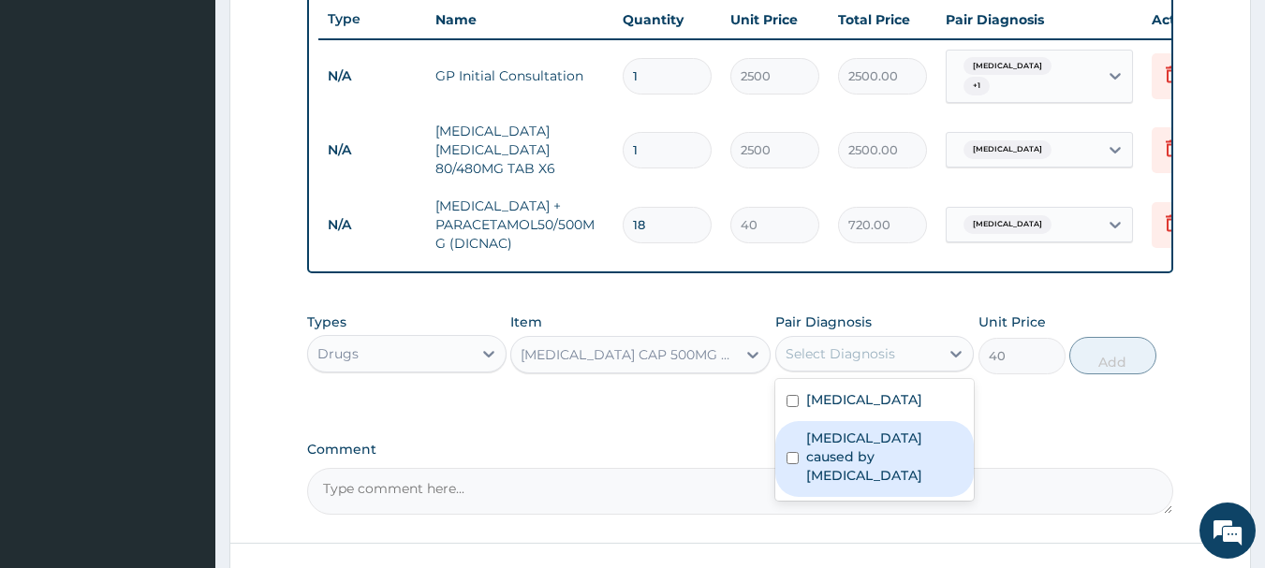
click at [793, 453] on input "checkbox" at bounding box center [792, 458] width 12 height 12
checkbox input "true"
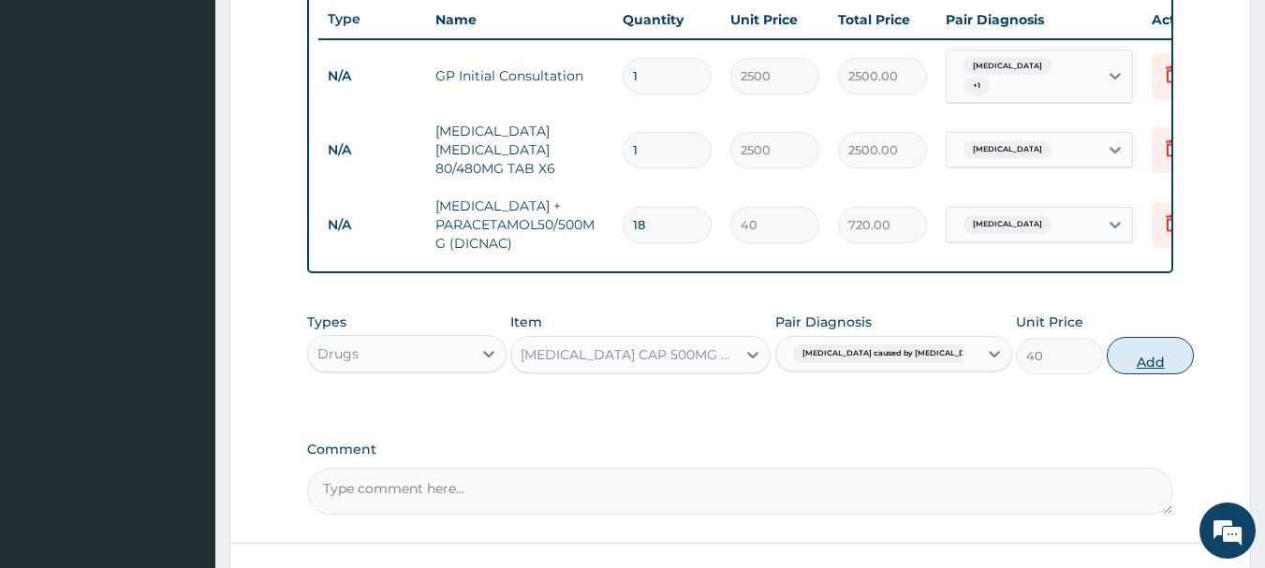
click at [1107, 360] on button "Add" at bounding box center [1150, 355] width 87 height 37
type input "0"
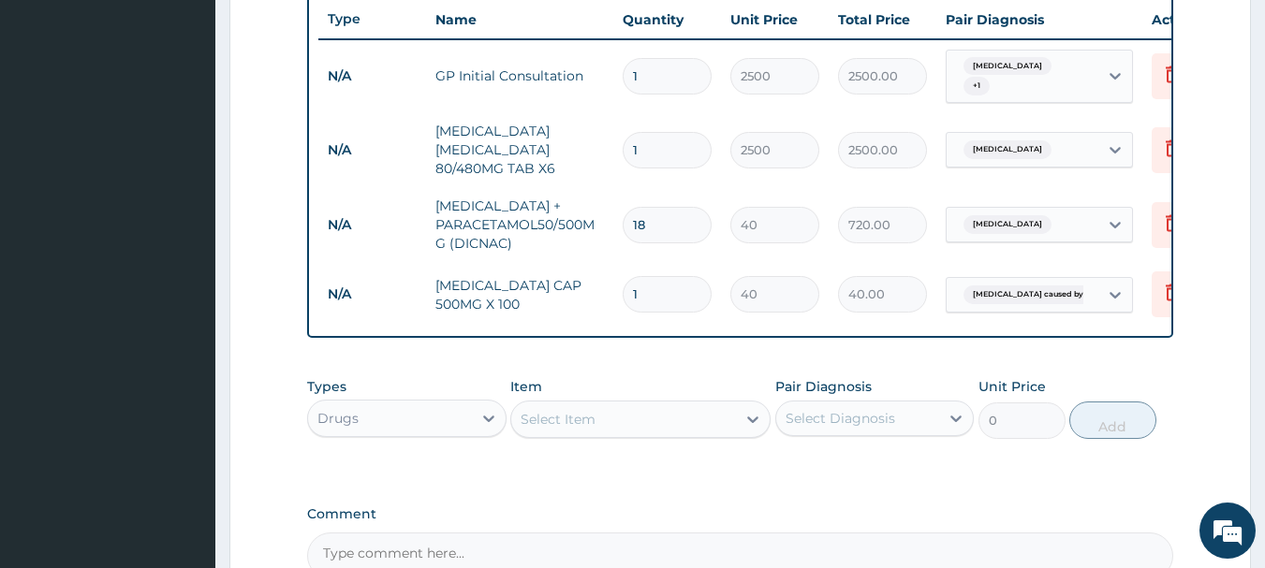
type input "10"
type input "400.00"
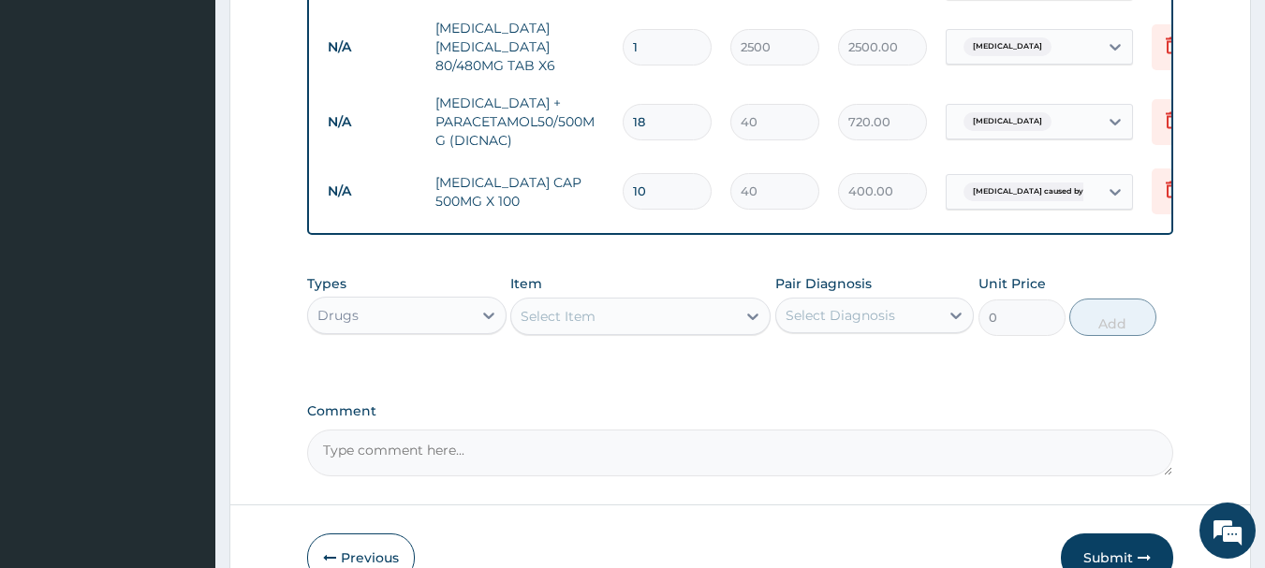
scroll to position [921, 0]
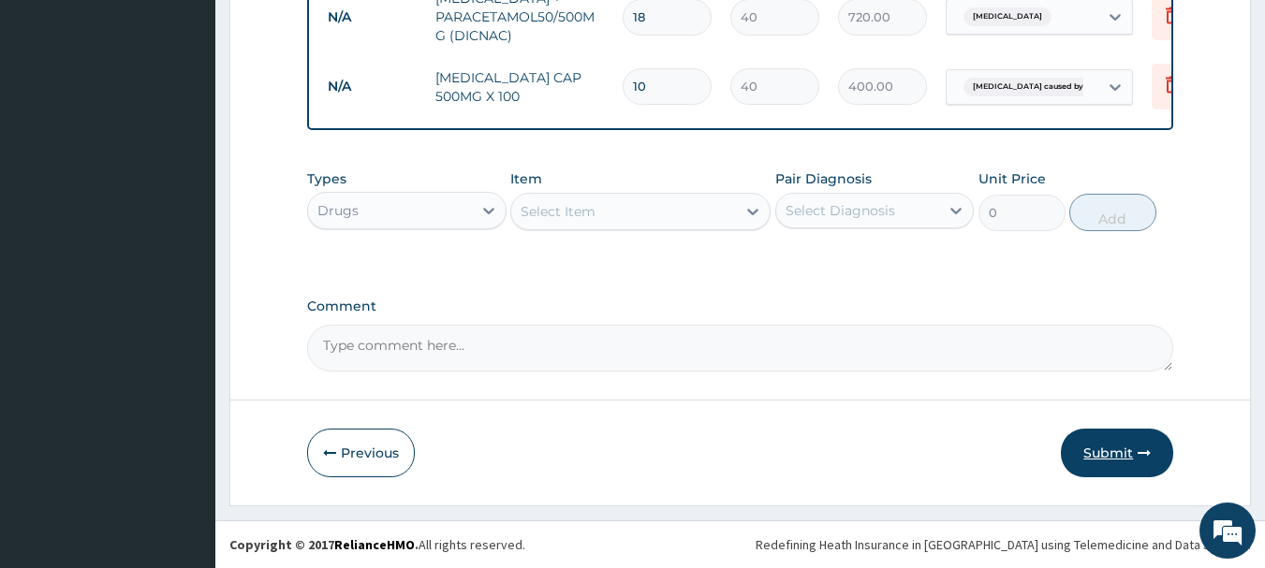
type input "10"
click at [1106, 454] on button "Submit" at bounding box center [1117, 453] width 112 height 49
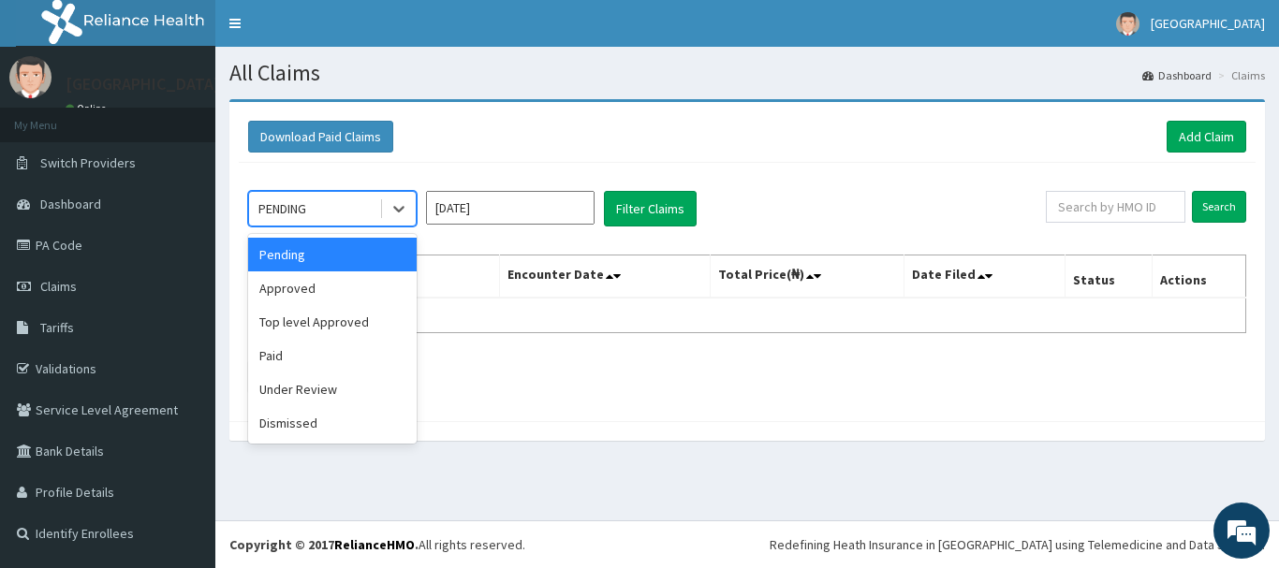
drag, startPoint x: 410, startPoint y: 206, endPoint x: 375, endPoint y: 234, distance: 44.6
click at [409, 206] on div at bounding box center [399, 209] width 34 height 34
click at [349, 287] on div "Approved" at bounding box center [332, 289] width 169 height 34
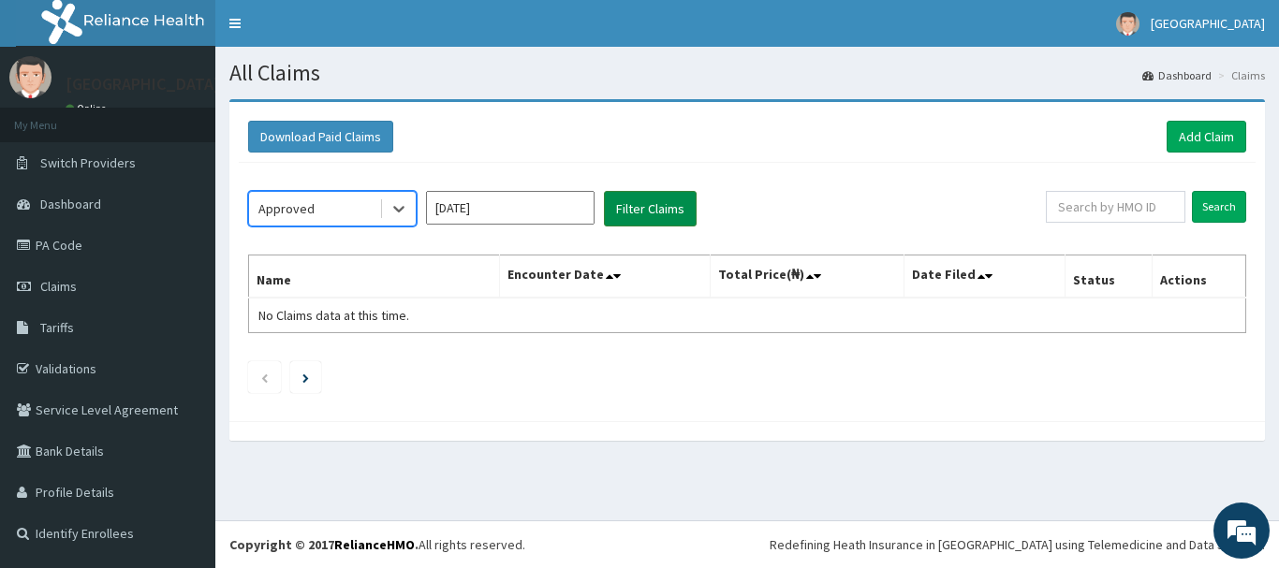
click at [657, 204] on button "Filter Claims" at bounding box center [650, 209] width 93 height 36
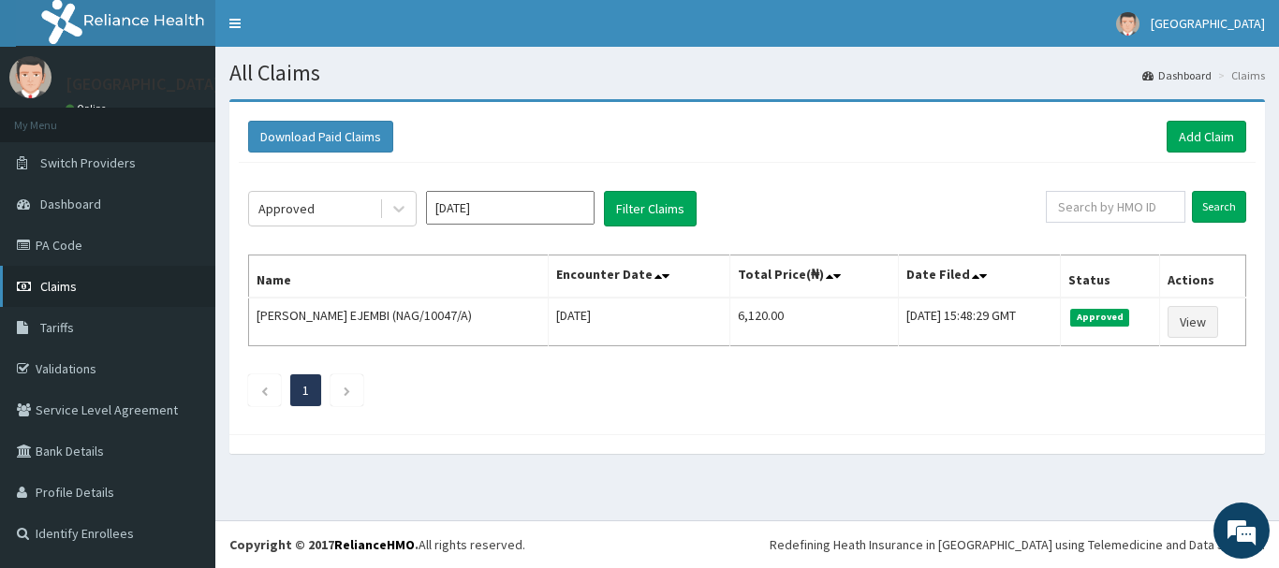
click at [52, 278] on span "Claims" at bounding box center [58, 286] width 37 height 17
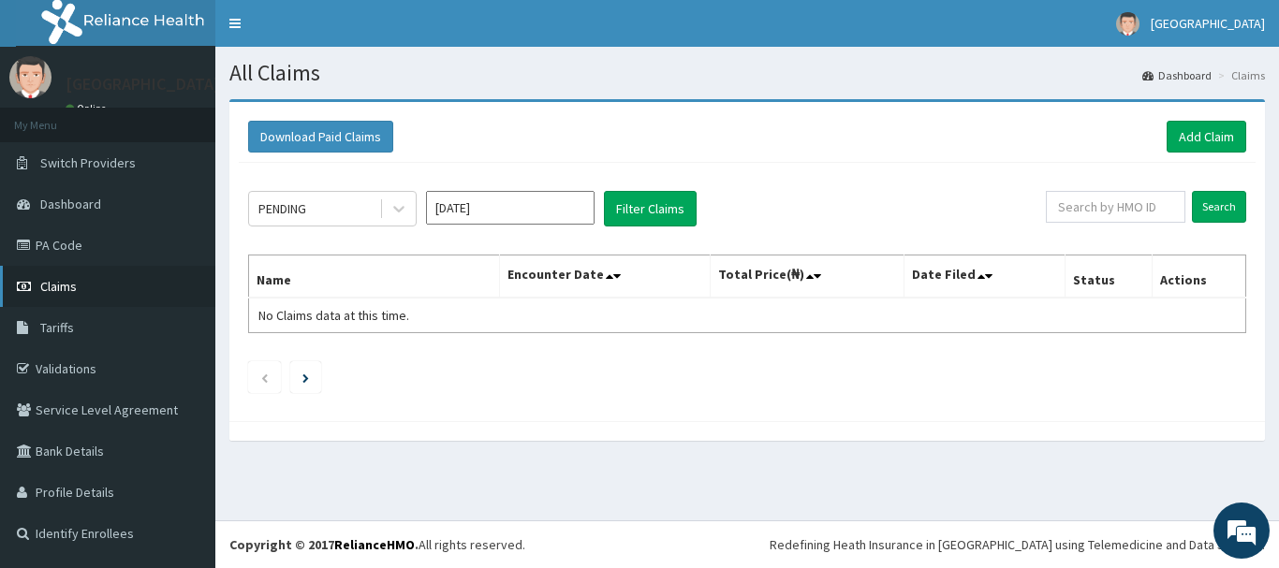
click at [60, 282] on span "Claims" at bounding box center [58, 286] width 37 height 17
click at [1204, 135] on link "Add Claim" at bounding box center [1207, 137] width 80 height 32
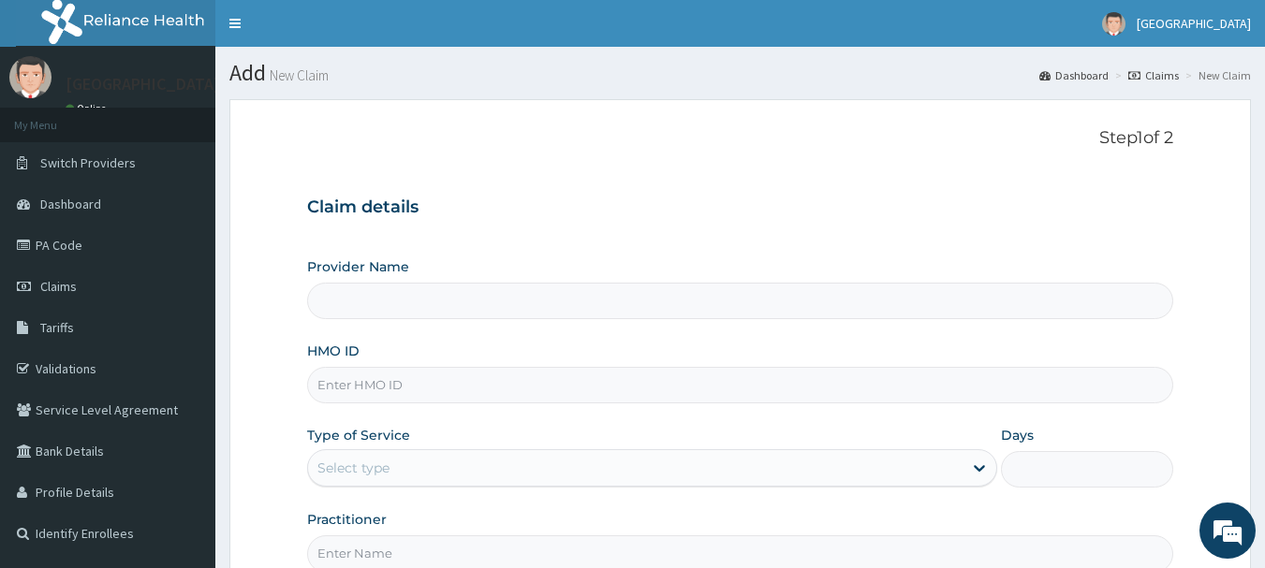
click at [344, 379] on input "HMO ID" at bounding box center [740, 385] width 867 height 37
type input "Queen Stella Specialist Hospital"
type input "CFM/10022/D"
click at [417, 463] on div "Select type" at bounding box center [635, 468] width 654 height 30
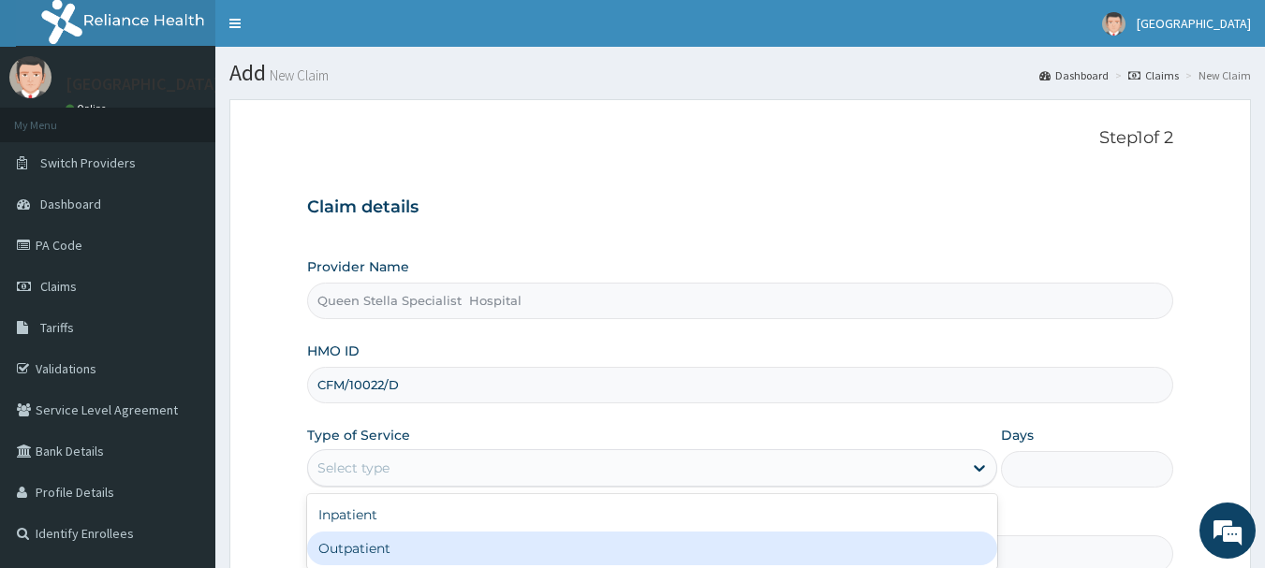
click at [398, 547] on div "Outpatient" at bounding box center [652, 549] width 690 height 34
type input "1"
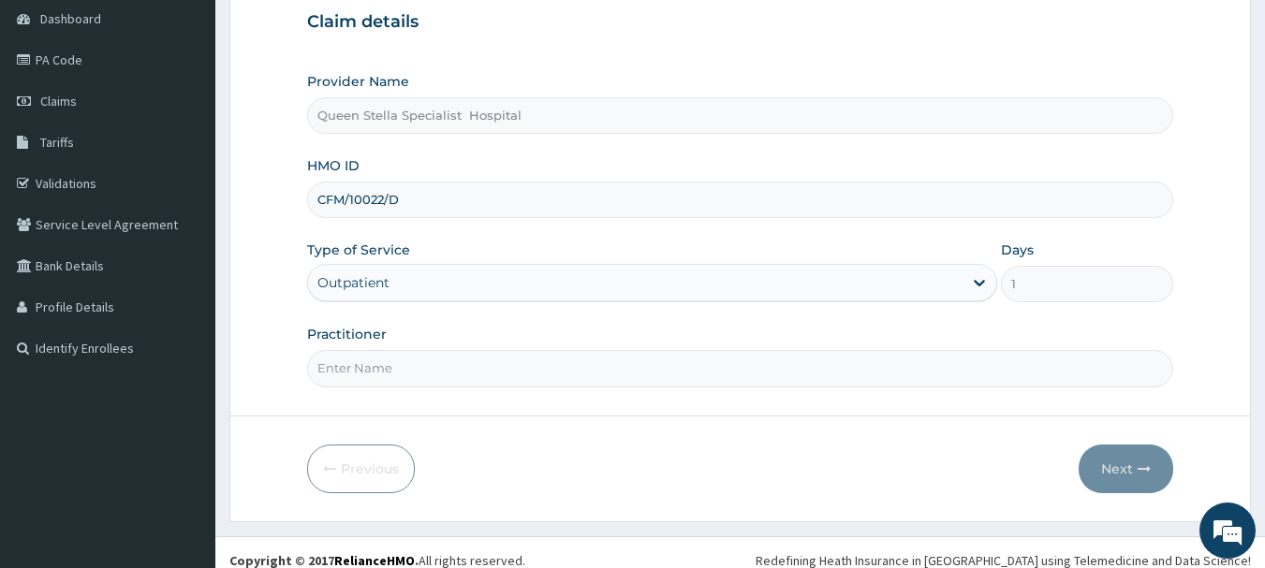
scroll to position [187, 0]
drag, startPoint x: 596, startPoint y: 367, endPoint x: 604, endPoint y: 345, distance: 23.7
click at [596, 367] on input "Practitioner" at bounding box center [740, 366] width 867 height 37
type input "DR BASSSEY"
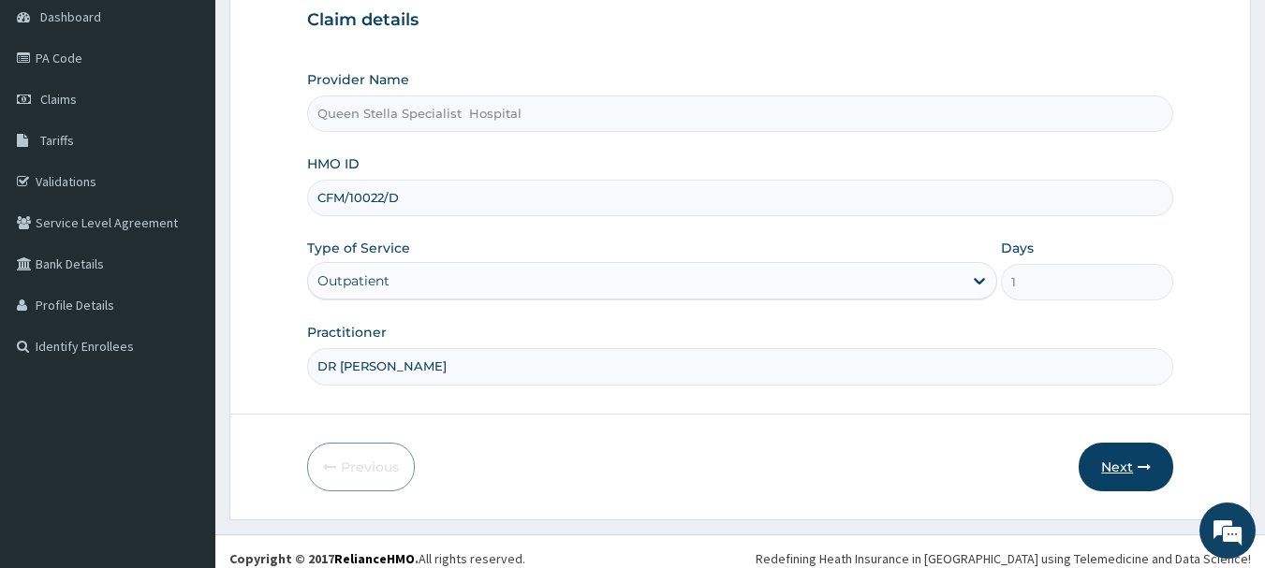
click at [1125, 463] on button "Next" at bounding box center [1126, 467] width 95 height 49
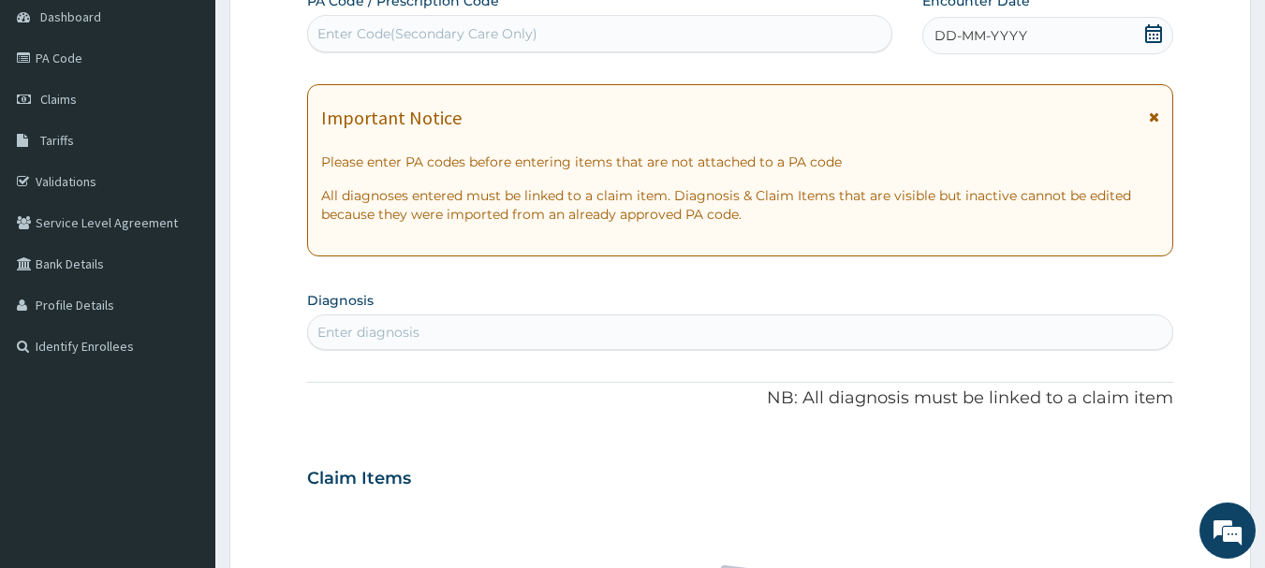
click at [1153, 27] on icon at bounding box center [1153, 33] width 17 height 19
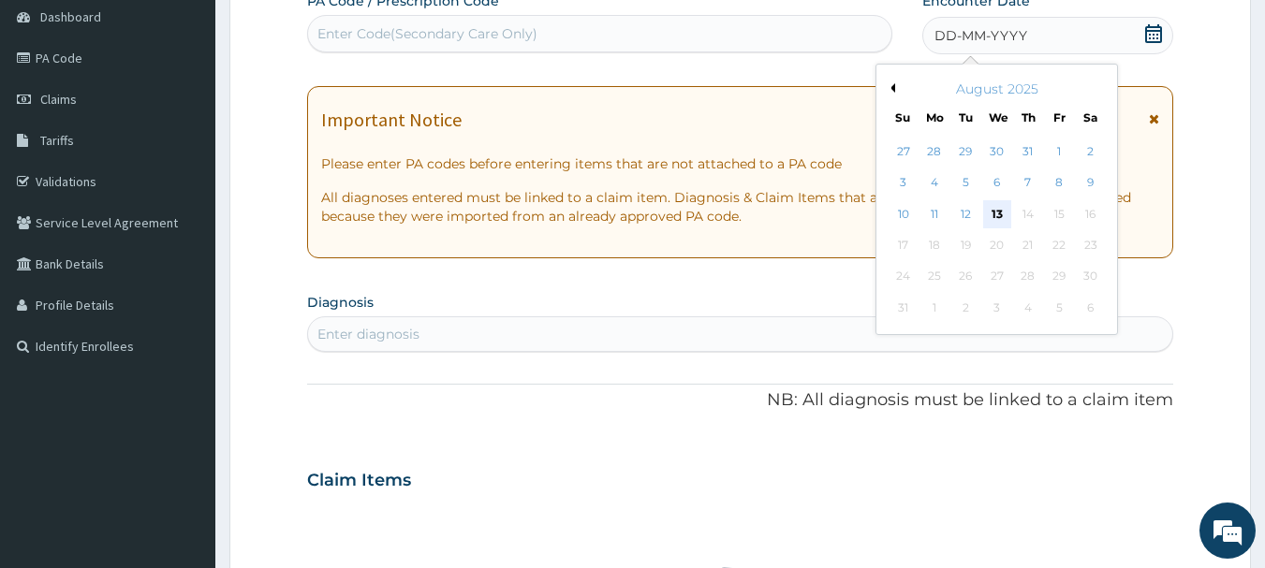
click at [1000, 202] on div "13" at bounding box center [997, 214] width 28 height 28
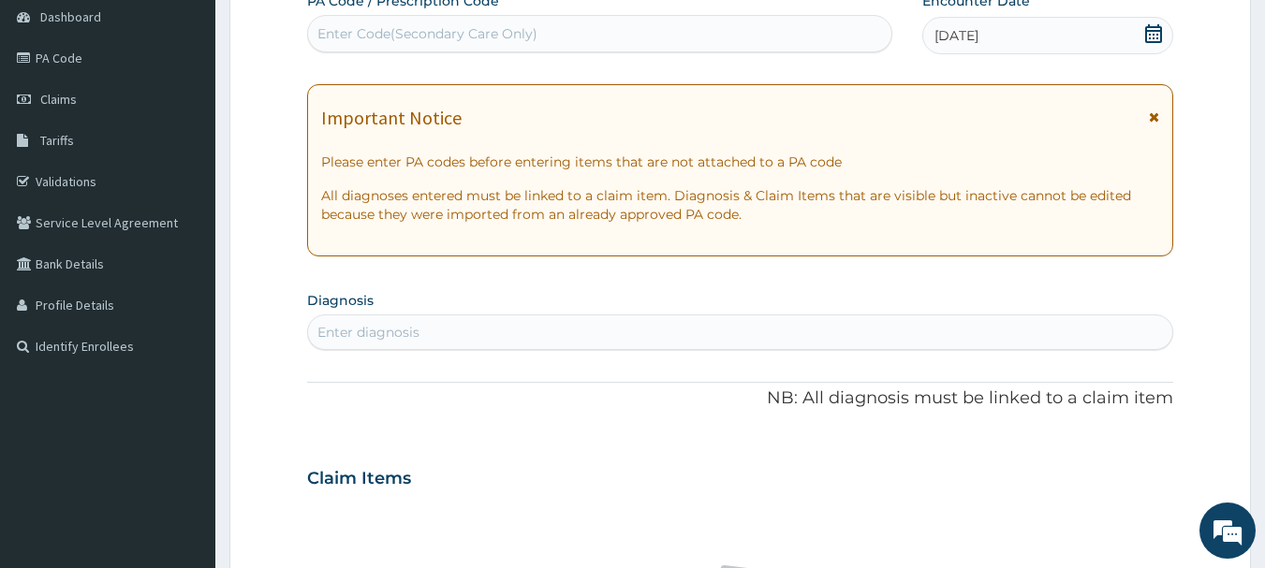
click at [374, 316] on div "Enter diagnosis" at bounding box center [740, 333] width 867 height 36
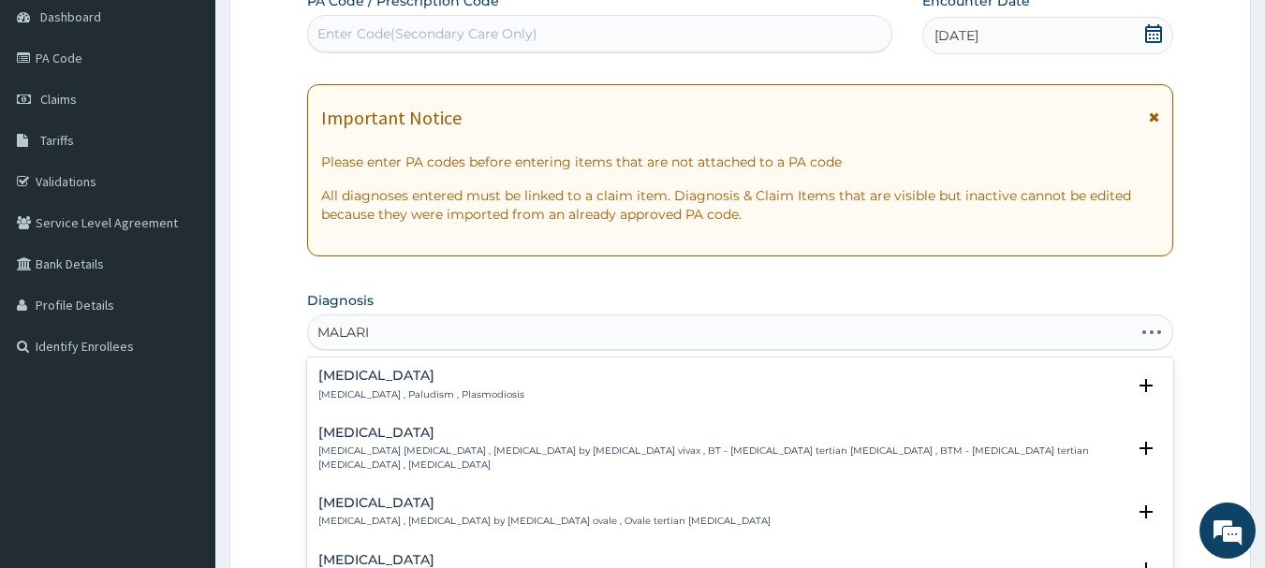
type input "MALARIA"
click at [366, 381] on h4 "Malaria" at bounding box center [421, 376] width 206 height 14
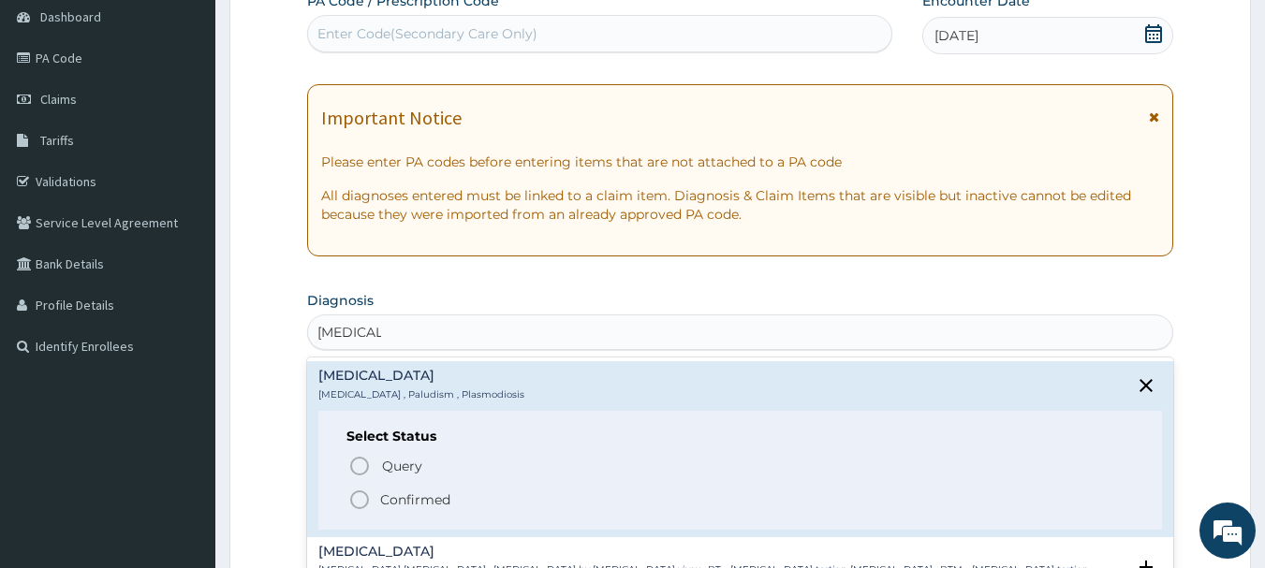
click at [355, 496] on icon "status option filled" at bounding box center [359, 500] width 22 height 22
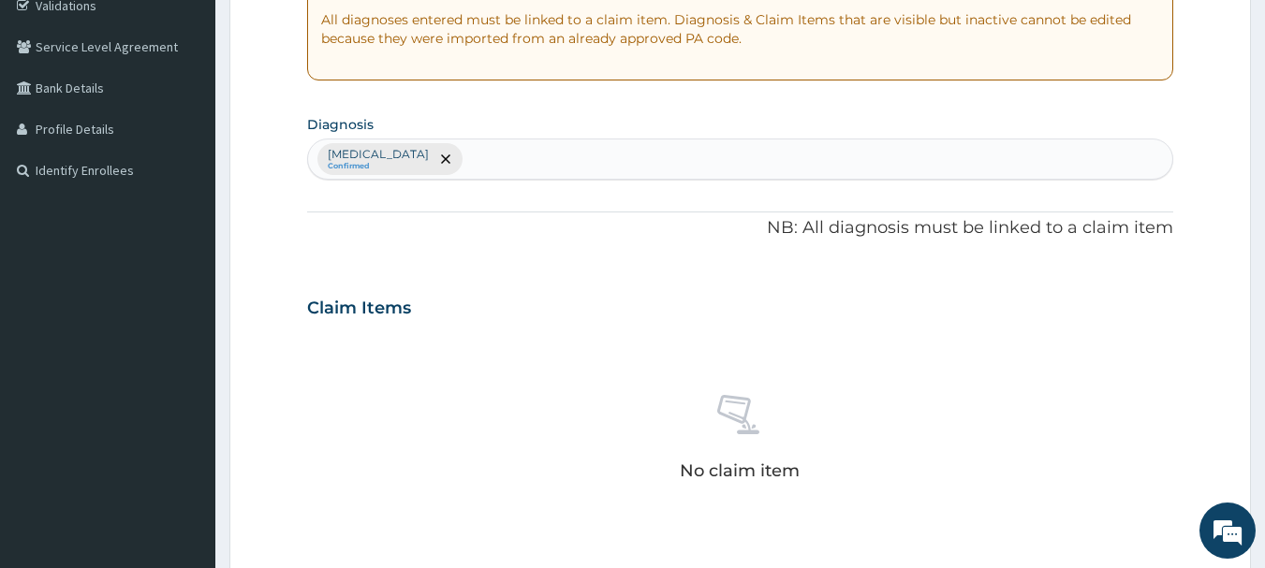
scroll to position [374, 0]
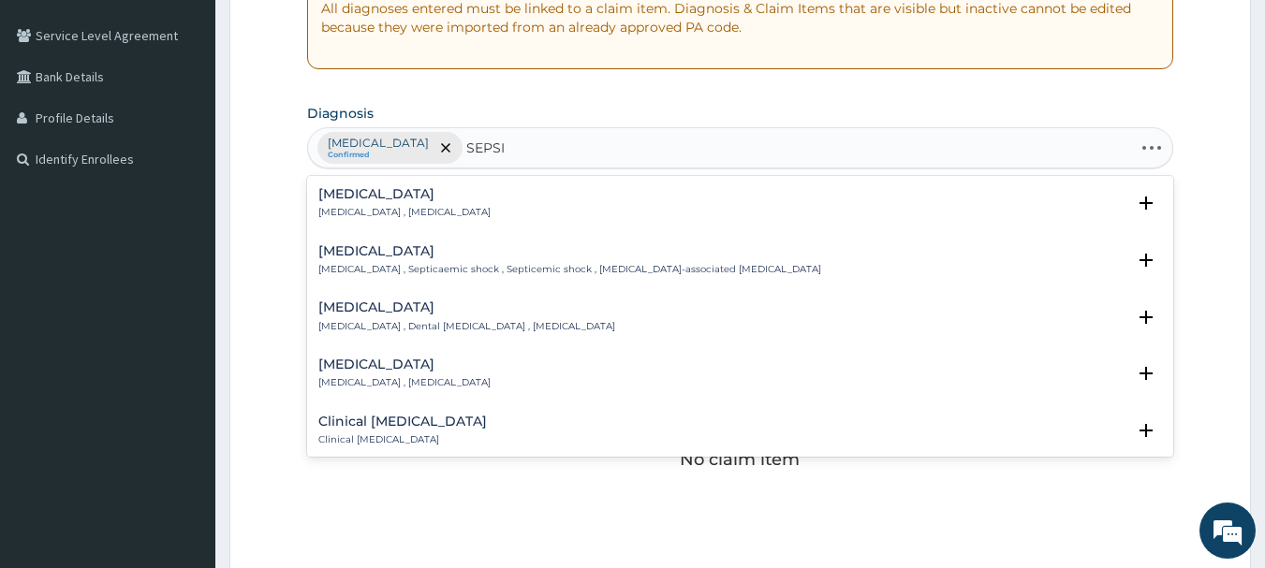
type input "SEPSIS"
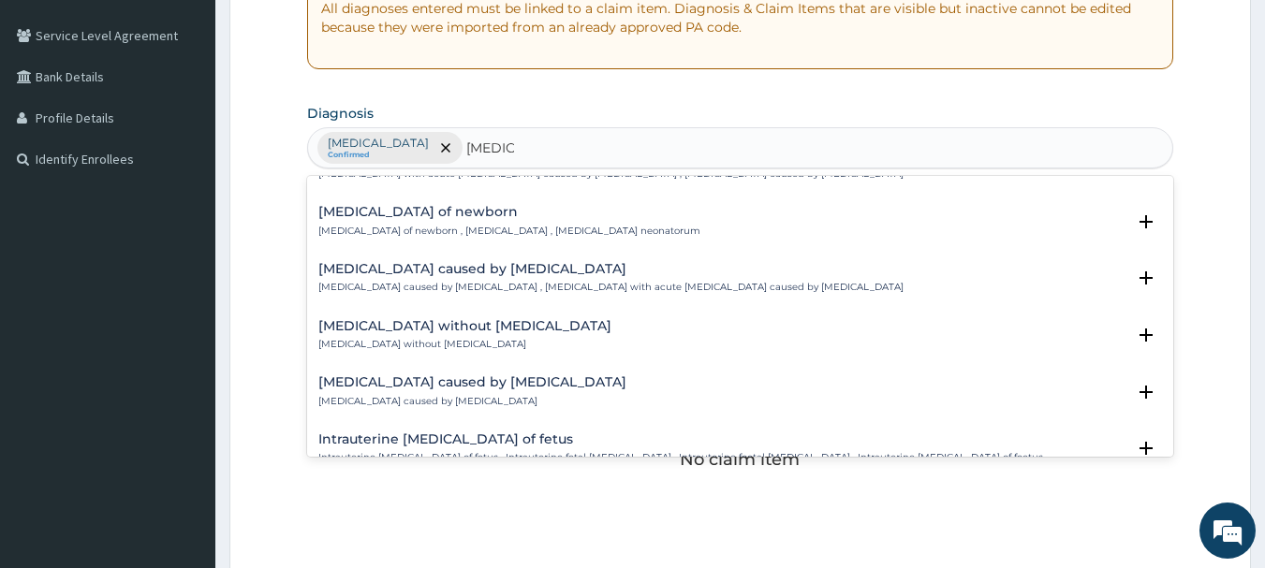
scroll to position [1779, 0]
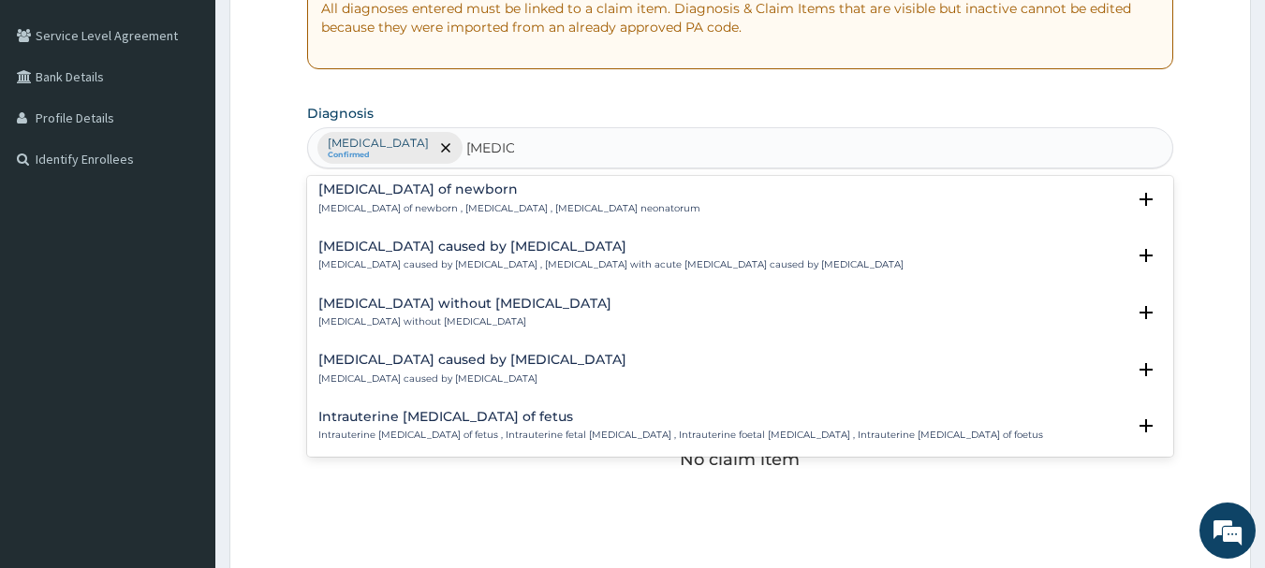
click at [437, 240] on h4 "Sepsis caused by Salmonella" at bounding box center [610, 247] width 585 height 14
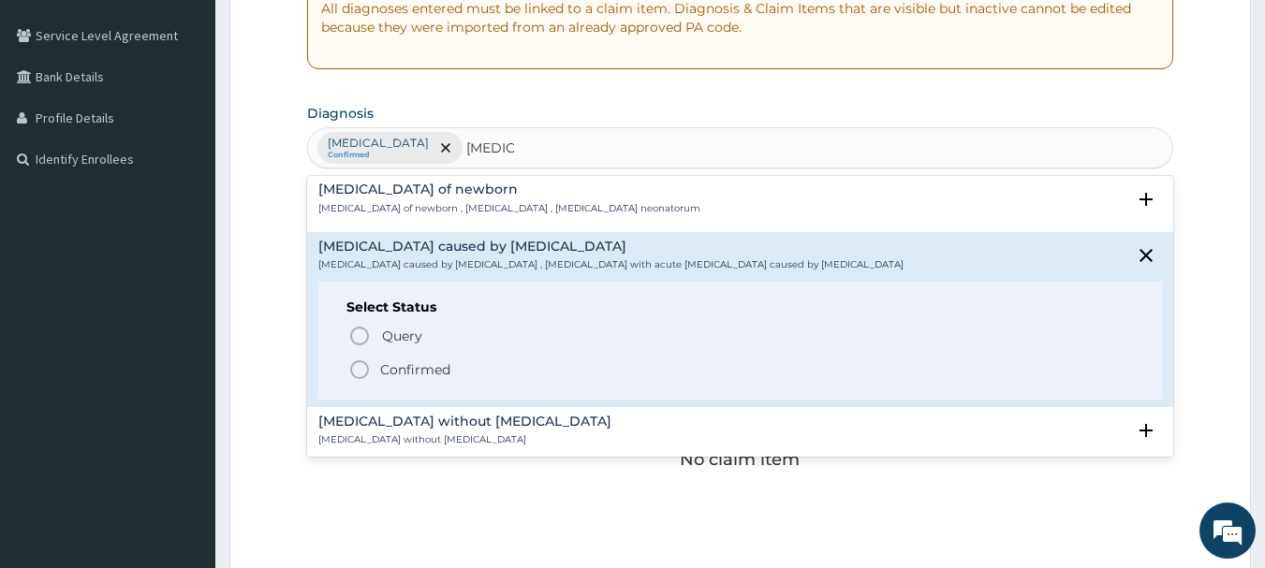
click at [357, 361] on circle "status option filled" at bounding box center [359, 369] width 17 height 17
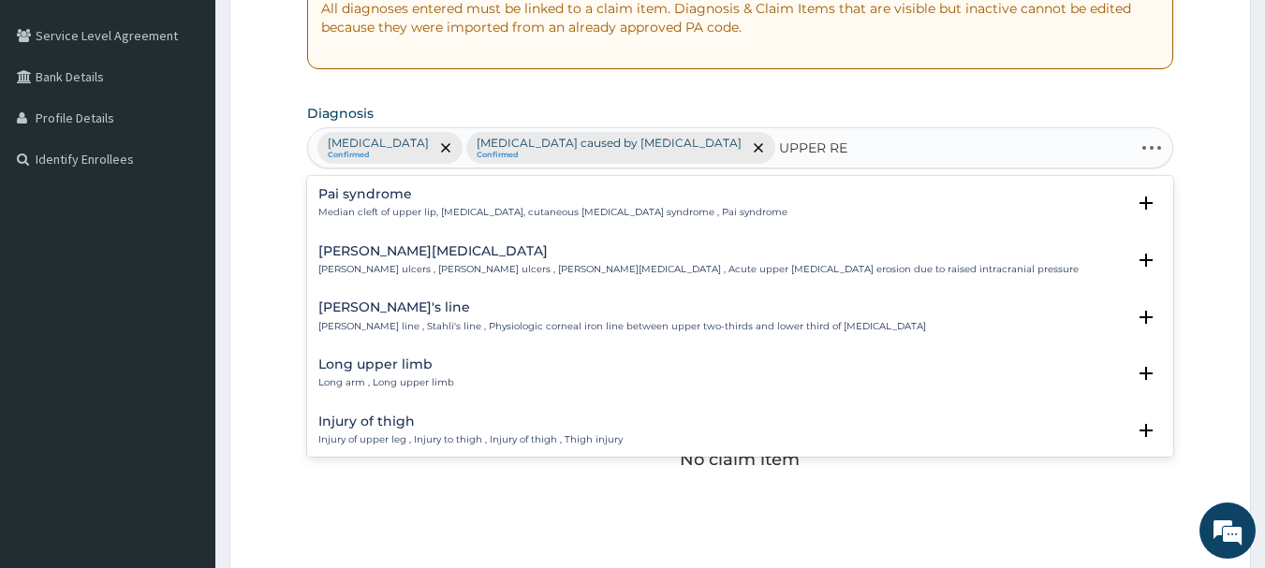
type input "UPPER RES"
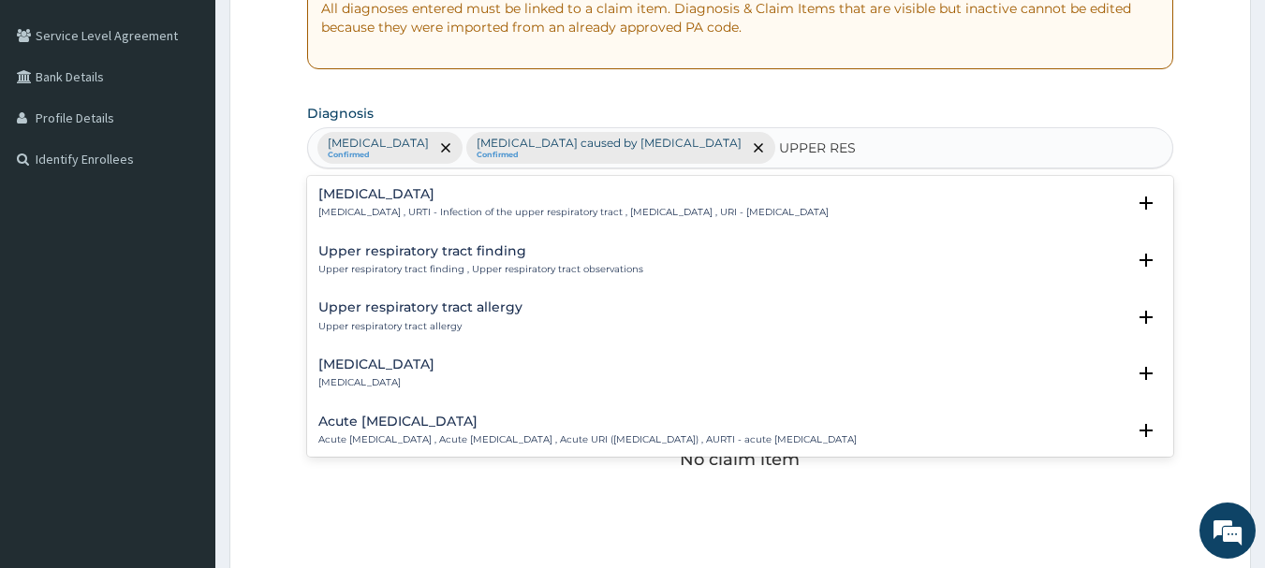
click at [512, 196] on h4 "Upper respiratory infection" at bounding box center [573, 194] width 510 height 14
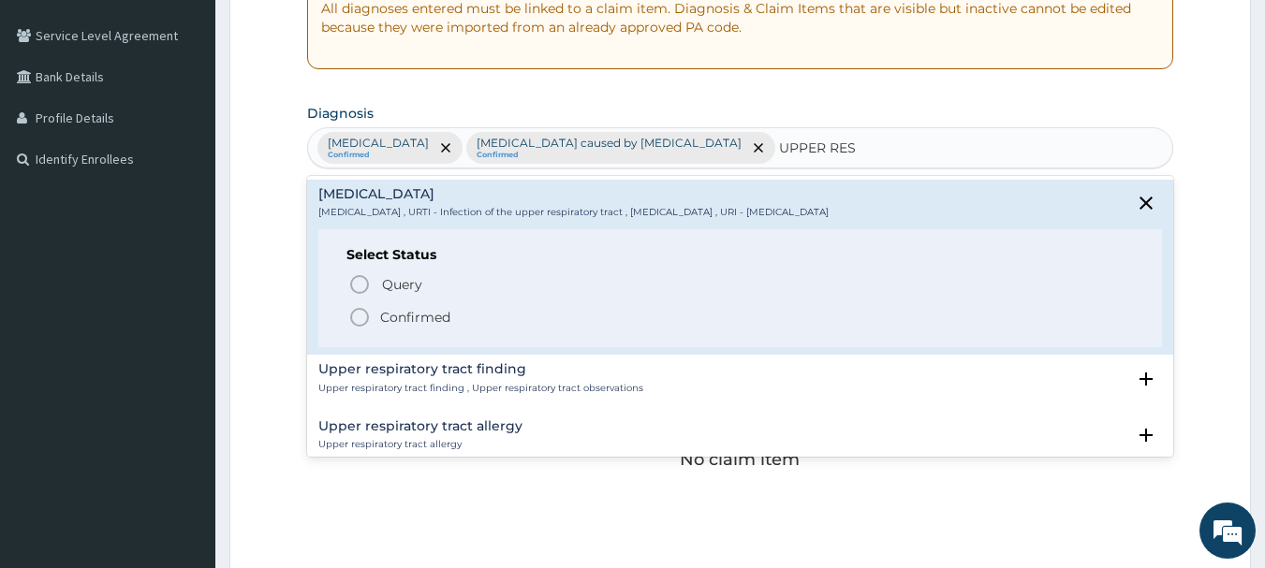
click at [360, 318] on icon "status option filled" at bounding box center [359, 317] width 22 height 22
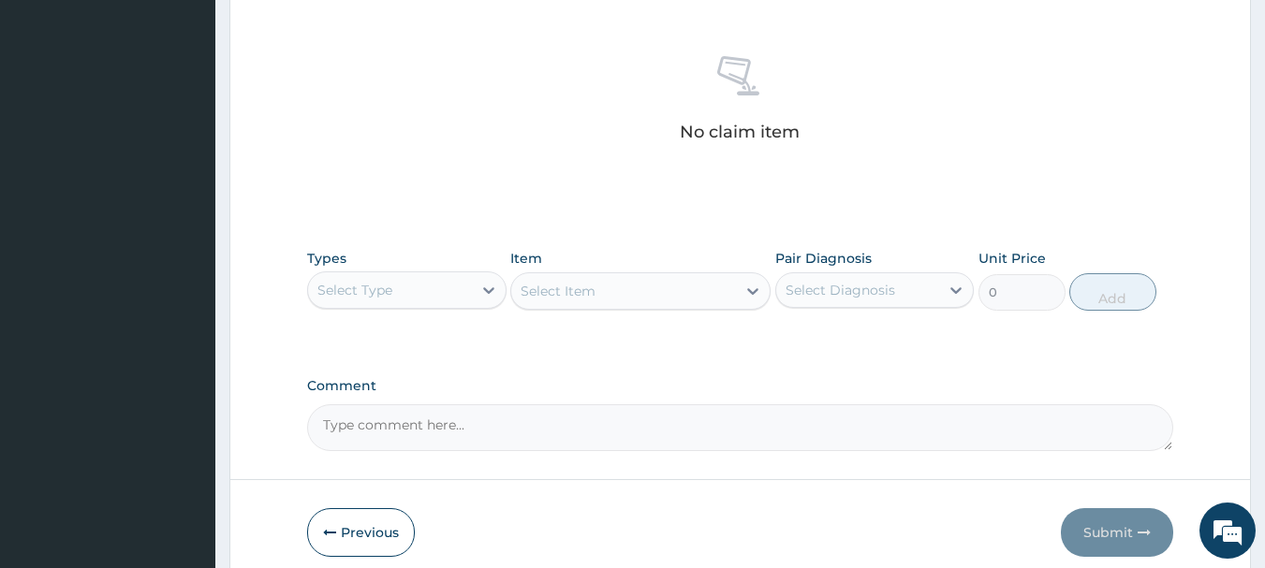
scroll to position [749, 0]
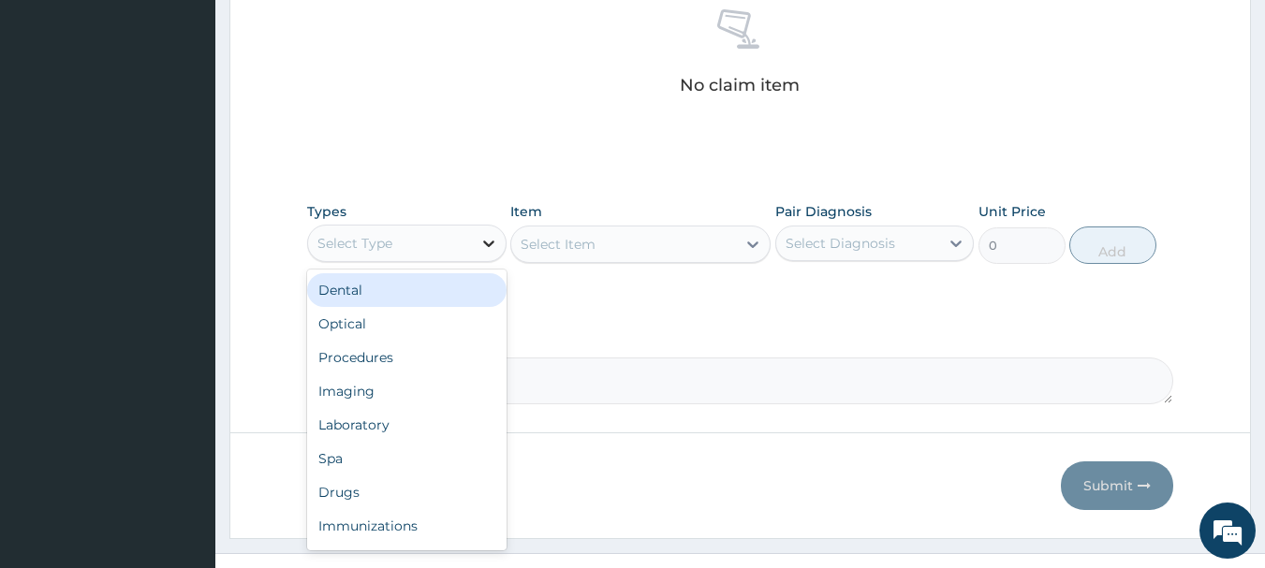
click at [475, 244] on div at bounding box center [489, 244] width 34 height 34
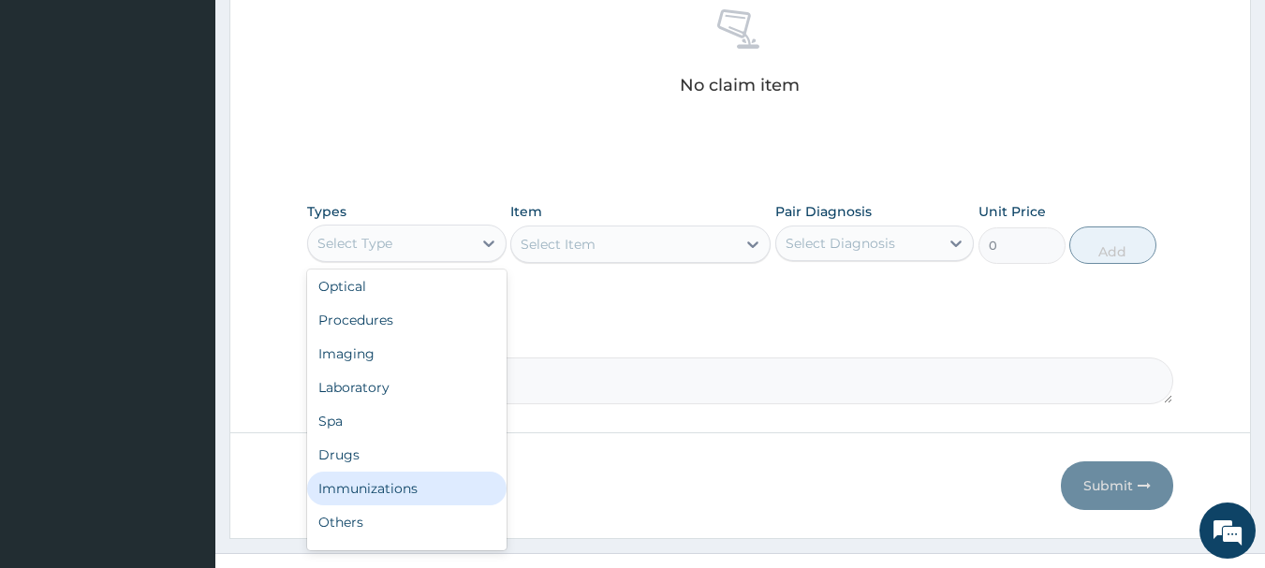
scroll to position [64, 0]
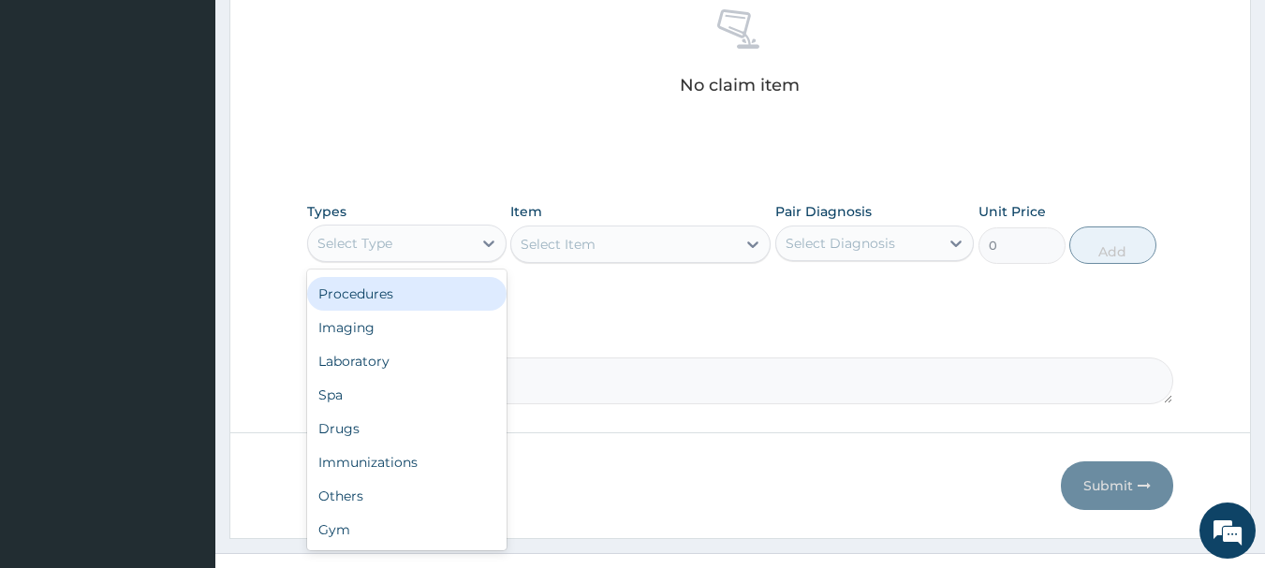
click at [414, 293] on div "Procedures" at bounding box center [406, 294] width 199 height 34
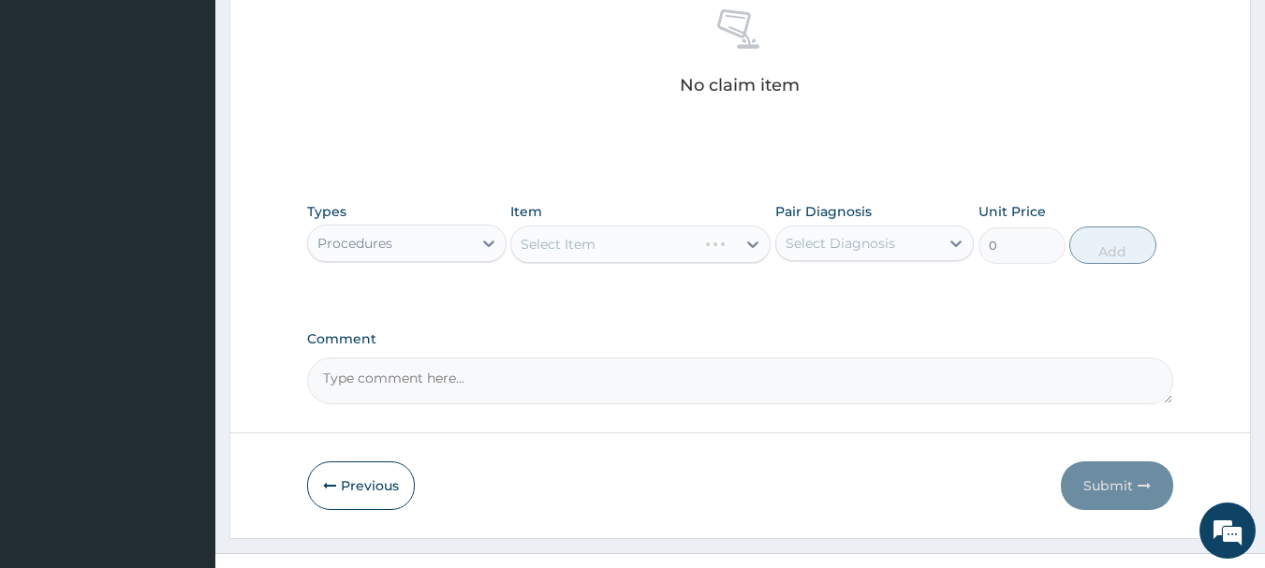
click at [560, 242] on div "Select Item" at bounding box center [640, 244] width 260 height 37
click at [556, 242] on div "Select Item" at bounding box center [558, 244] width 75 height 19
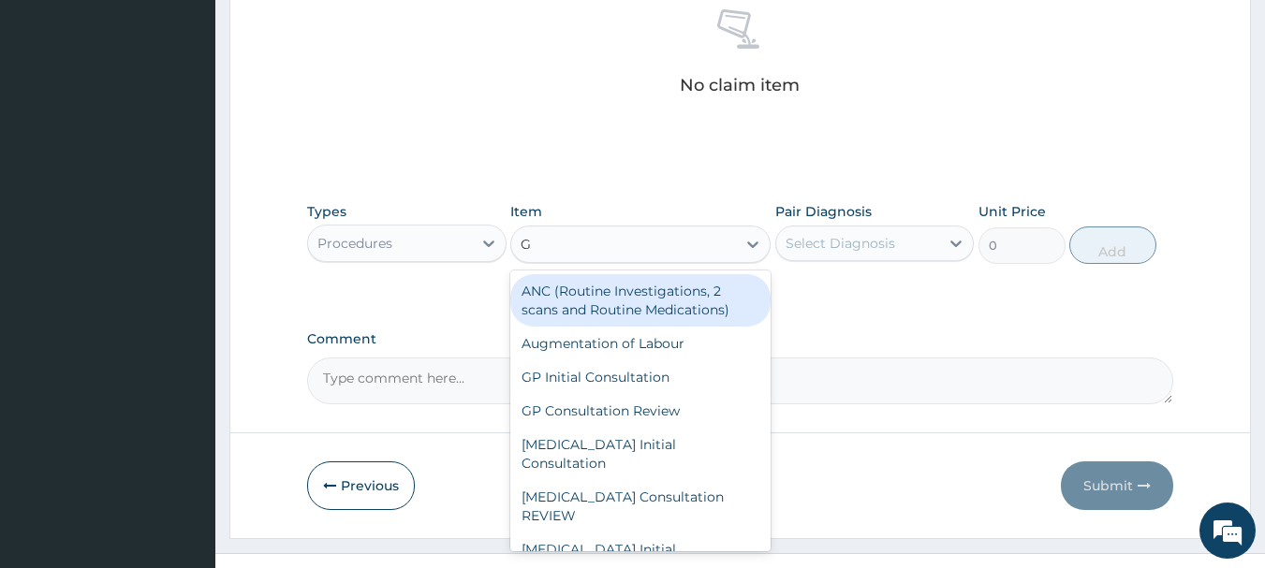
type input "GP"
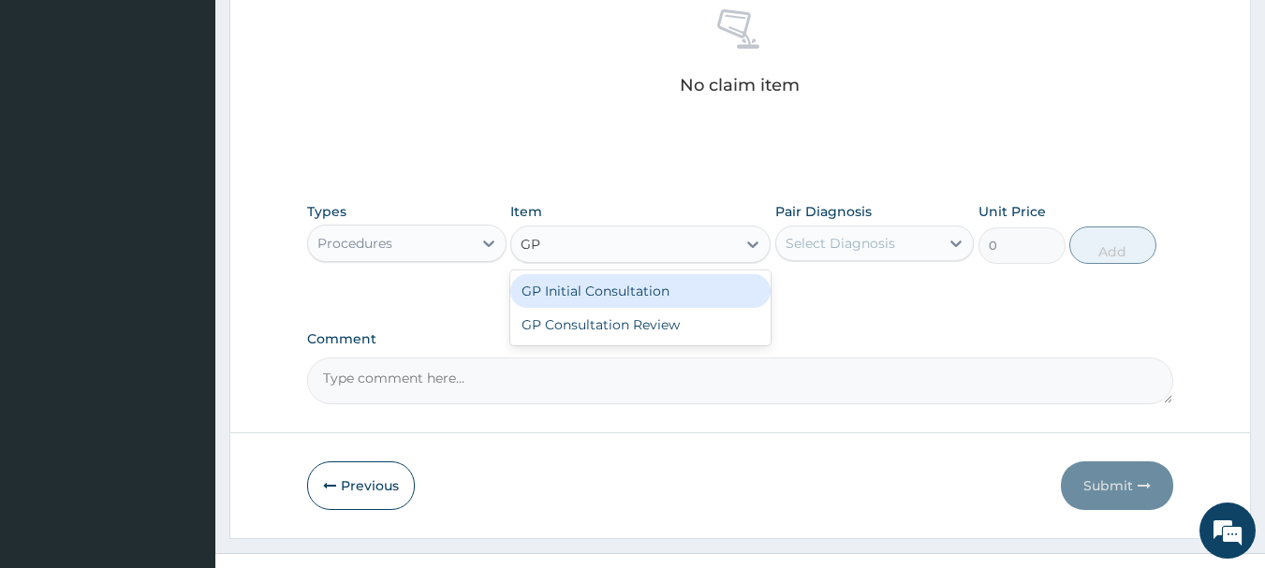
click at [607, 286] on div "GP Initial Consultation" at bounding box center [640, 291] width 260 height 34
type input "2500"
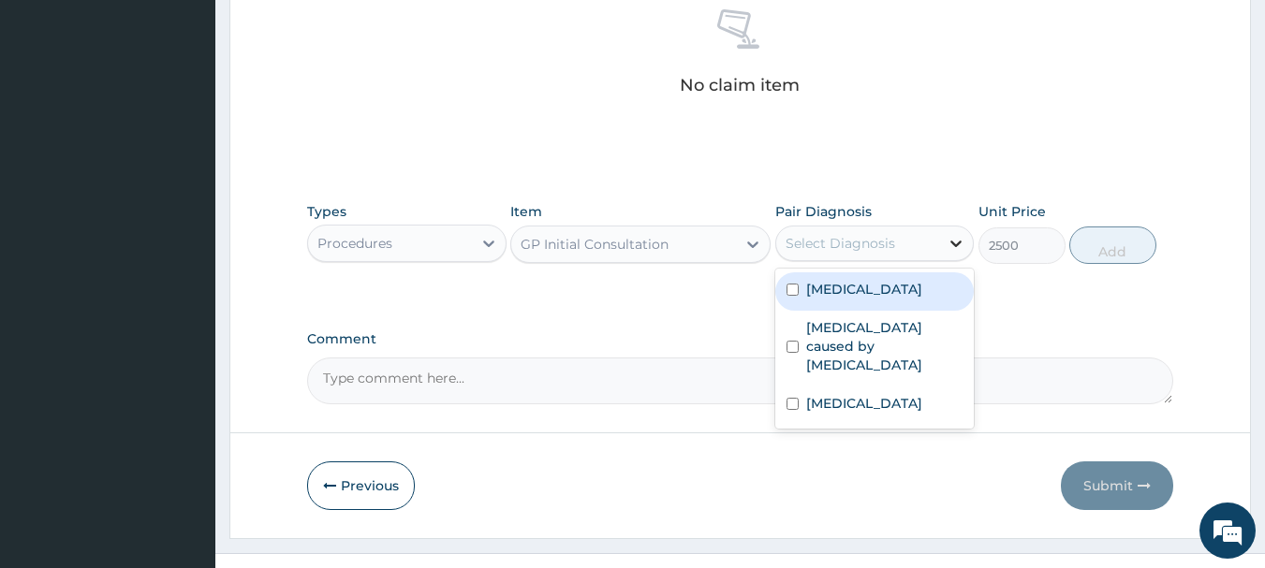
click at [958, 240] on icon at bounding box center [956, 243] width 19 height 19
click at [790, 287] on input "checkbox" at bounding box center [792, 290] width 12 height 12
checkbox input "true"
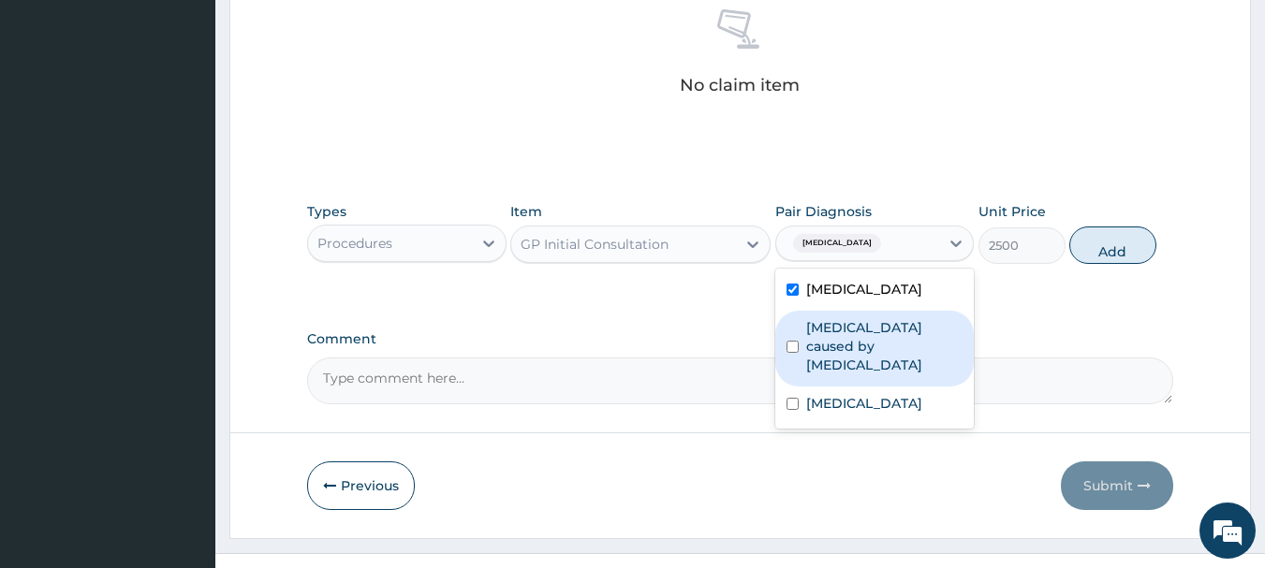
click at [787, 328] on div "Sepsis caused by Salmonella" at bounding box center [874, 349] width 199 height 76
checkbox input "true"
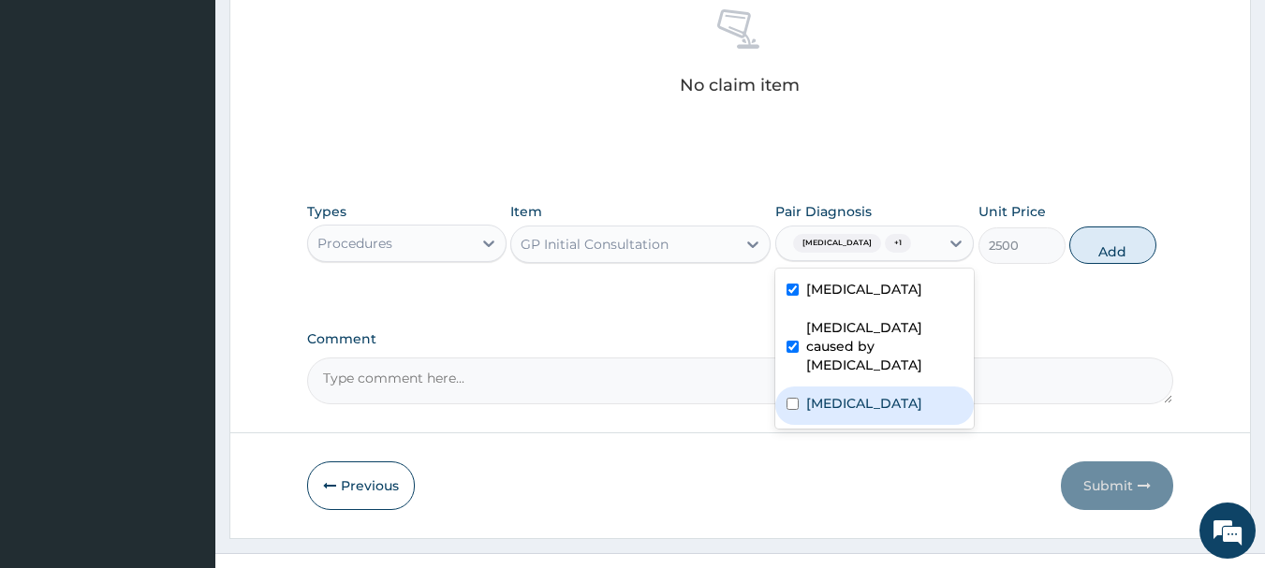
click at [791, 398] on input "checkbox" at bounding box center [792, 404] width 12 height 12
checkbox input "true"
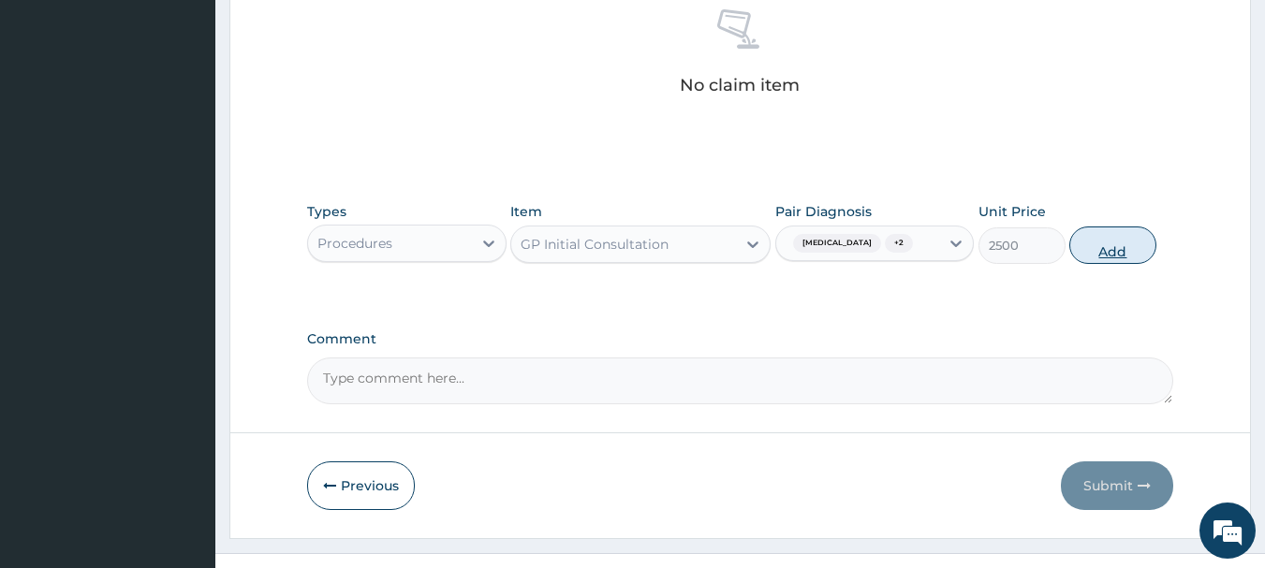
click at [1092, 247] on button "Add" at bounding box center [1112, 245] width 87 height 37
type input "0"
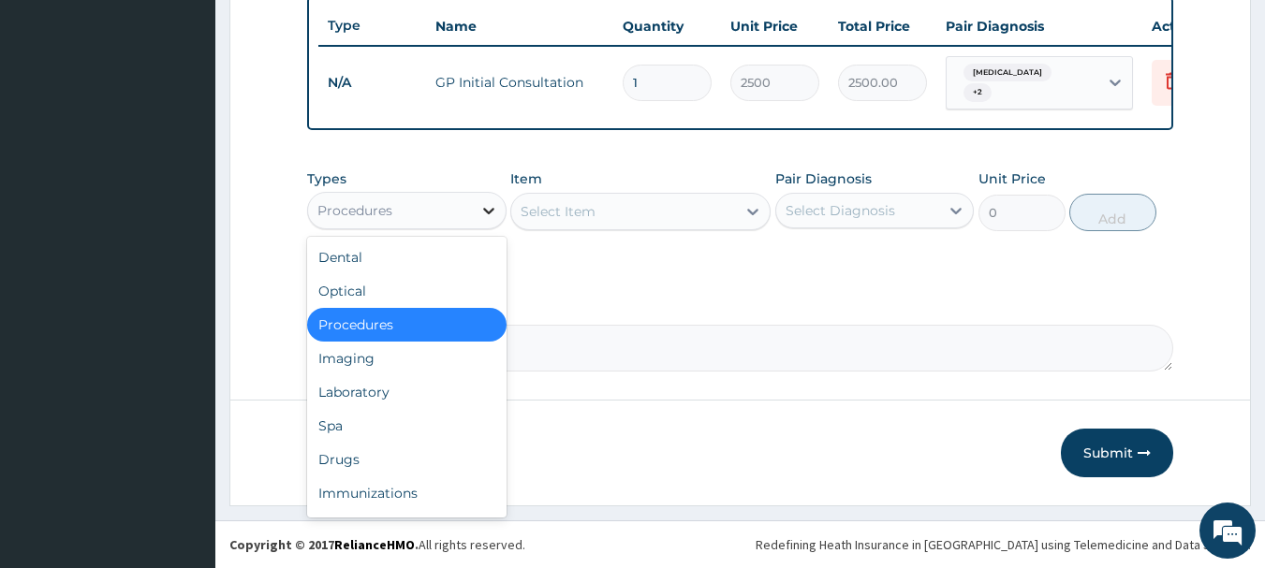
click at [485, 208] on icon at bounding box center [488, 210] width 19 height 19
click at [443, 394] on div "Laboratory" at bounding box center [406, 392] width 199 height 34
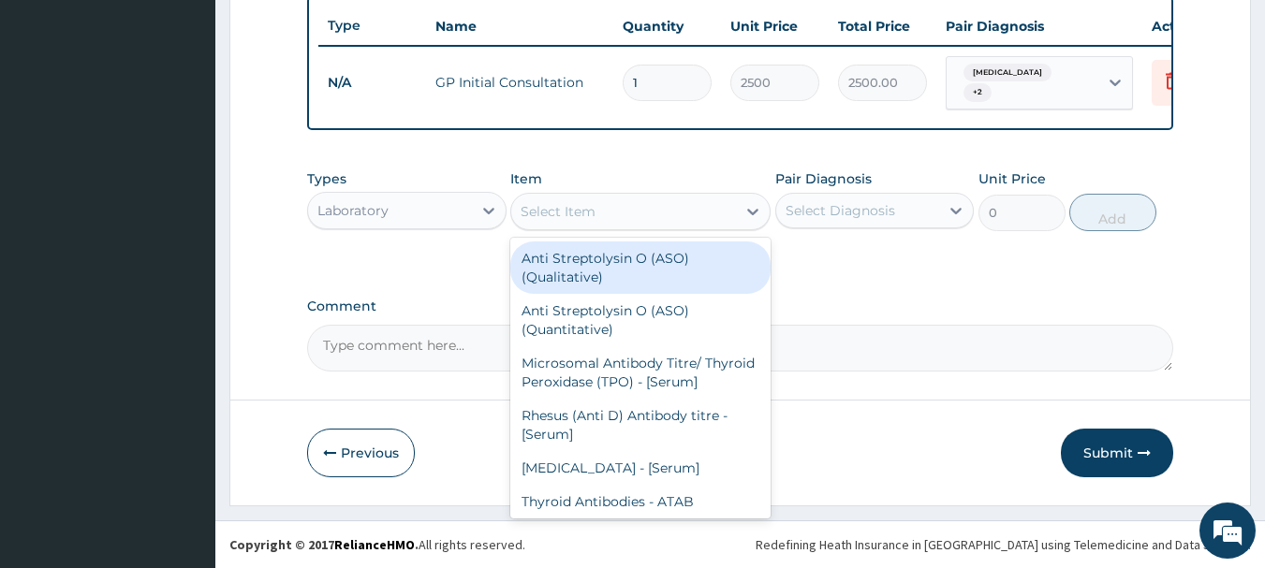
click at [546, 213] on div "Select Item" at bounding box center [558, 211] width 75 height 19
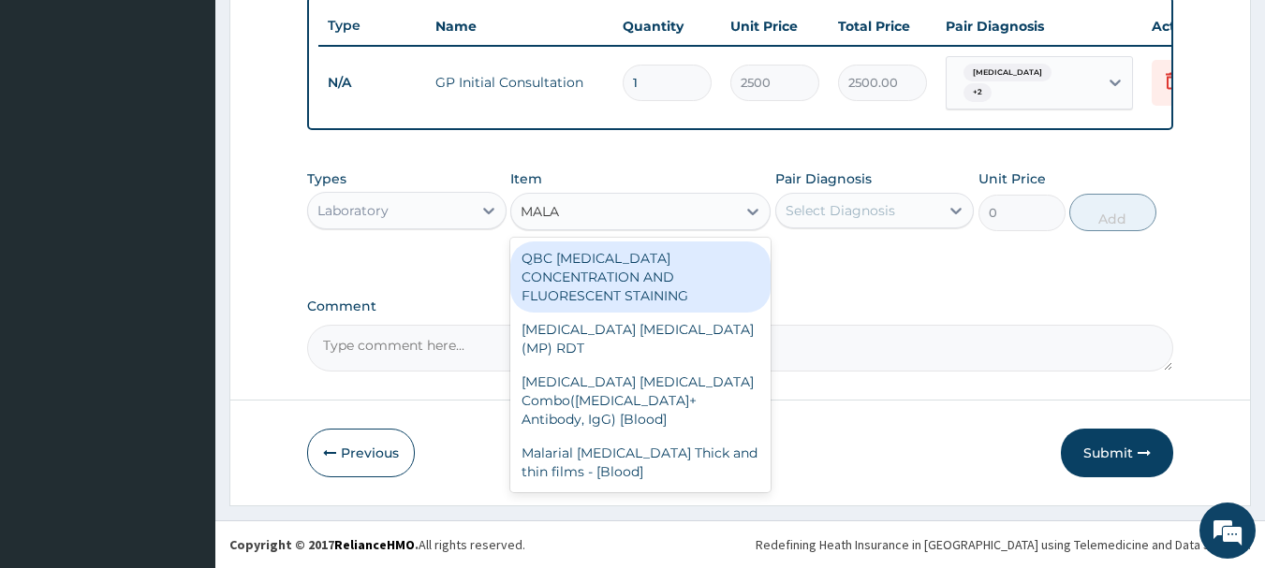
type input "MALAR"
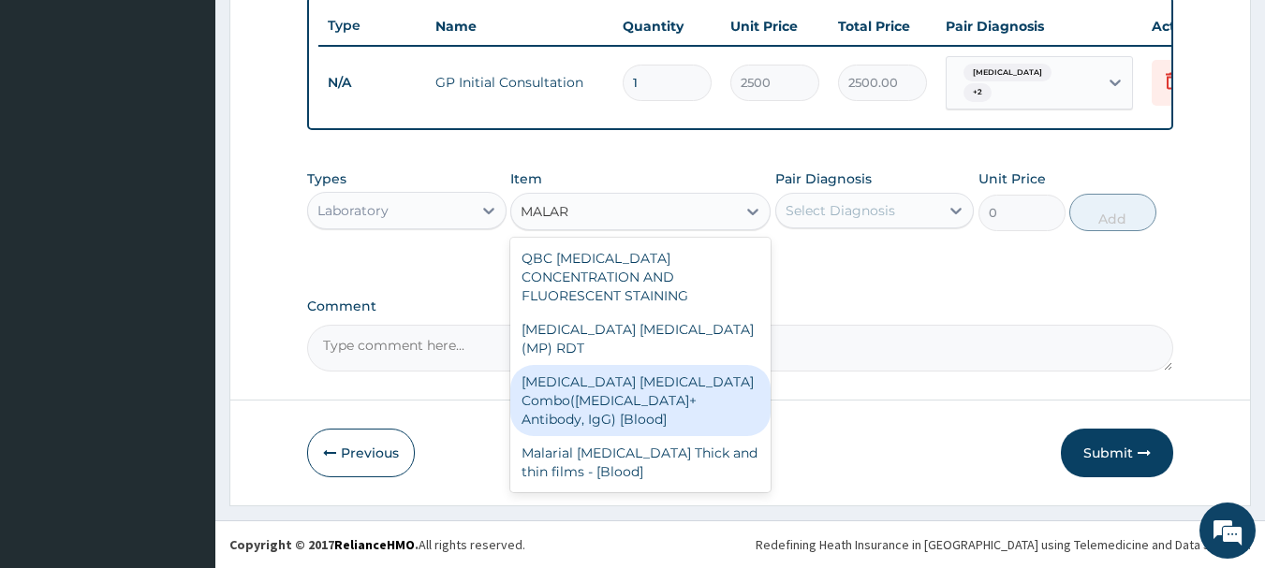
click at [563, 365] on div "Malaria Parasite Combo(Blood Film+ Antibody, IgG) [Blood]" at bounding box center [640, 400] width 260 height 71
type input "2200"
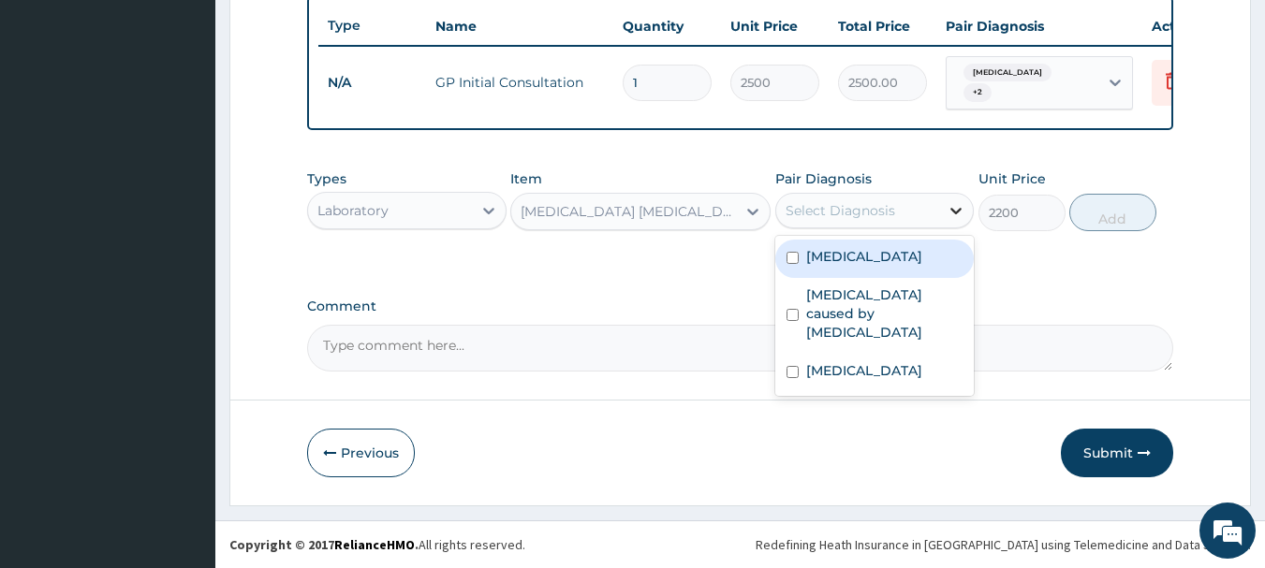
click at [953, 204] on icon at bounding box center [956, 210] width 19 height 19
click at [791, 260] on input "checkbox" at bounding box center [792, 258] width 12 height 12
checkbox input "true"
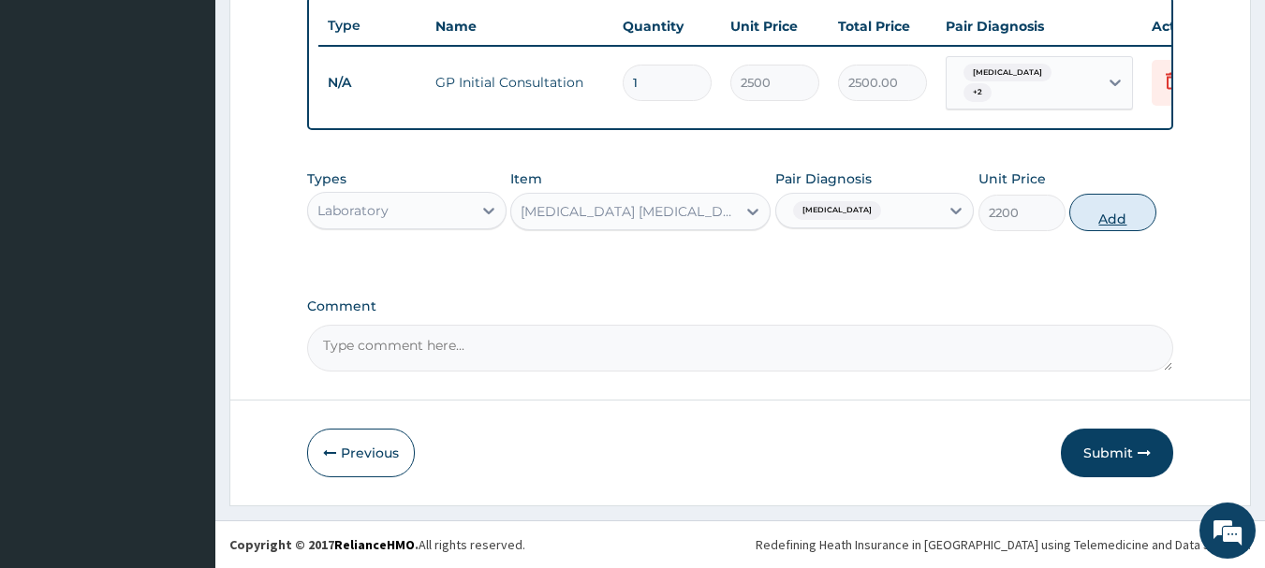
click at [1105, 213] on button "Add" at bounding box center [1112, 212] width 87 height 37
type input "0"
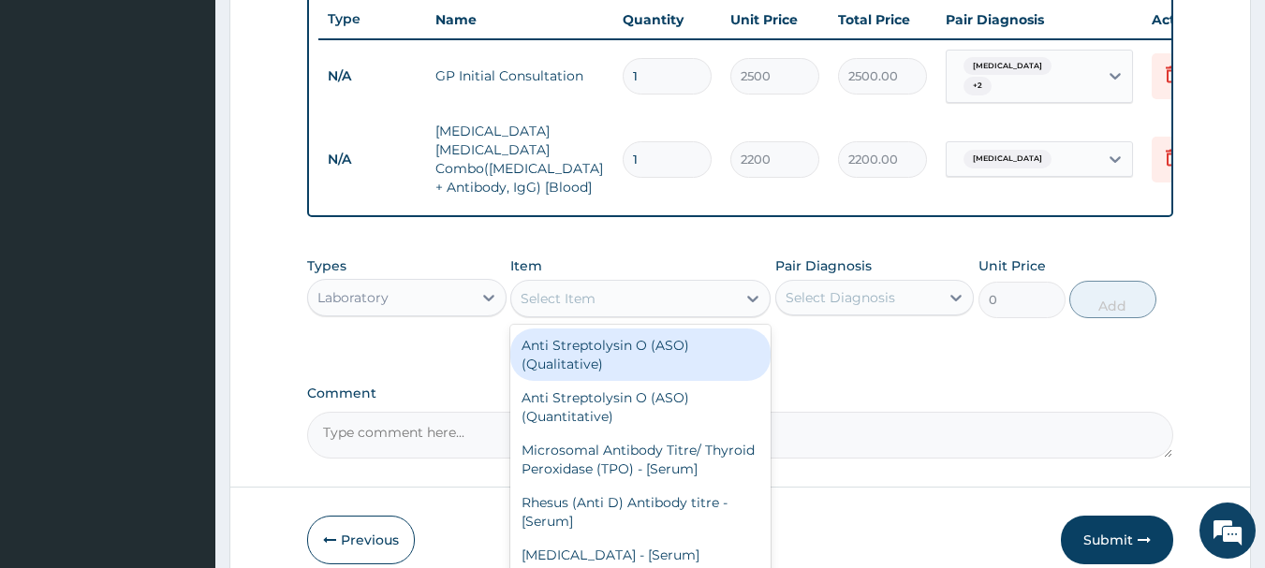
drag, startPoint x: 698, startPoint y: 281, endPoint x: 702, endPoint y: 251, distance: 30.3
click at [697, 284] on div "Select Item" at bounding box center [623, 299] width 225 height 30
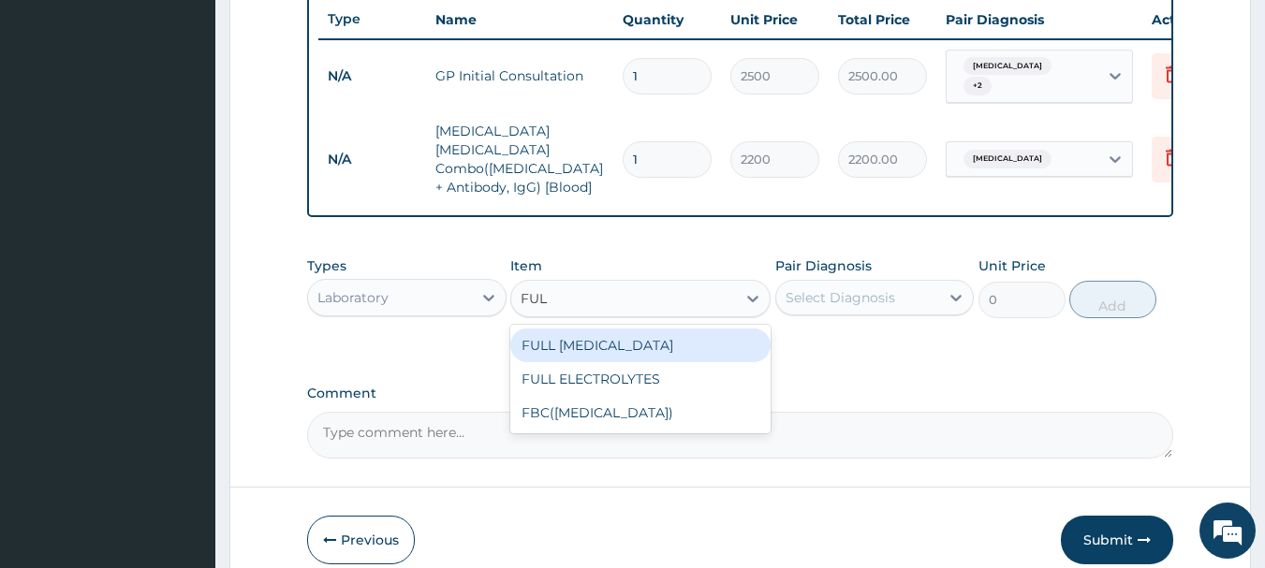
type input "FULL"
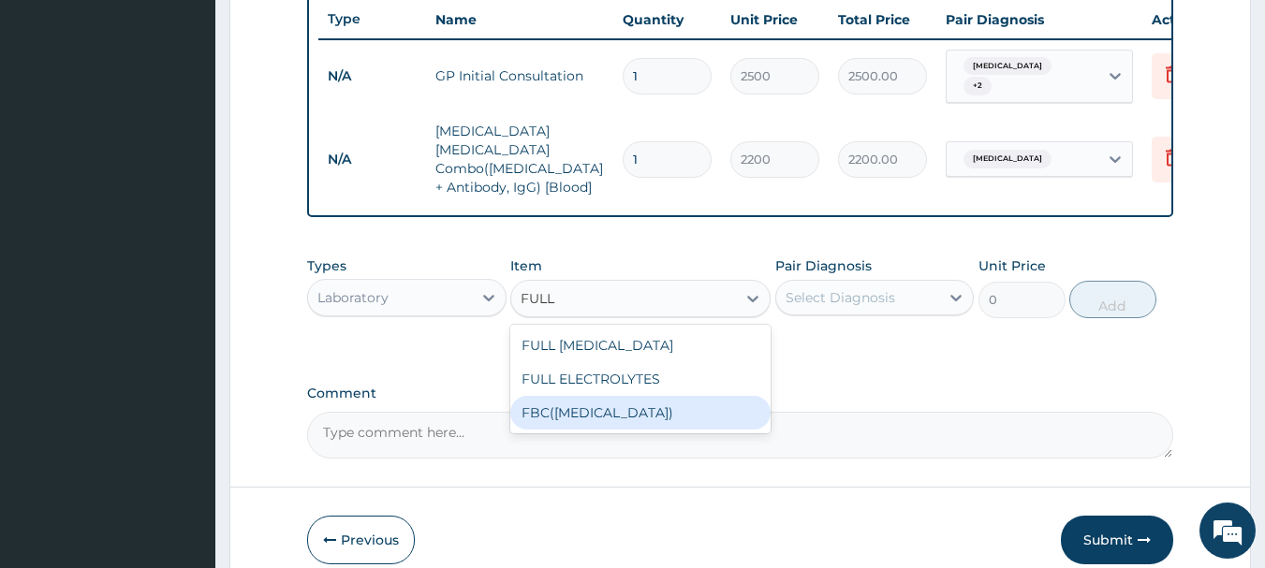
click at [645, 396] on div "FBC(FULL BLOOD COUNT)" at bounding box center [640, 413] width 260 height 34
type input "4000"
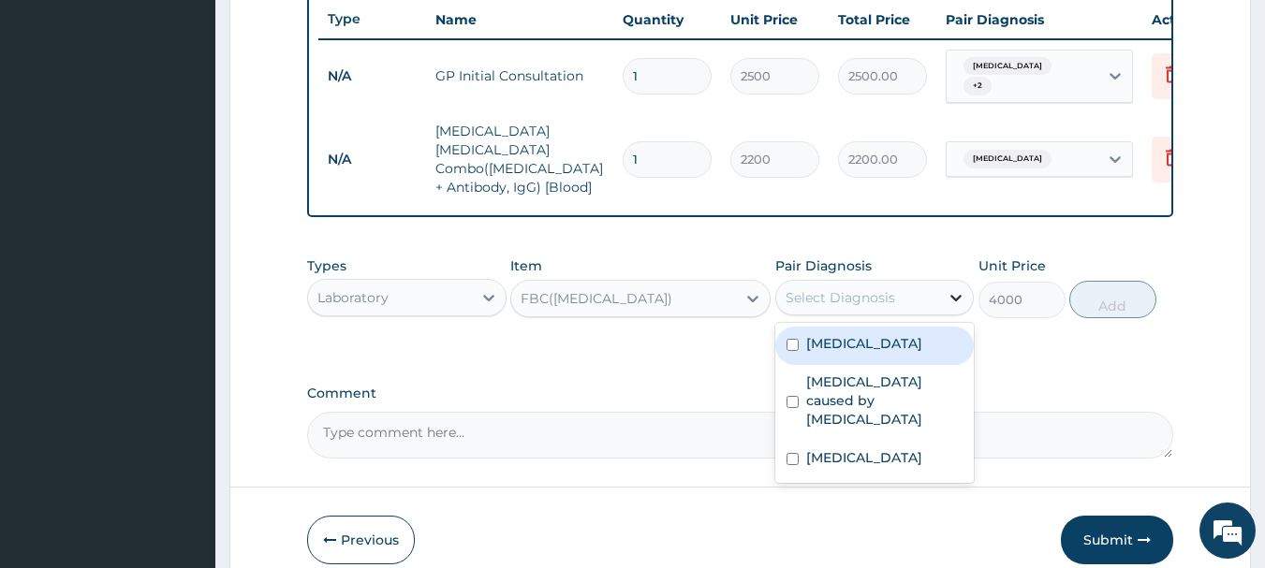
click at [959, 288] on icon at bounding box center [956, 297] width 19 height 19
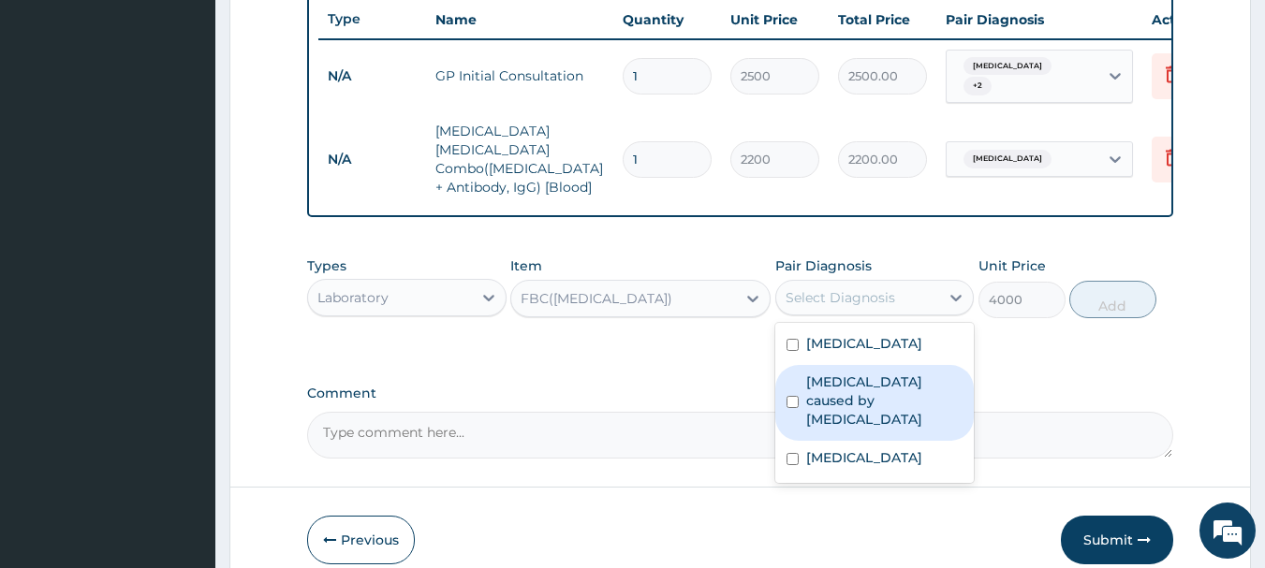
click at [798, 392] on div "Sepsis caused by Salmonella" at bounding box center [874, 403] width 199 height 76
checkbox input "true"
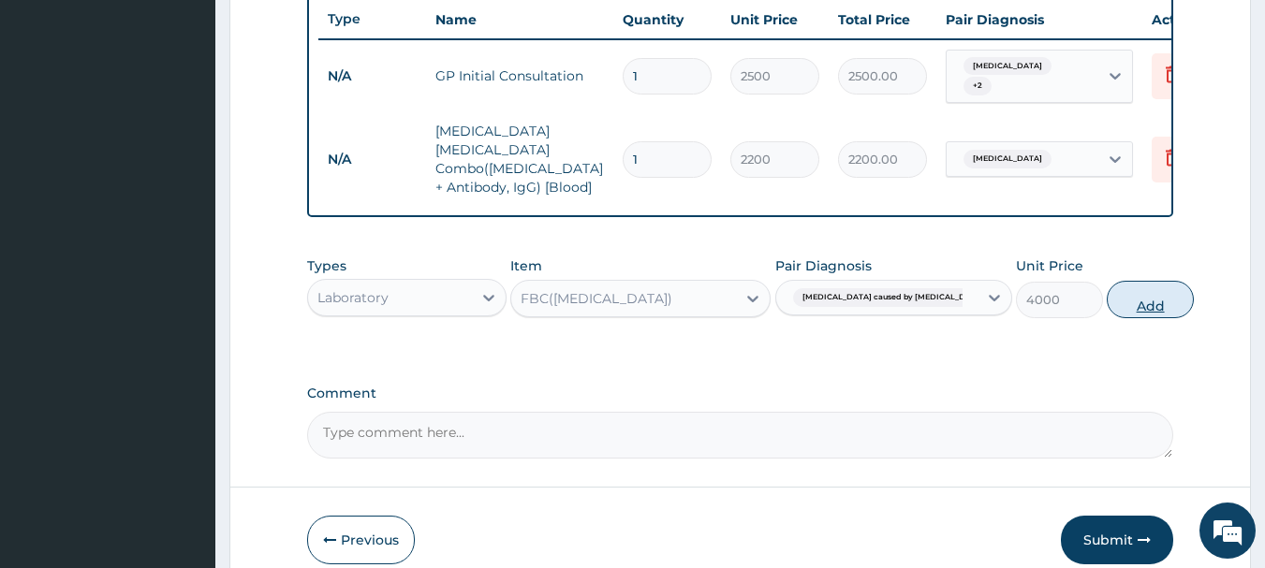
click at [1107, 286] on button "Add" at bounding box center [1150, 299] width 87 height 37
type input "0"
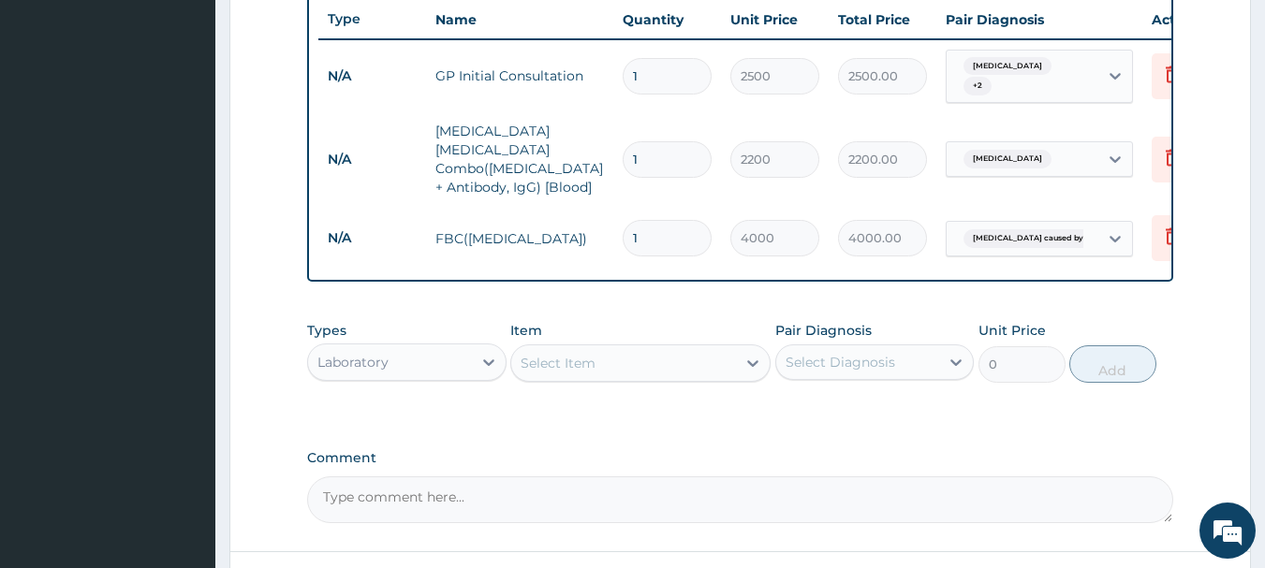
click at [666, 352] on div "Select Item" at bounding box center [623, 363] width 225 height 30
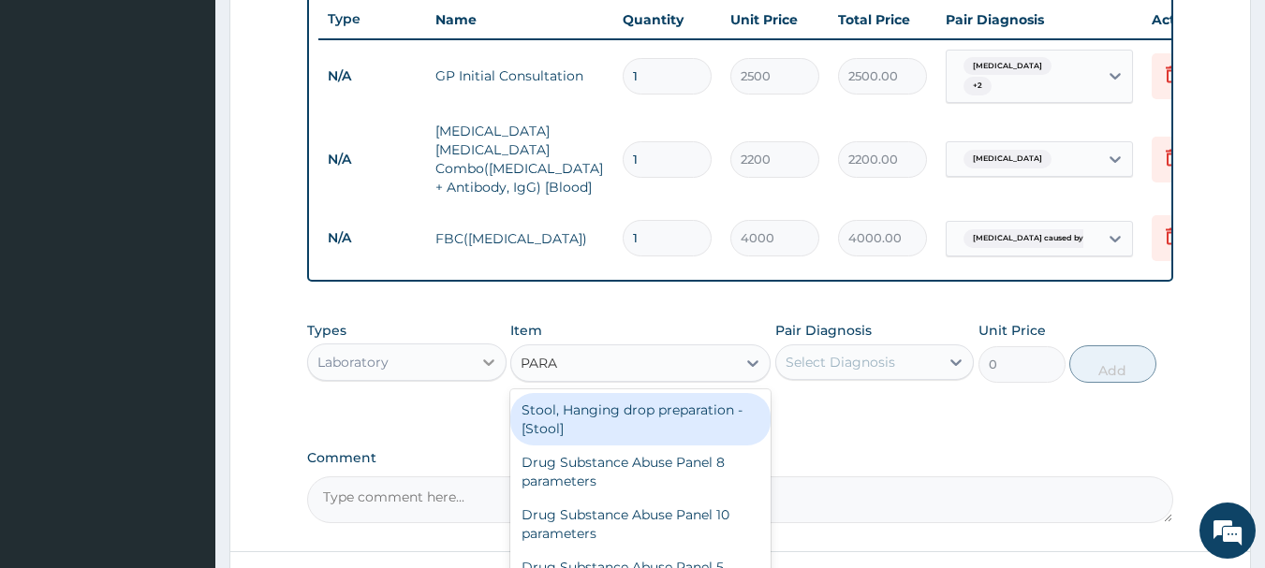
type input "PARA"
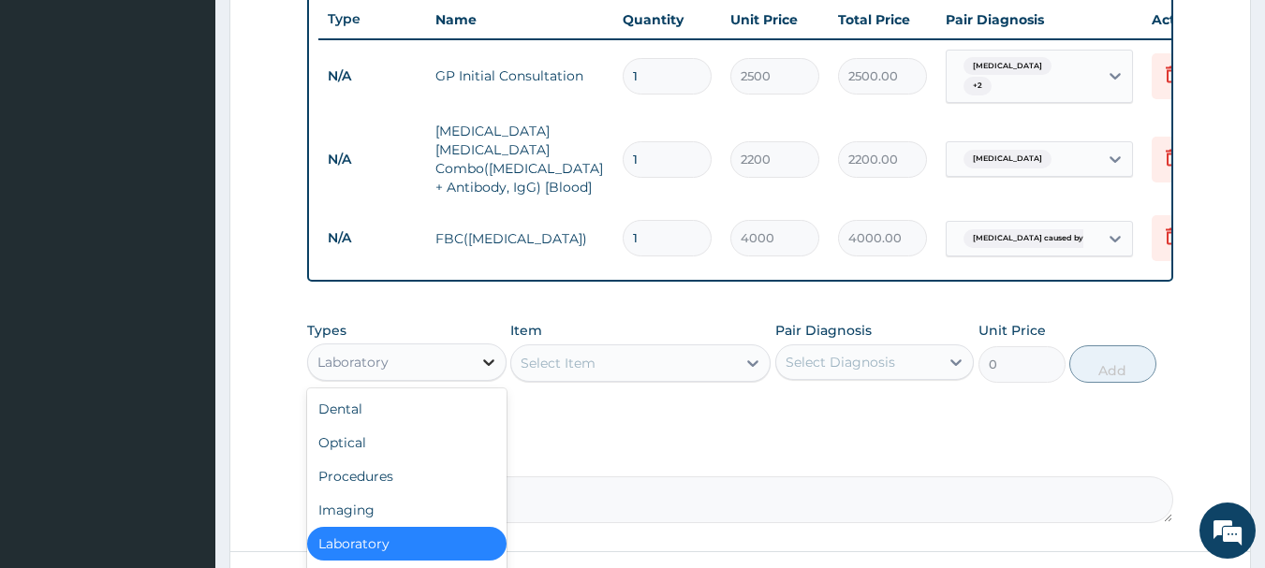
click at [488, 353] on icon at bounding box center [488, 362] width 19 height 19
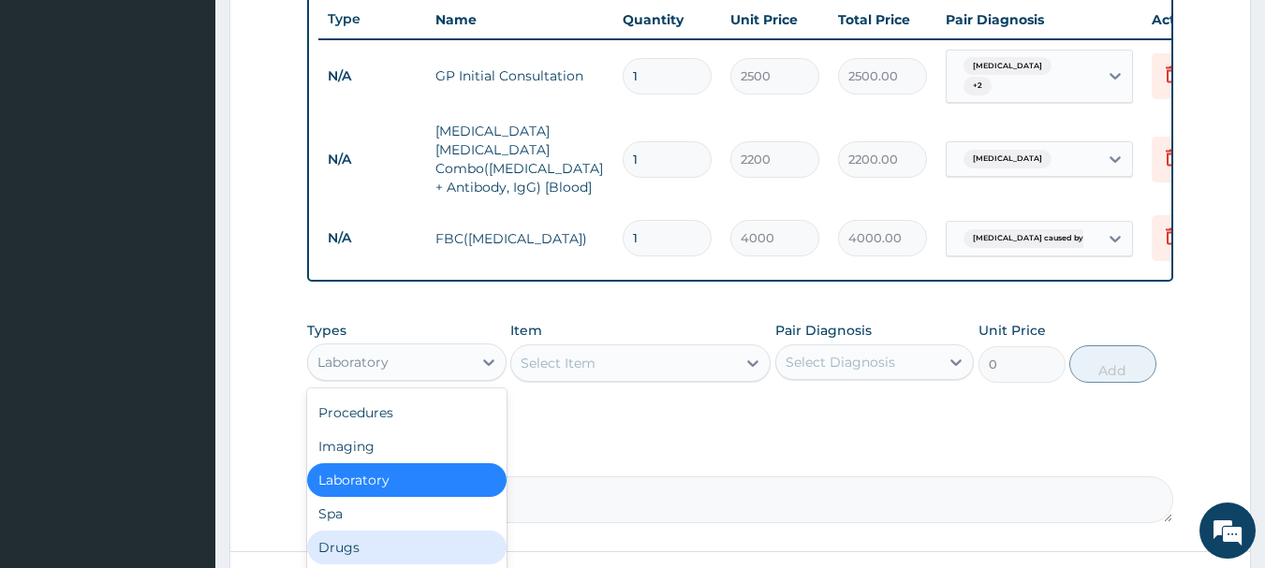
click at [369, 536] on div "Drugs" at bounding box center [406, 548] width 199 height 34
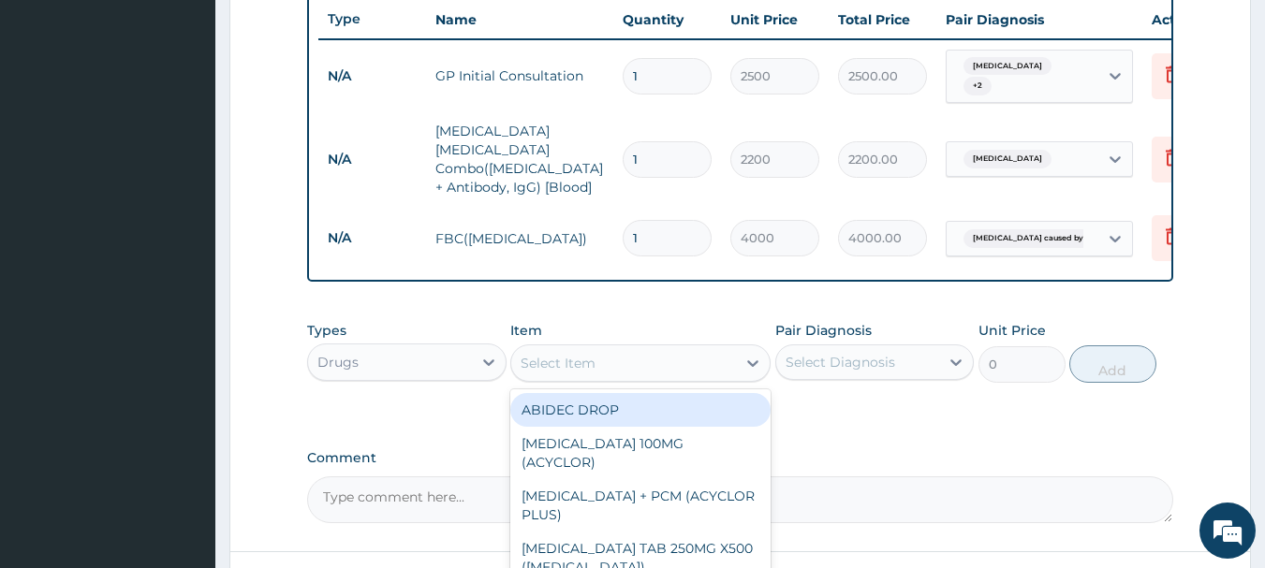
click at [573, 354] on div "Select Item" at bounding box center [558, 363] width 75 height 19
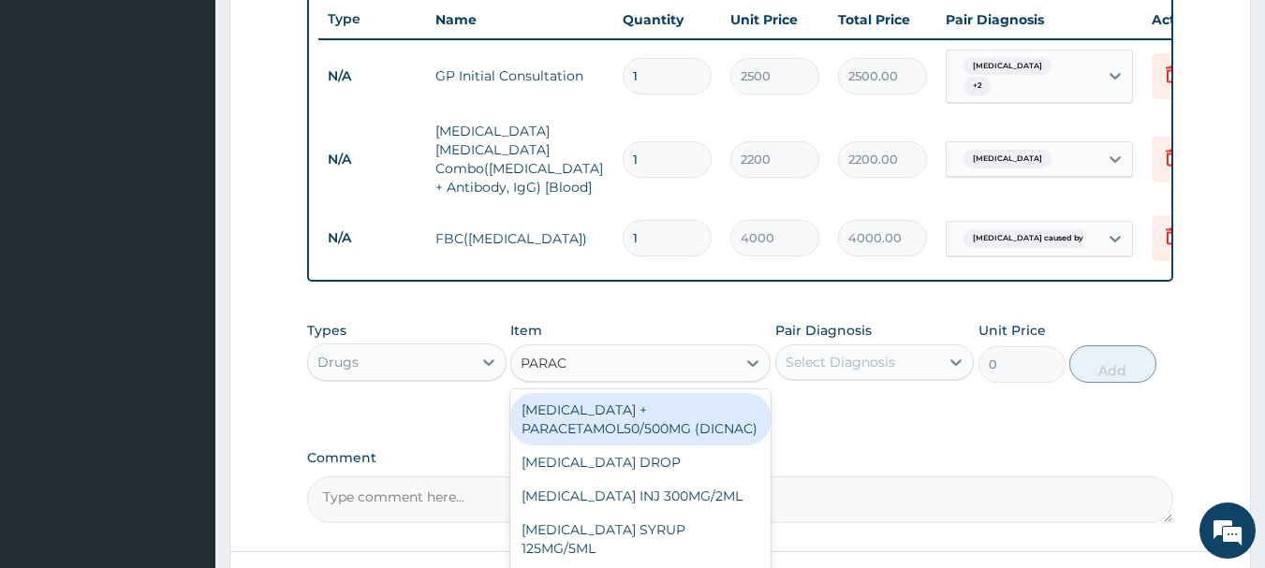
type input "PARACE"
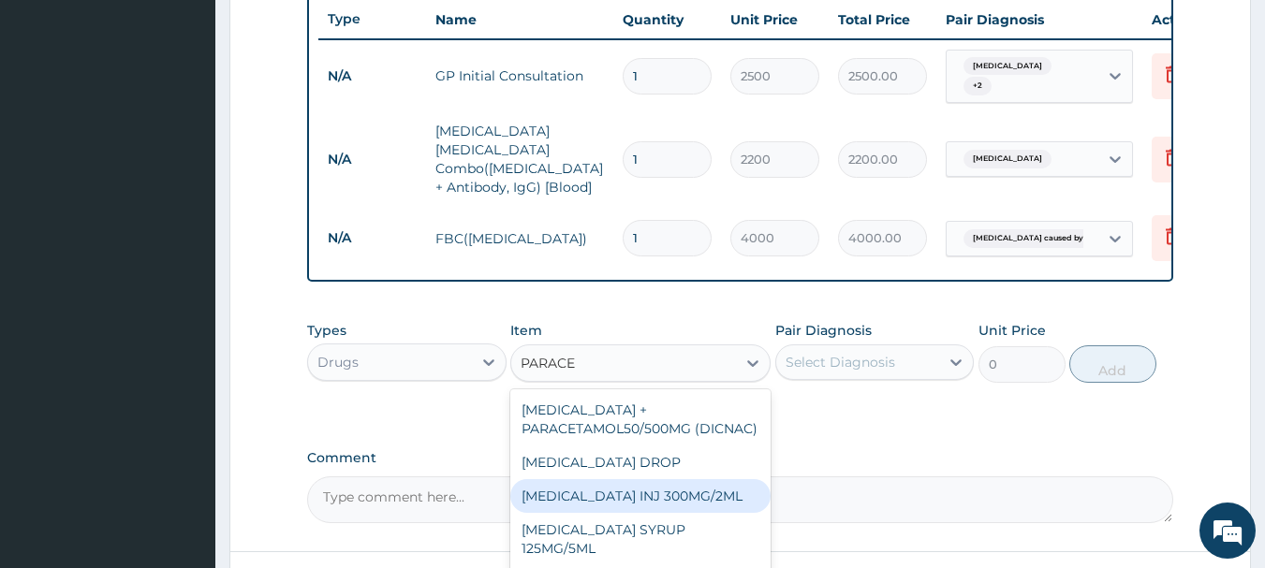
click at [665, 481] on div "PARACETAMOL INJ 300MG/2ML" at bounding box center [640, 496] width 260 height 34
type input "200"
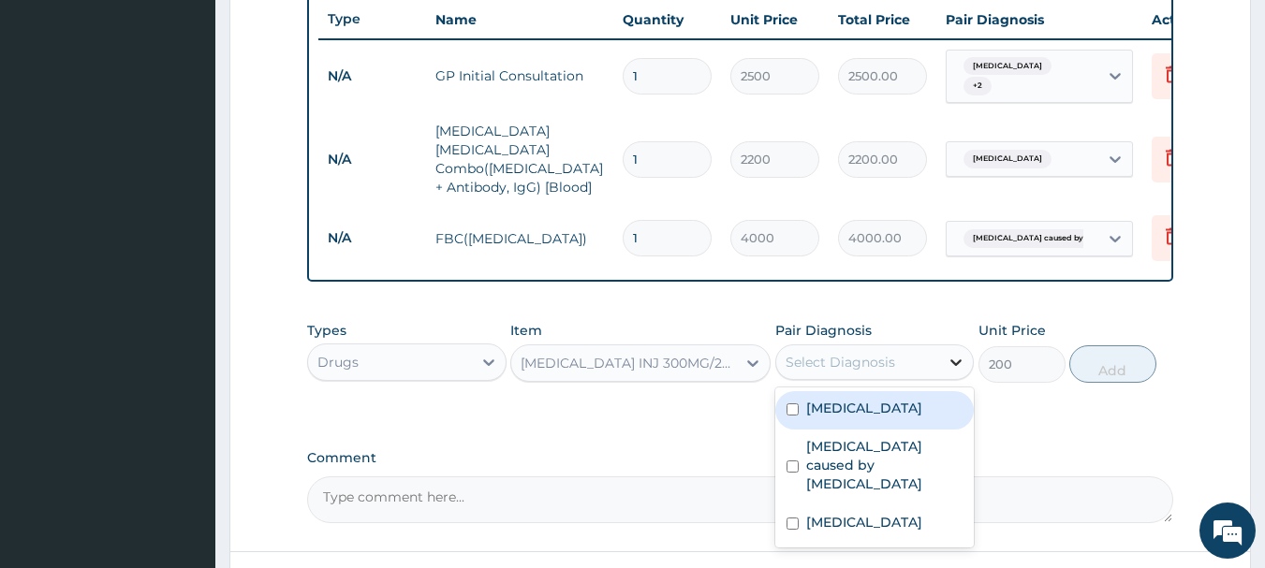
click at [957, 353] on icon at bounding box center [956, 362] width 19 height 19
click at [790, 404] on input "checkbox" at bounding box center [792, 410] width 12 height 12
checkbox input "true"
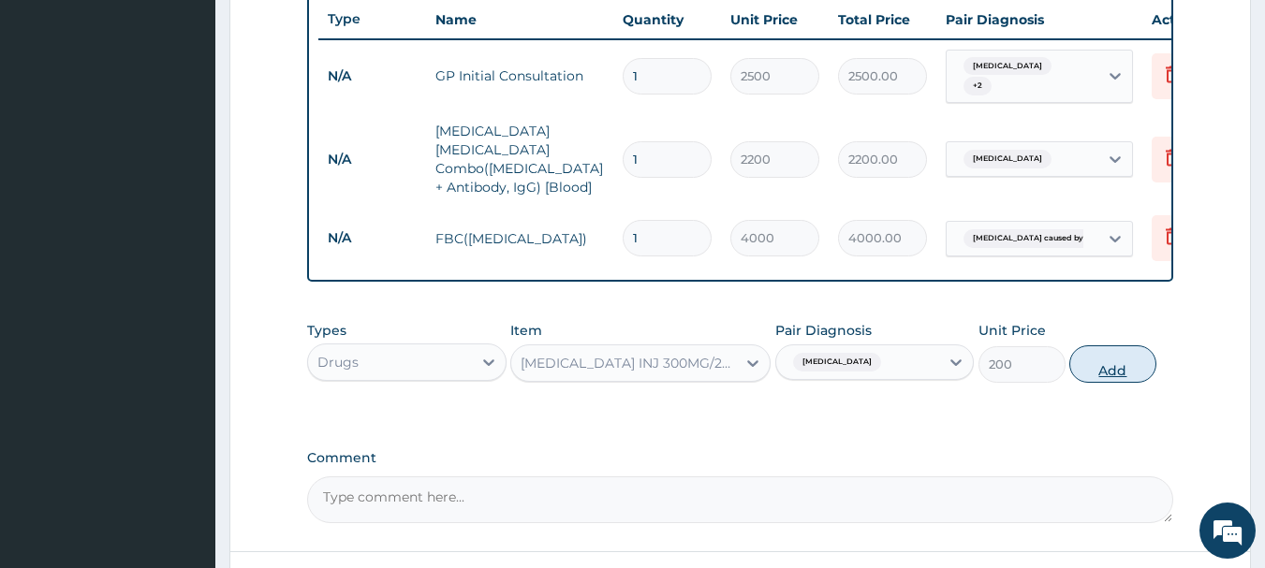
click at [1100, 351] on button "Add" at bounding box center [1112, 363] width 87 height 37
type input "0"
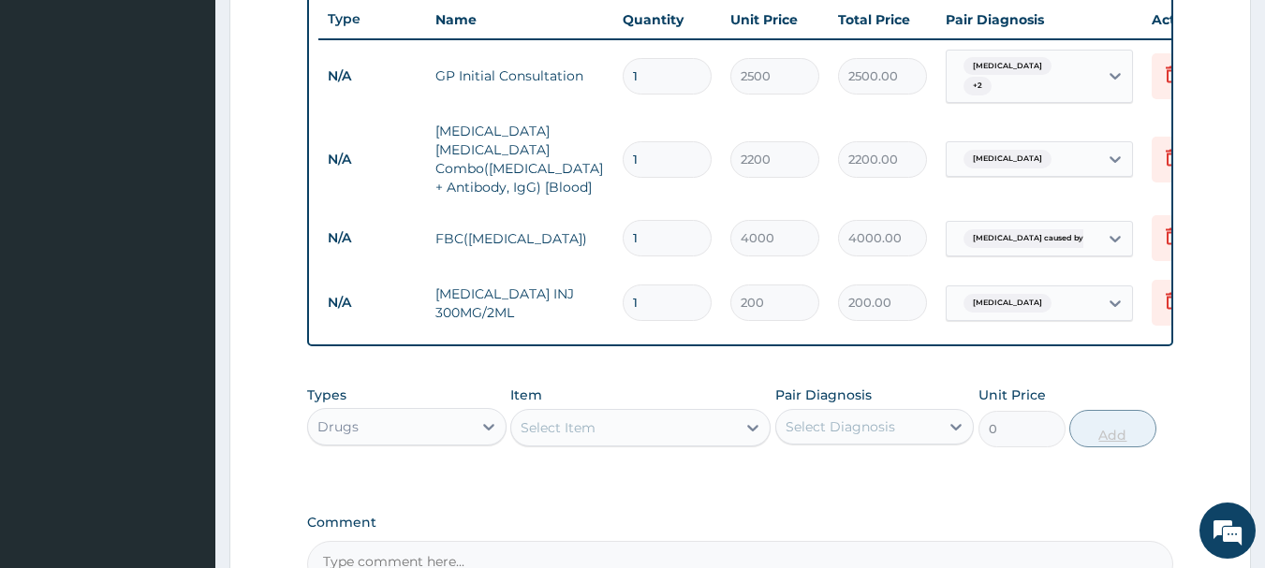
type input "0.00"
type input "2"
type input "400.00"
type input "2"
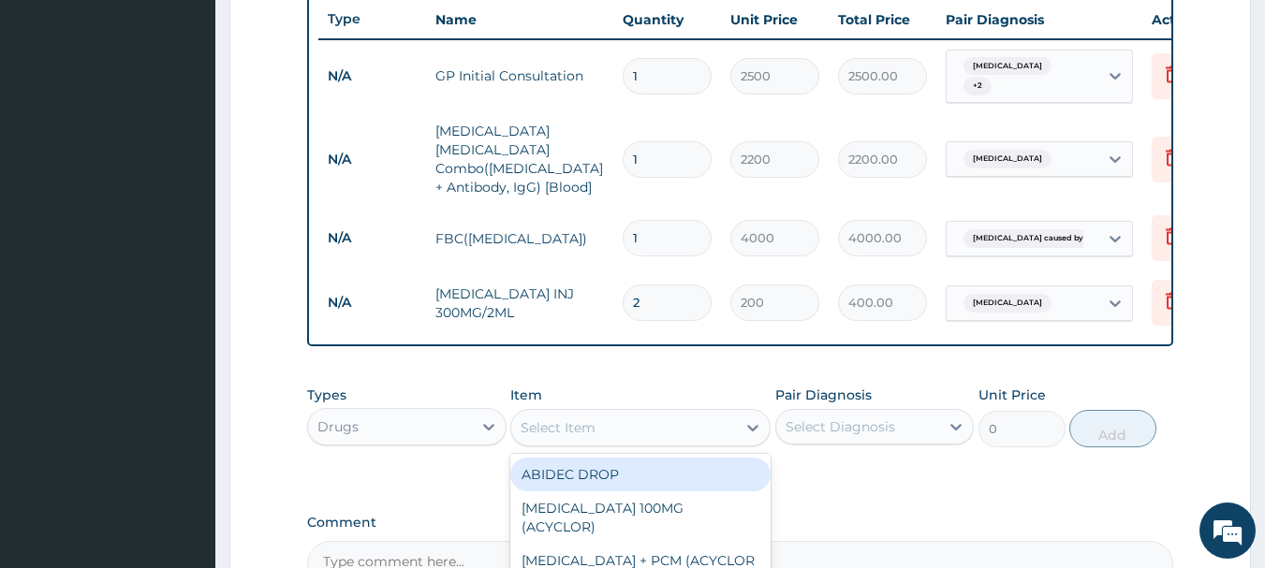
click at [681, 419] on div "Select Item" at bounding box center [623, 428] width 225 height 30
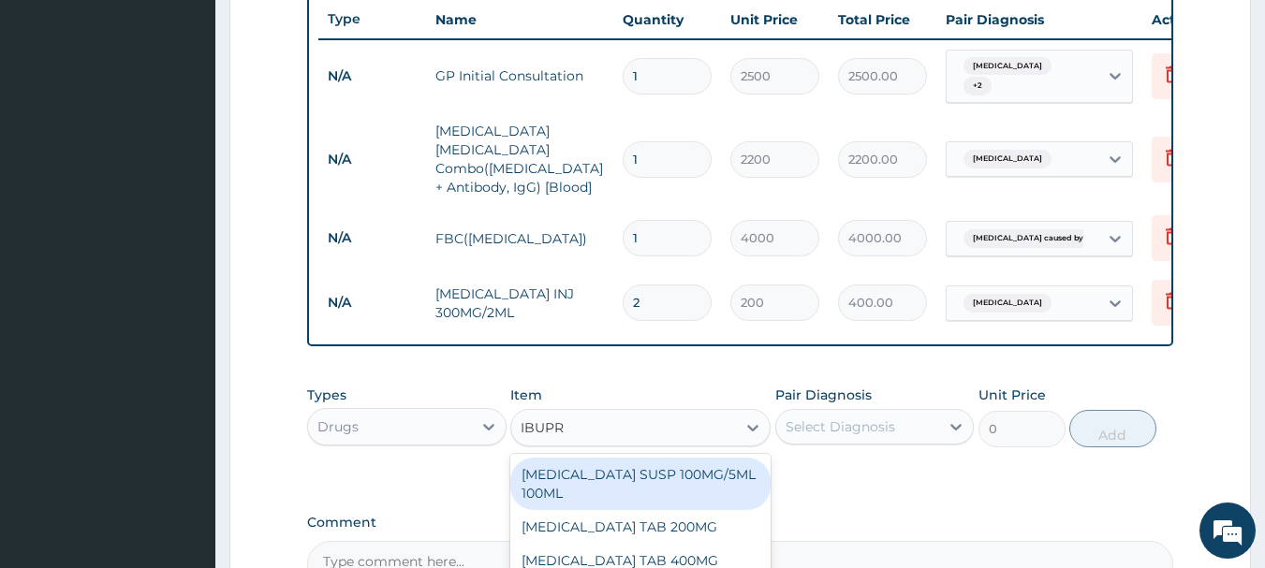
type input "IBUPRO"
click at [685, 482] on div "IBUPROFEN SUSP 100MG/5ML 100ML" at bounding box center [640, 484] width 260 height 52
type input "400"
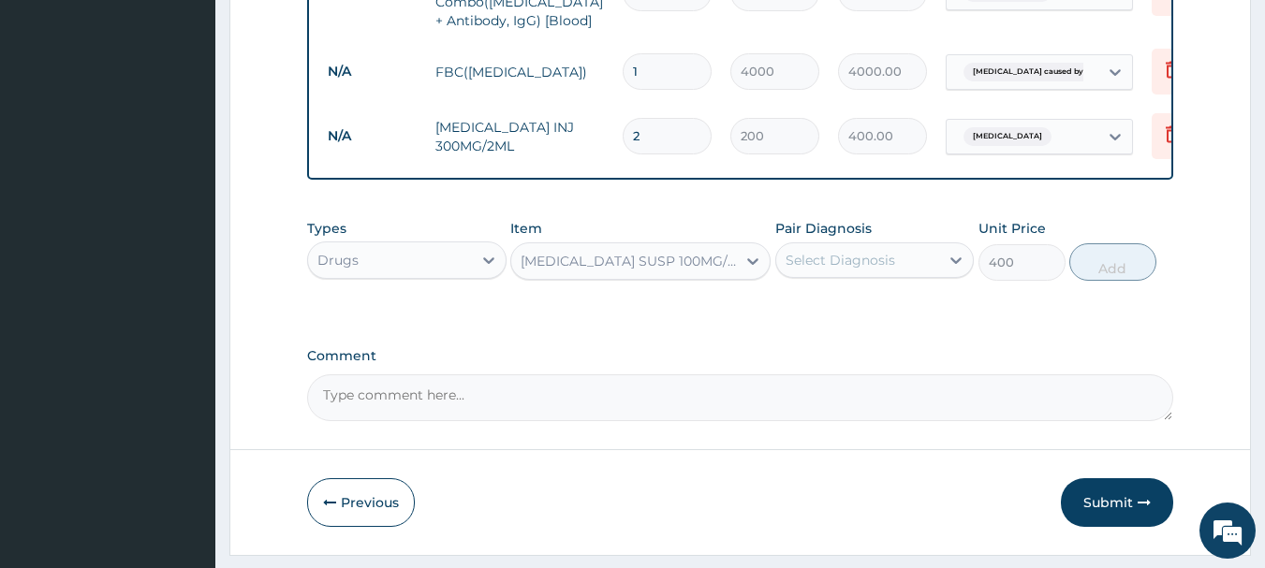
scroll to position [911, 0]
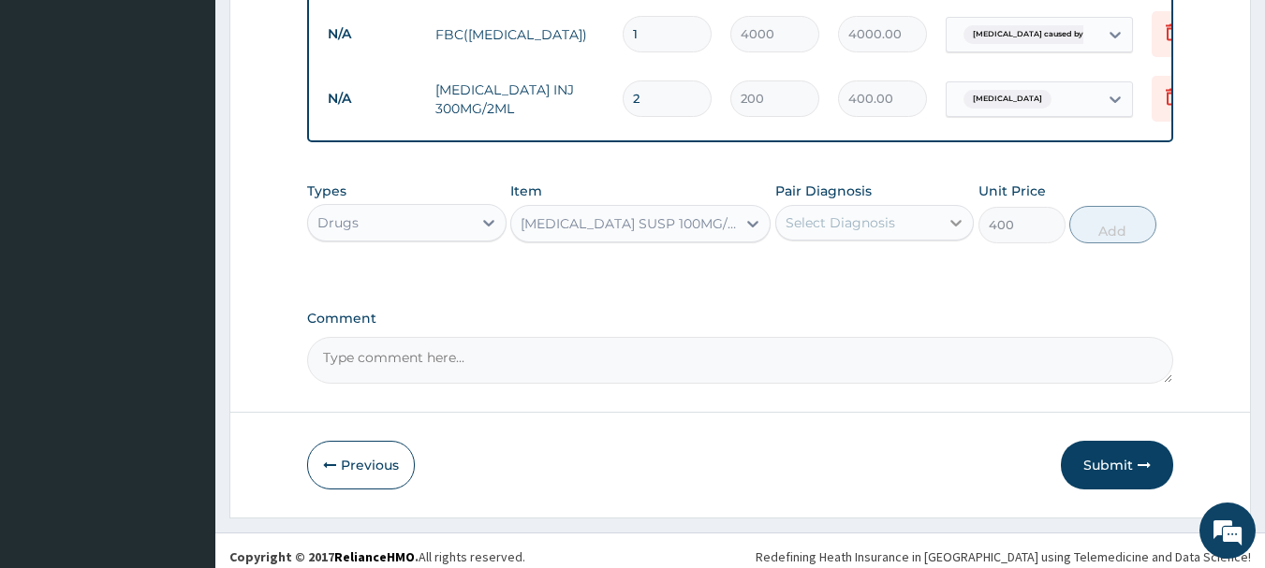
click at [952, 213] on icon at bounding box center [956, 222] width 19 height 19
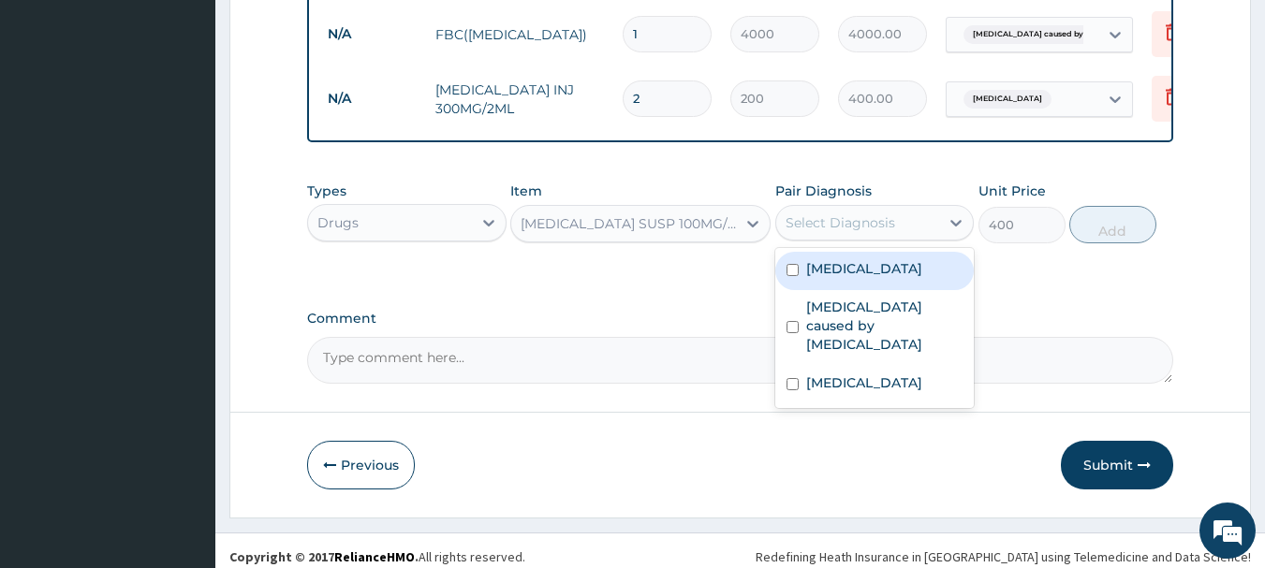
click at [796, 264] on input "checkbox" at bounding box center [792, 270] width 12 height 12
checkbox input "true"
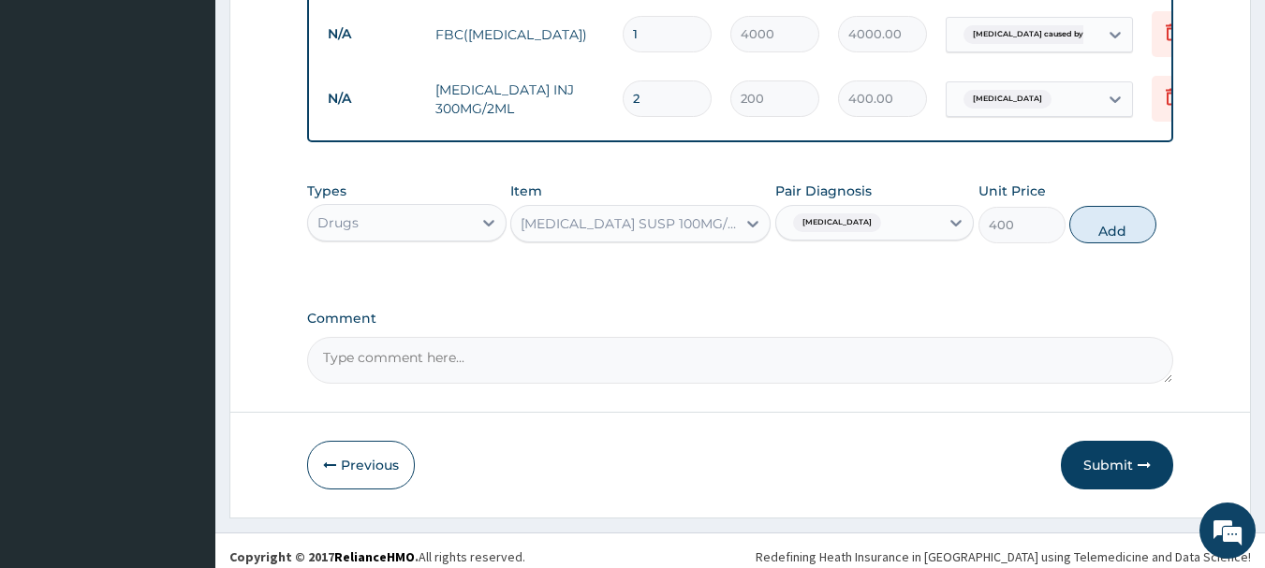
click at [1088, 219] on button "Add" at bounding box center [1112, 224] width 87 height 37
type input "0"
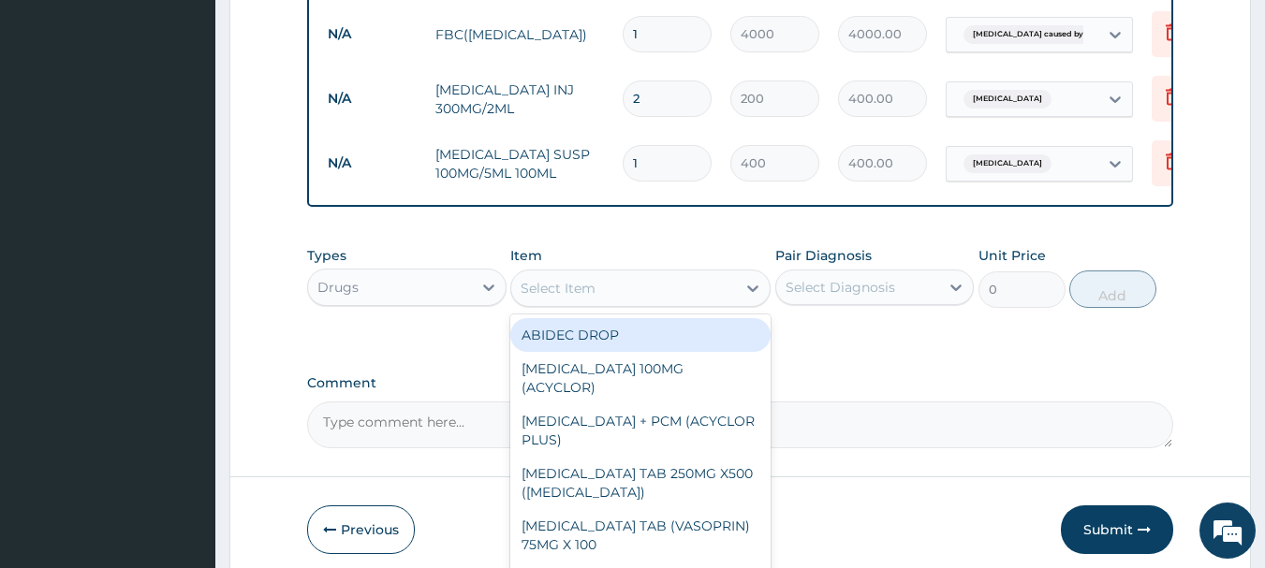
click at [673, 273] on div "Select Item" at bounding box center [623, 288] width 225 height 30
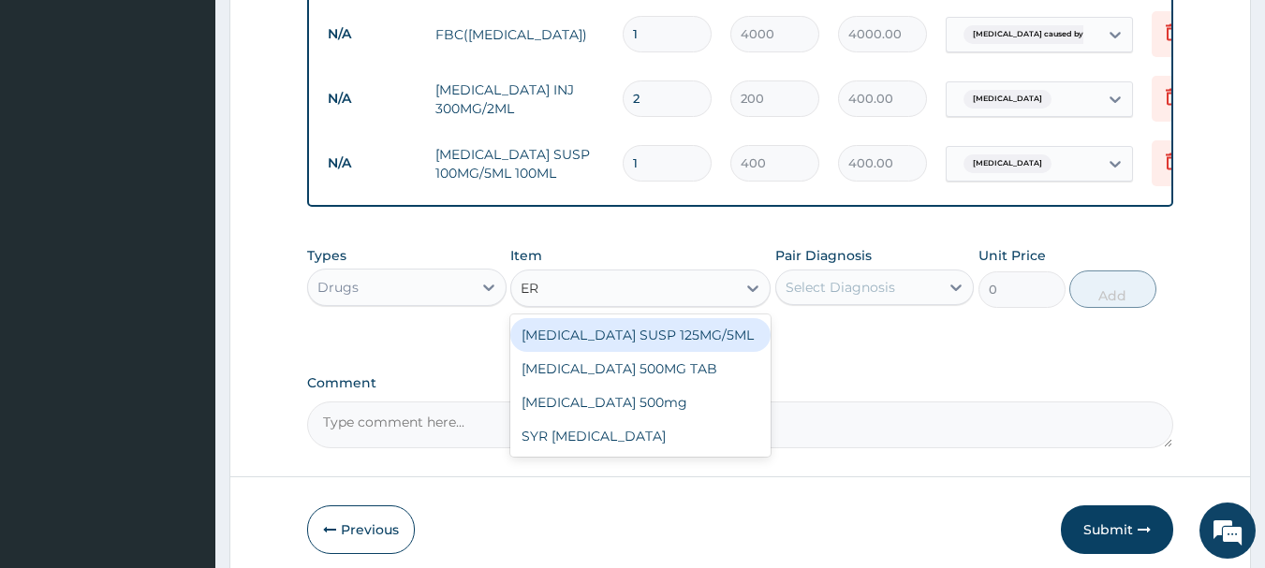
type input "E"
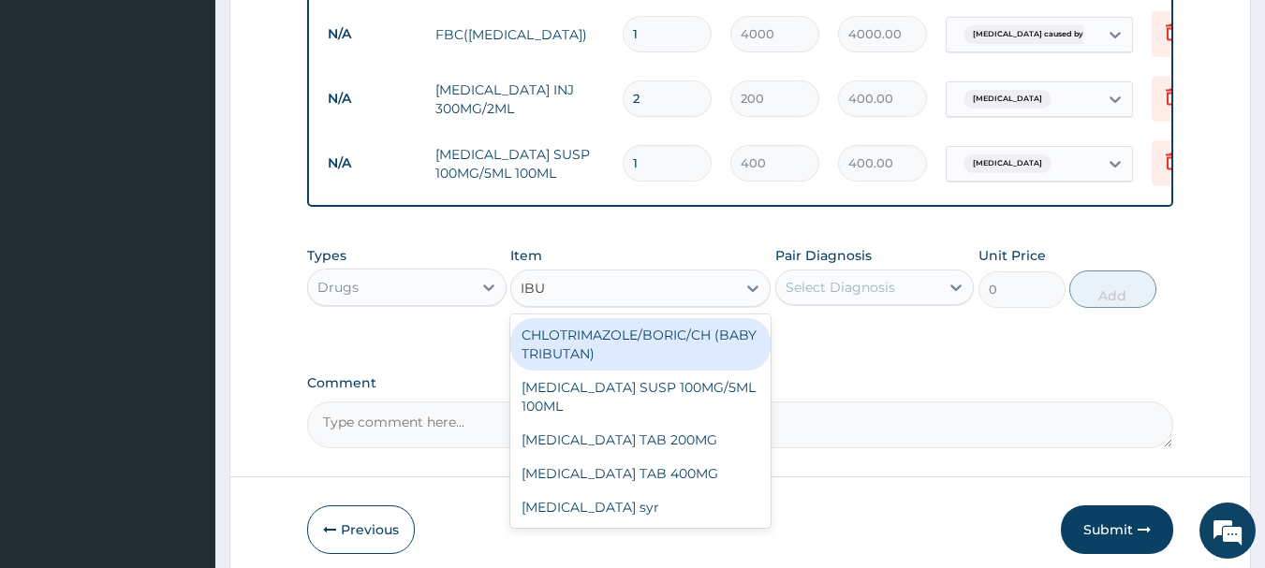
type input "IBUP"
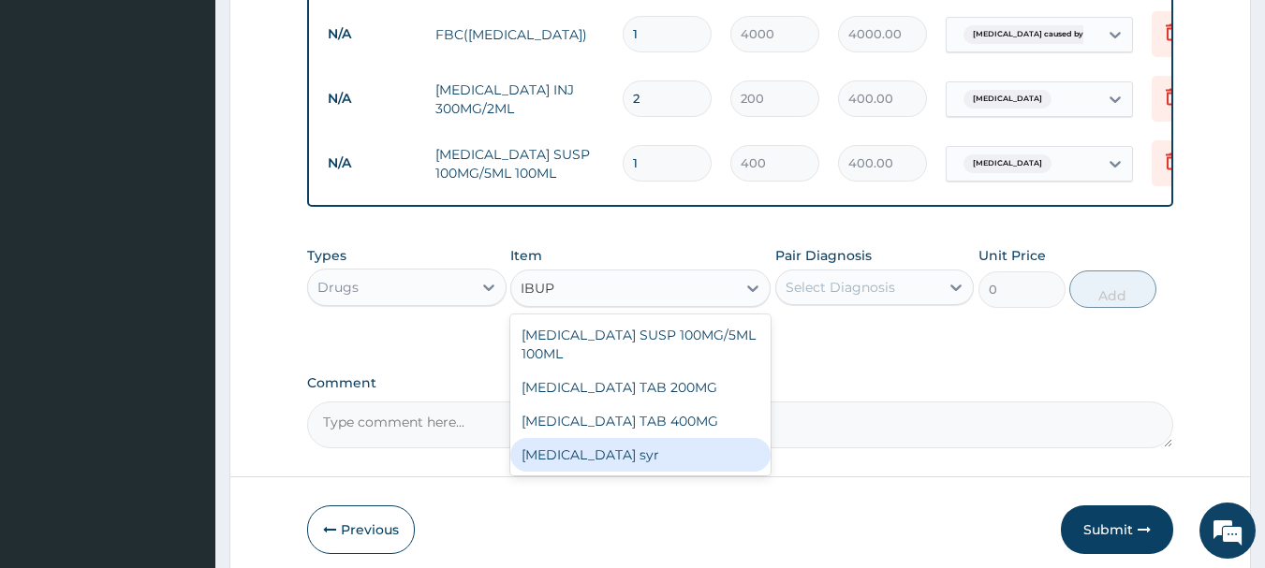
click at [659, 450] on div "Ibuprofen syr" at bounding box center [640, 455] width 260 height 34
type input "1800"
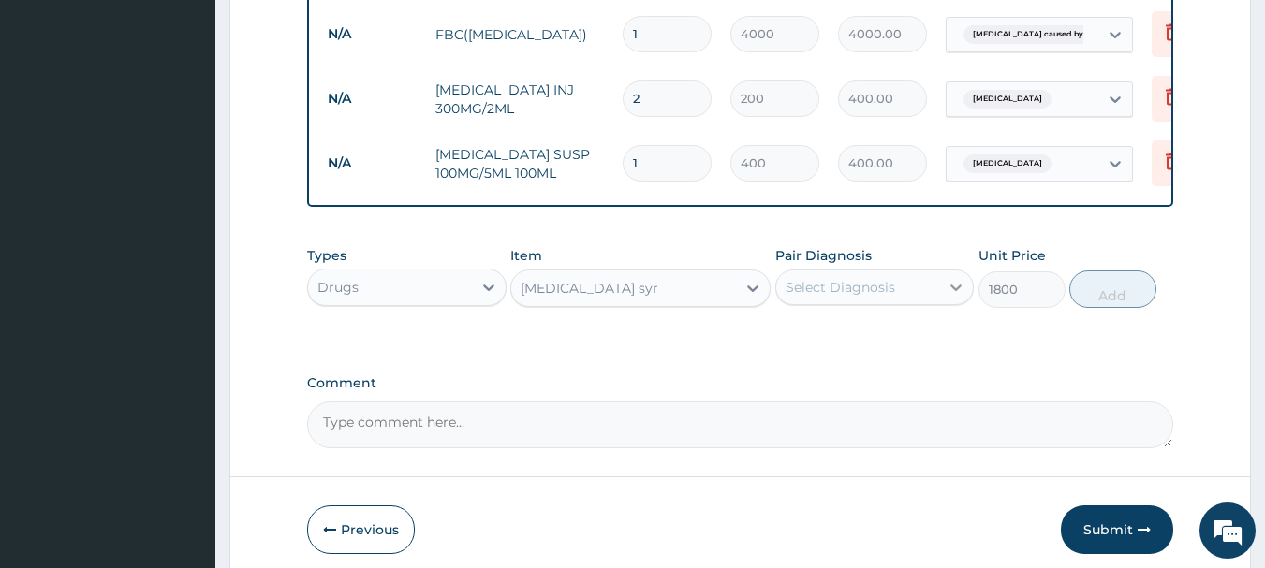
click at [960, 278] on icon at bounding box center [956, 287] width 19 height 19
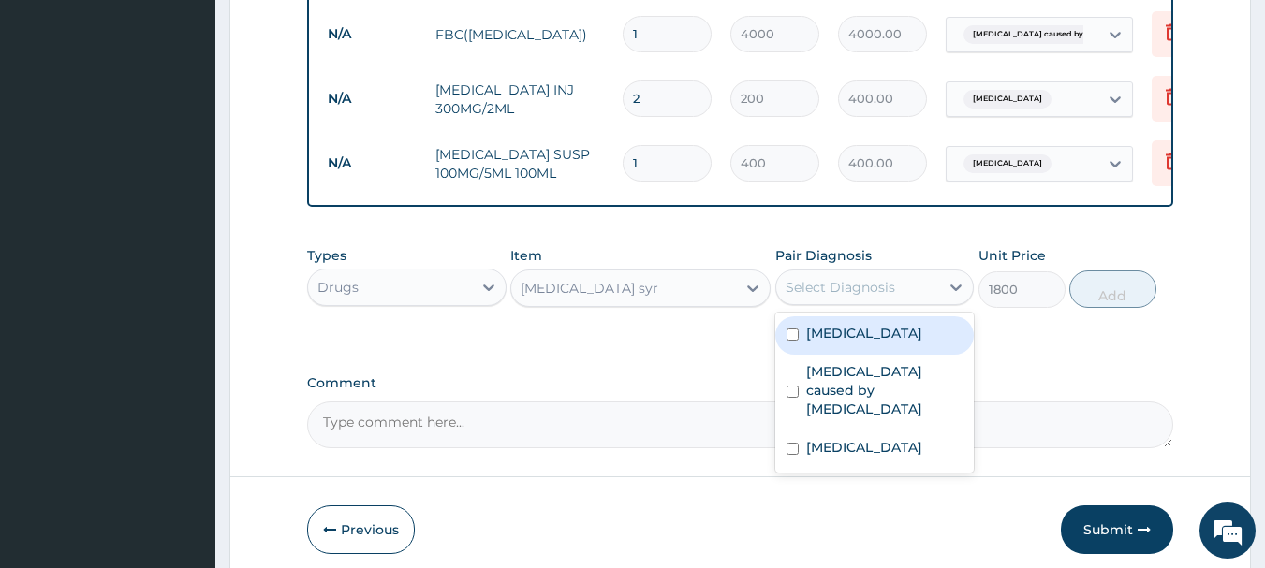
click at [793, 329] on input "checkbox" at bounding box center [792, 335] width 12 height 12
checkbox input "true"
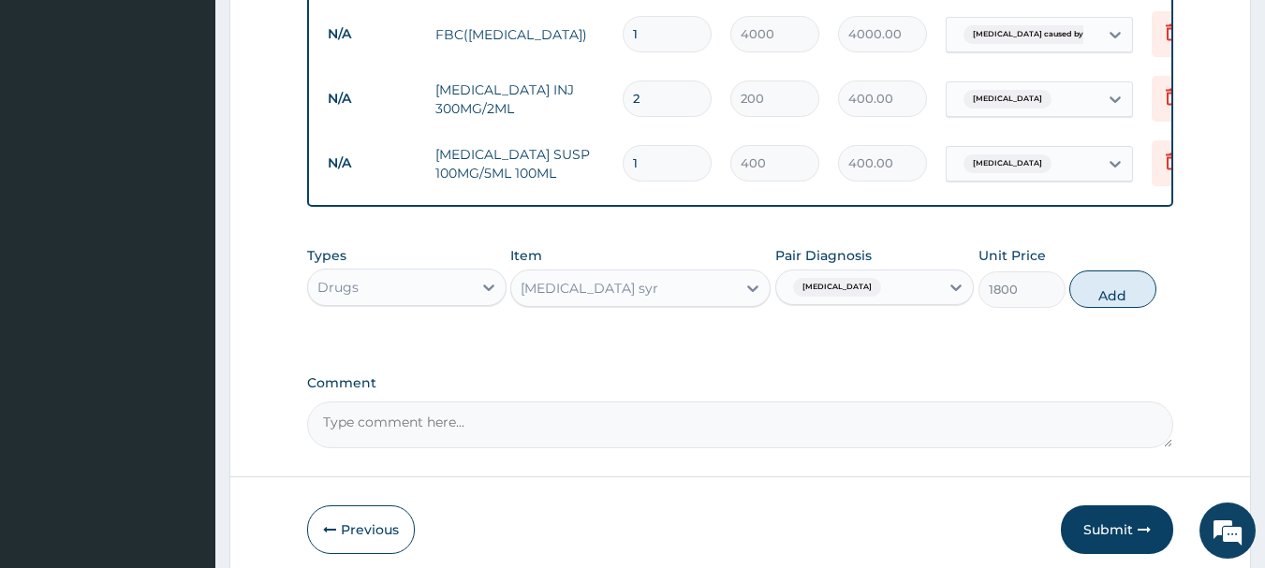
drag, startPoint x: 1117, startPoint y: 273, endPoint x: 1123, endPoint y: 244, distance: 29.6
click at [1119, 271] on button "Add" at bounding box center [1112, 289] width 87 height 37
type input "0"
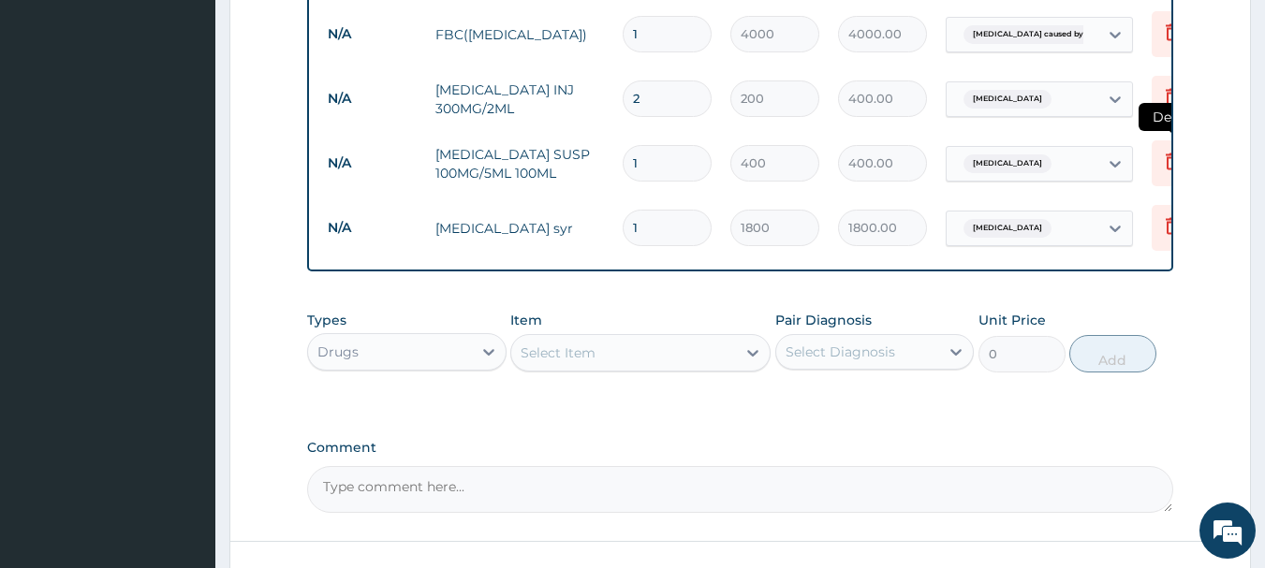
click at [1161, 150] on icon at bounding box center [1172, 161] width 22 height 22
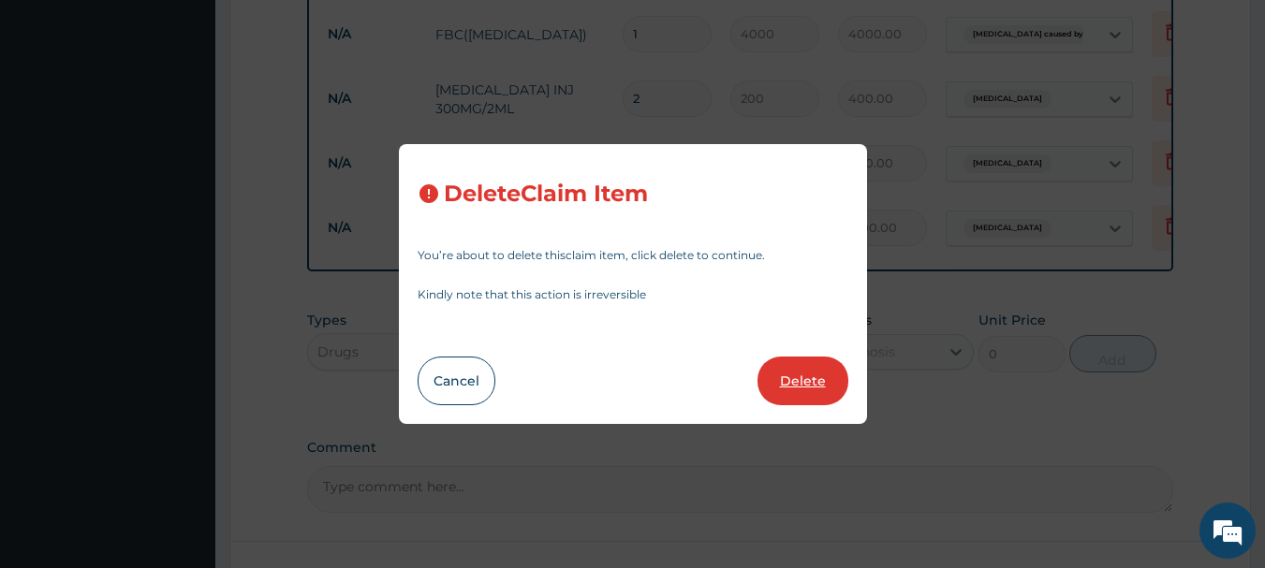
click at [815, 360] on button "Delete" at bounding box center [802, 381] width 91 height 49
type input "1800"
type input "1800.00"
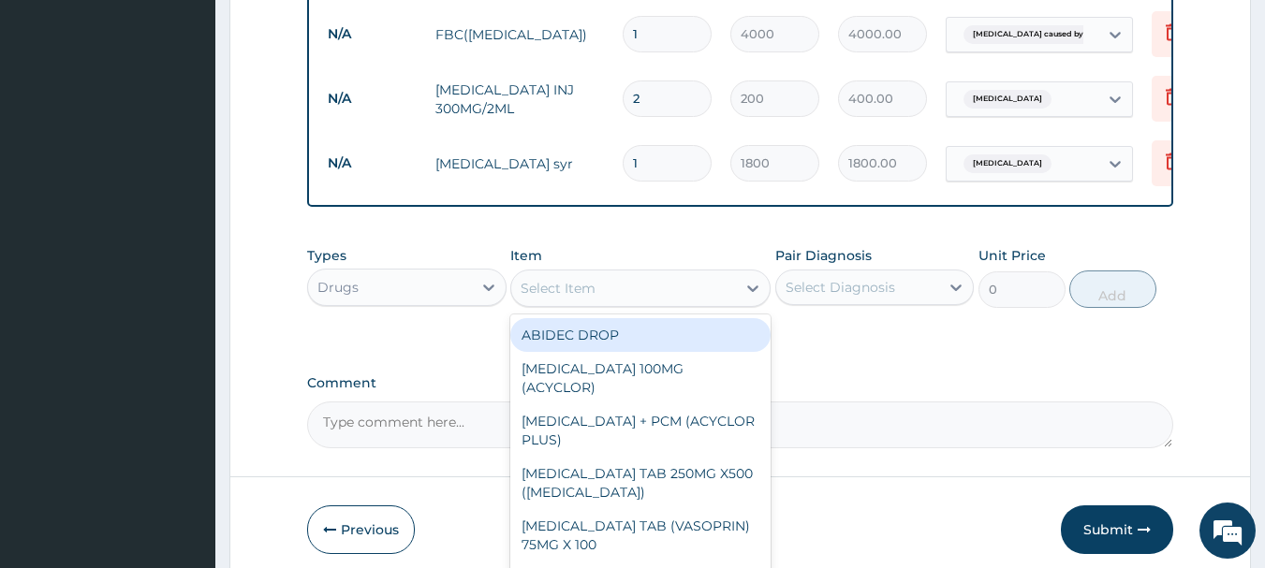
click at [658, 276] on div "Select Item" at bounding box center [623, 288] width 225 height 30
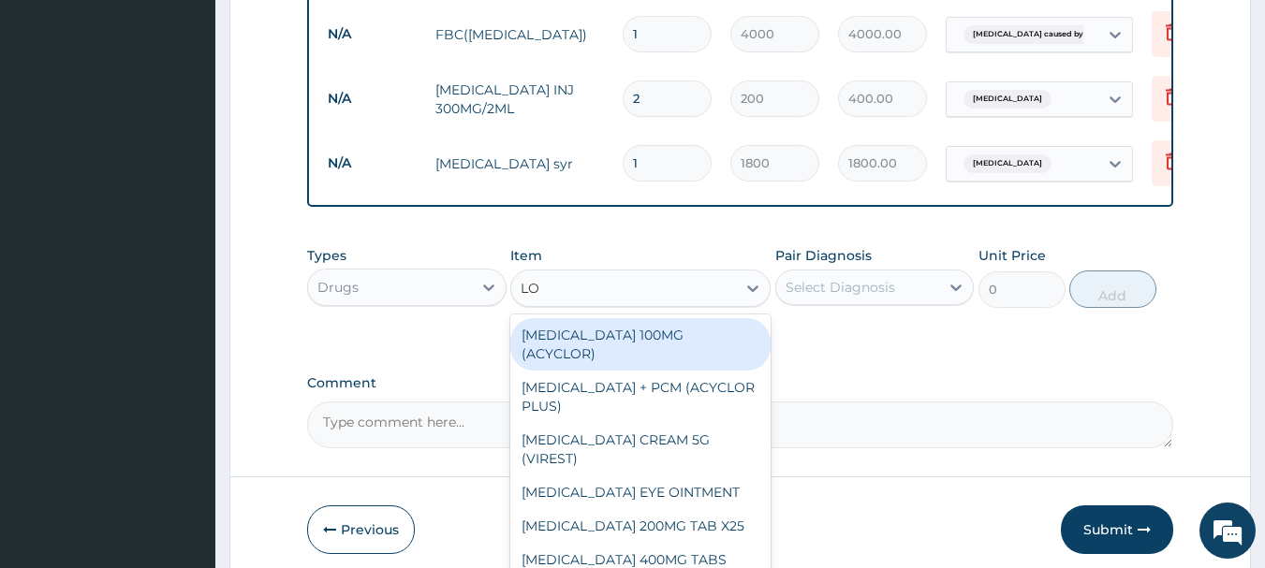
type input "L"
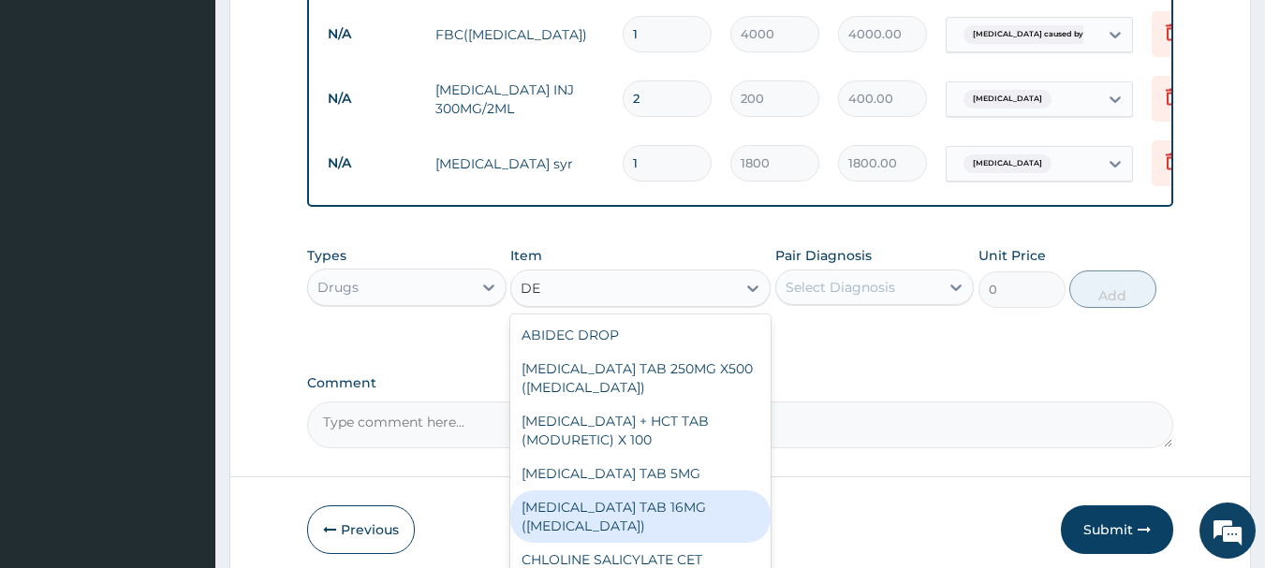
type input "D"
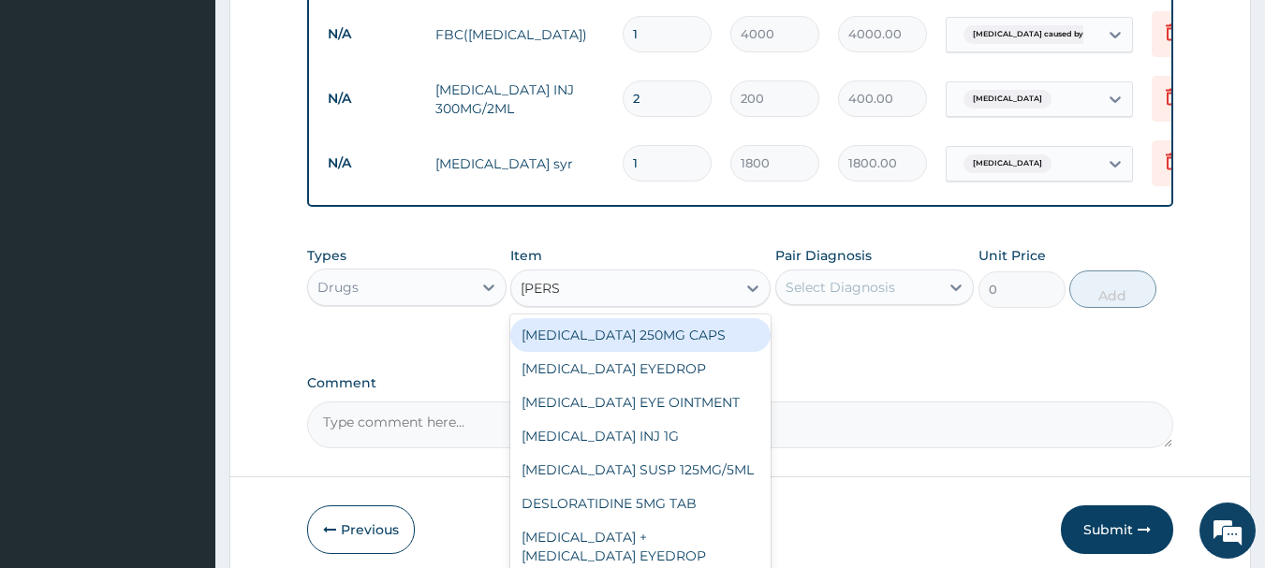
type input "LORAT"
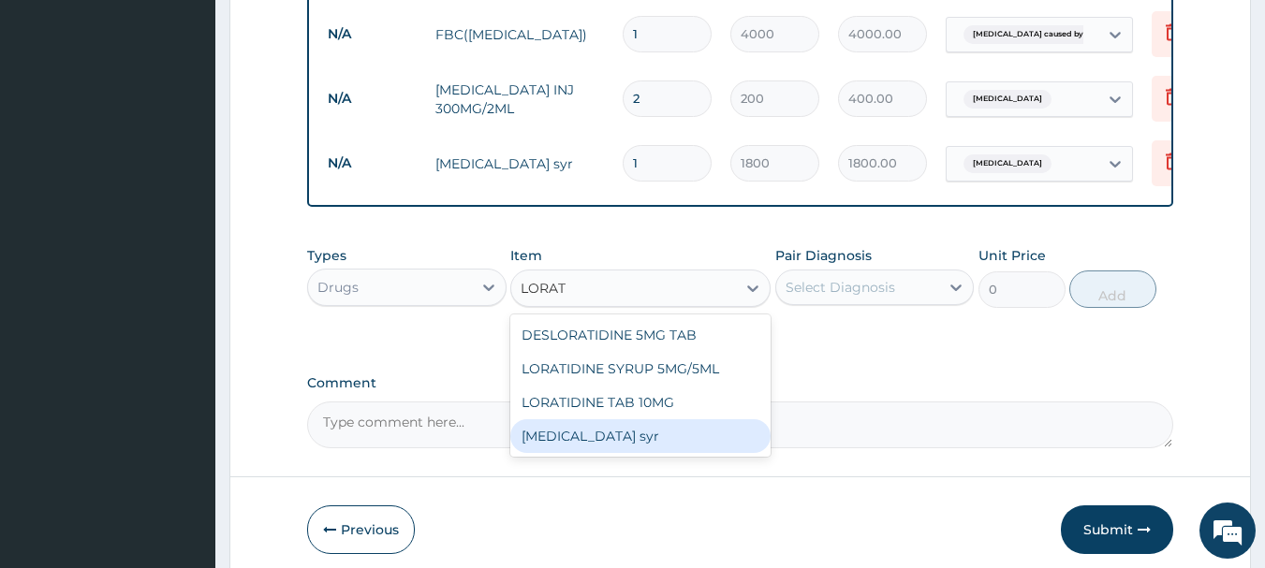
click at [663, 423] on div "Loratadine syr" at bounding box center [640, 436] width 260 height 34
type input "2000"
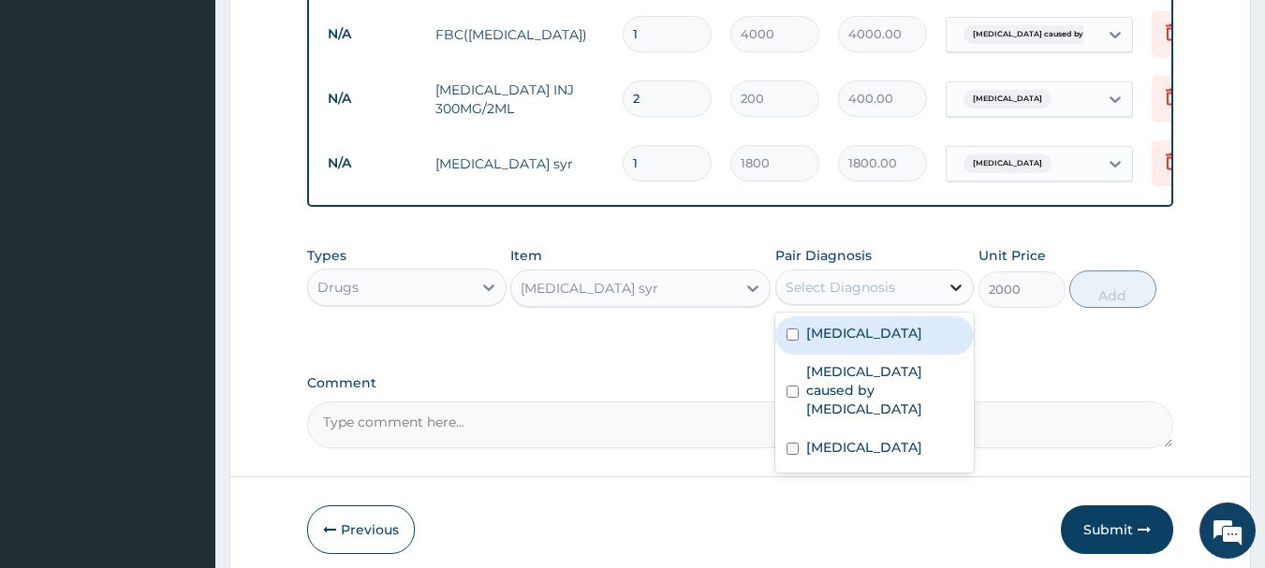
click at [959, 278] on icon at bounding box center [956, 287] width 19 height 19
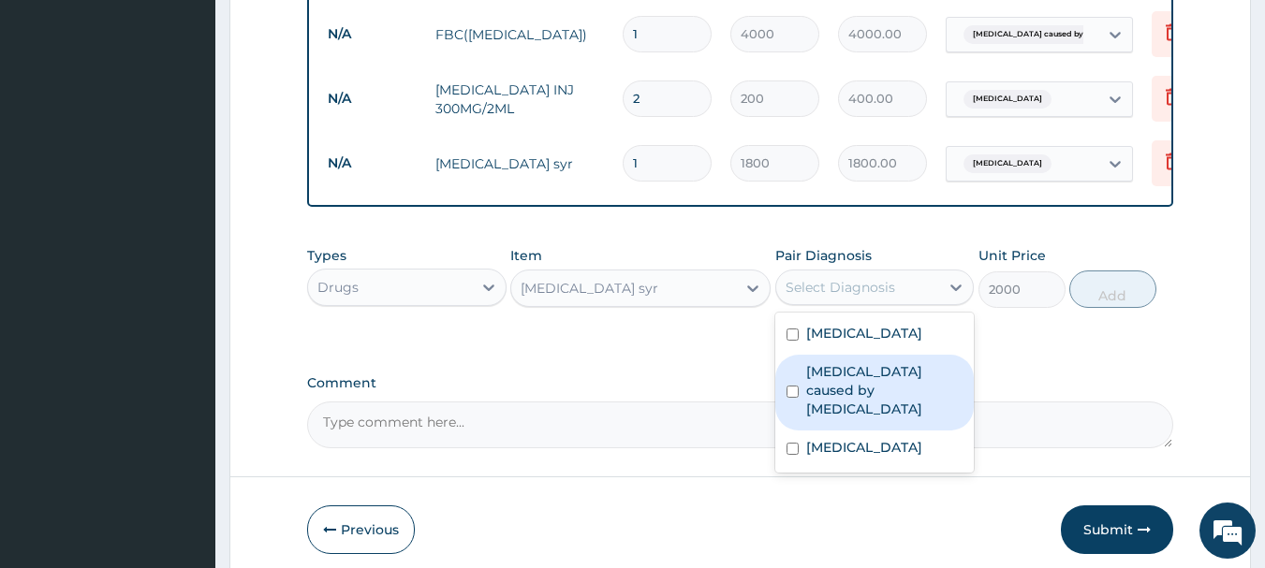
click at [789, 386] on input "checkbox" at bounding box center [792, 392] width 12 height 12
checkbox input "true"
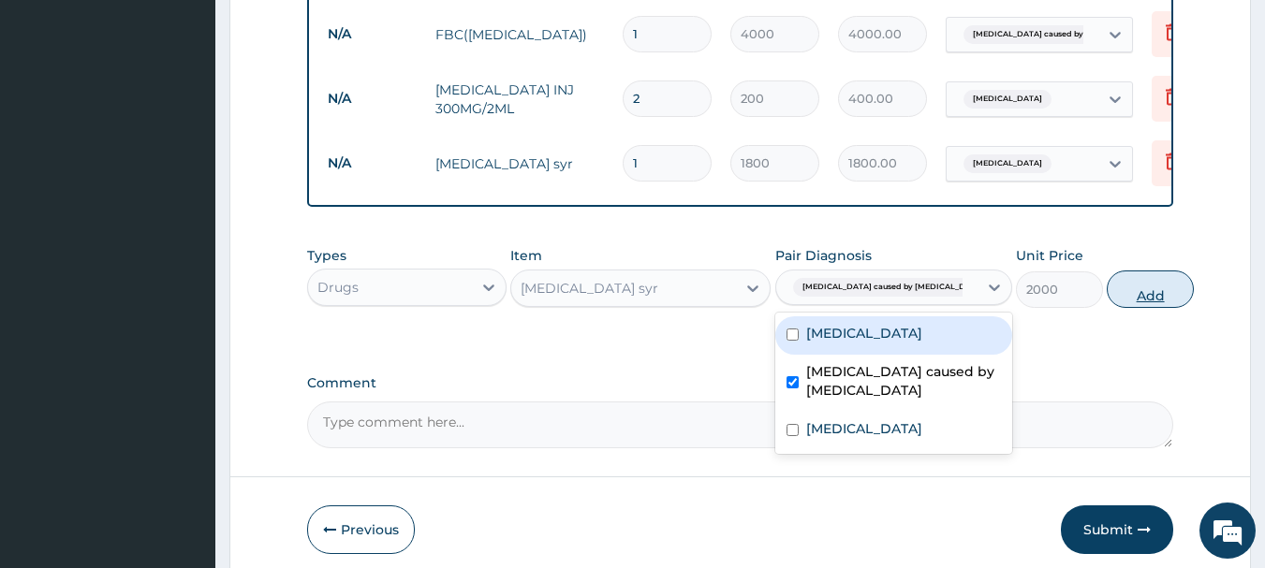
click at [1107, 276] on button "Add" at bounding box center [1150, 289] width 87 height 37
type input "0"
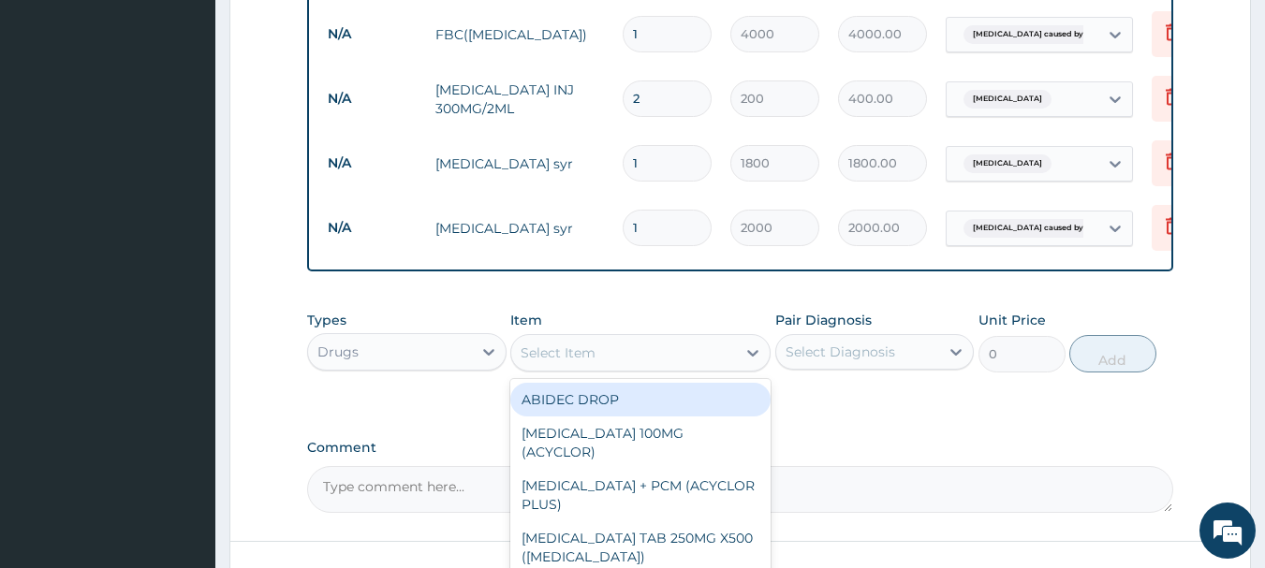
click at [694, 338] on div "Select Item" at bounding box center [623, 353] width 225 height 30
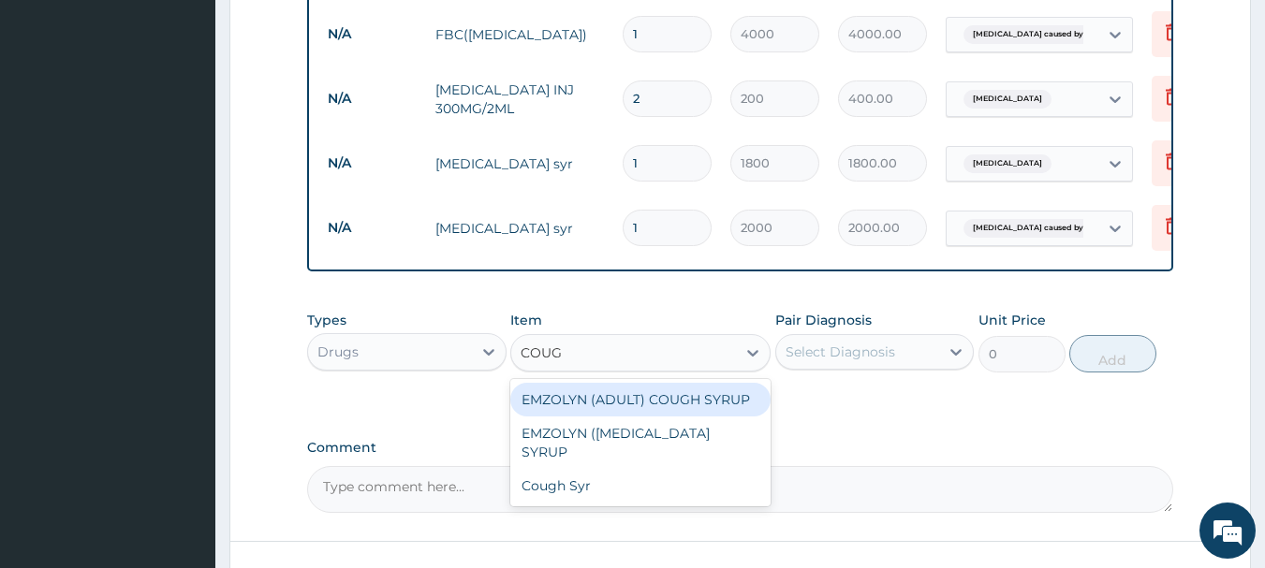
type input "COUGH"
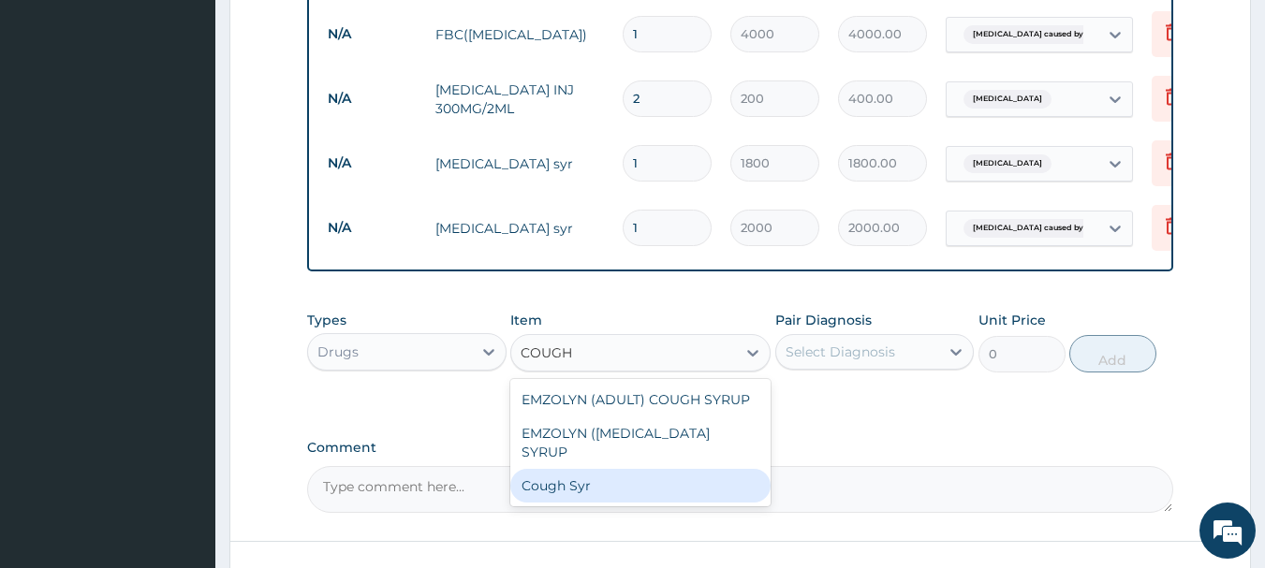
click at [635, 473] on div "Cough Syr" at bounding box center [640, 486] width 260 height 34
type input "1100"
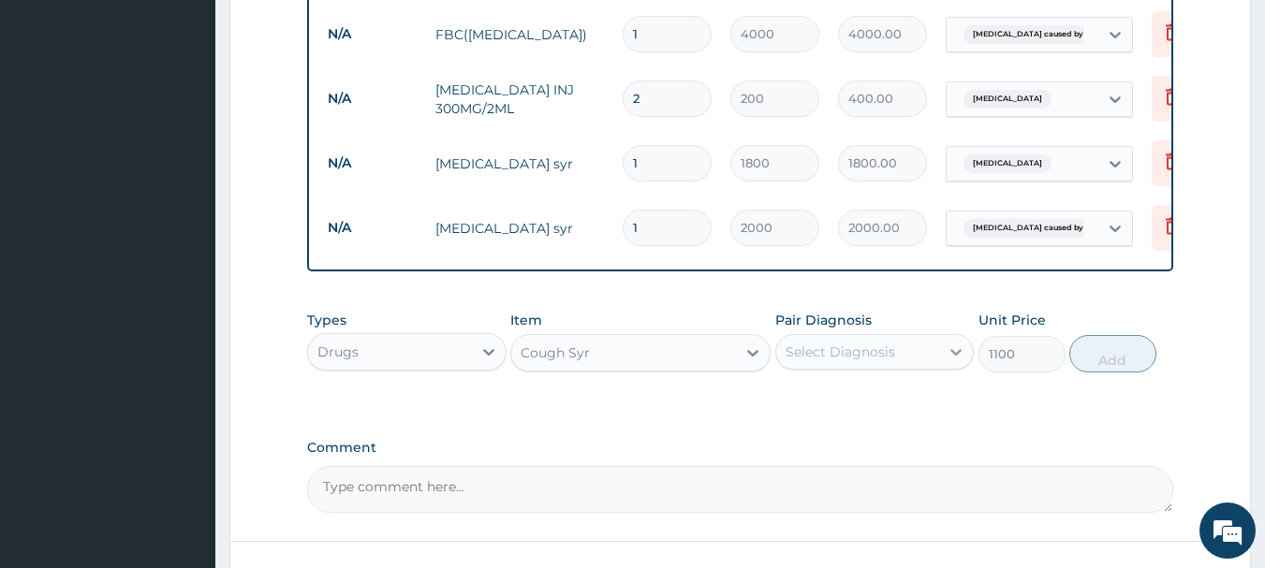
click at [955, 343] on icon at bounding box center [956, 352] width 19 height 19
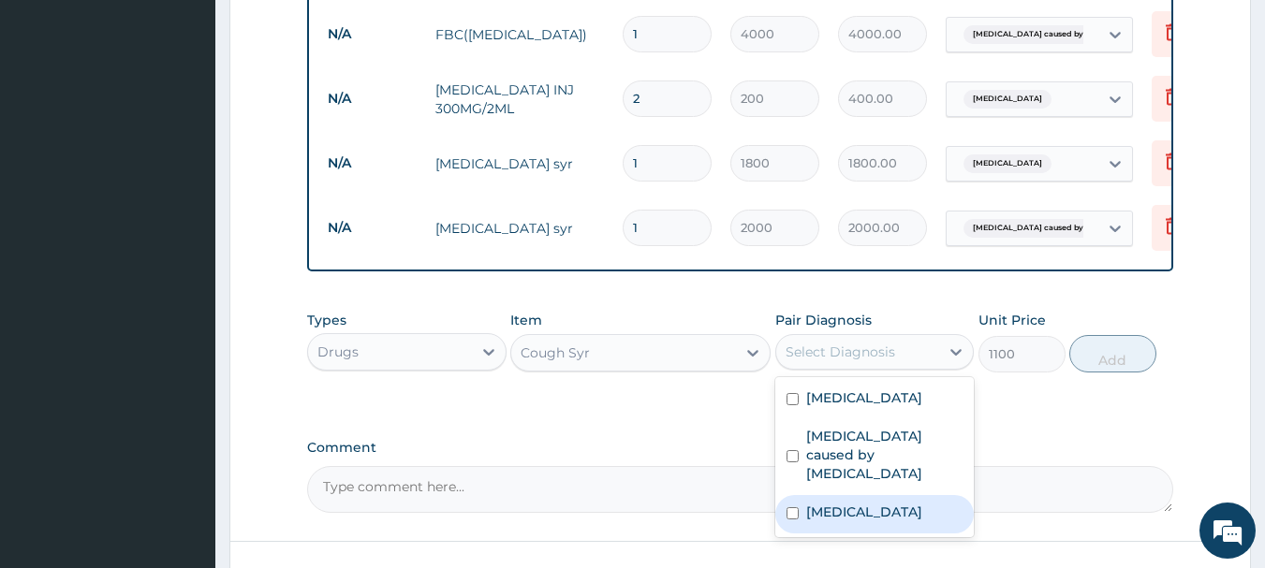
click at [797, 507] on input "checkbox" at bounding box center [792, 513] width 12 height 12
checkbox input "true"
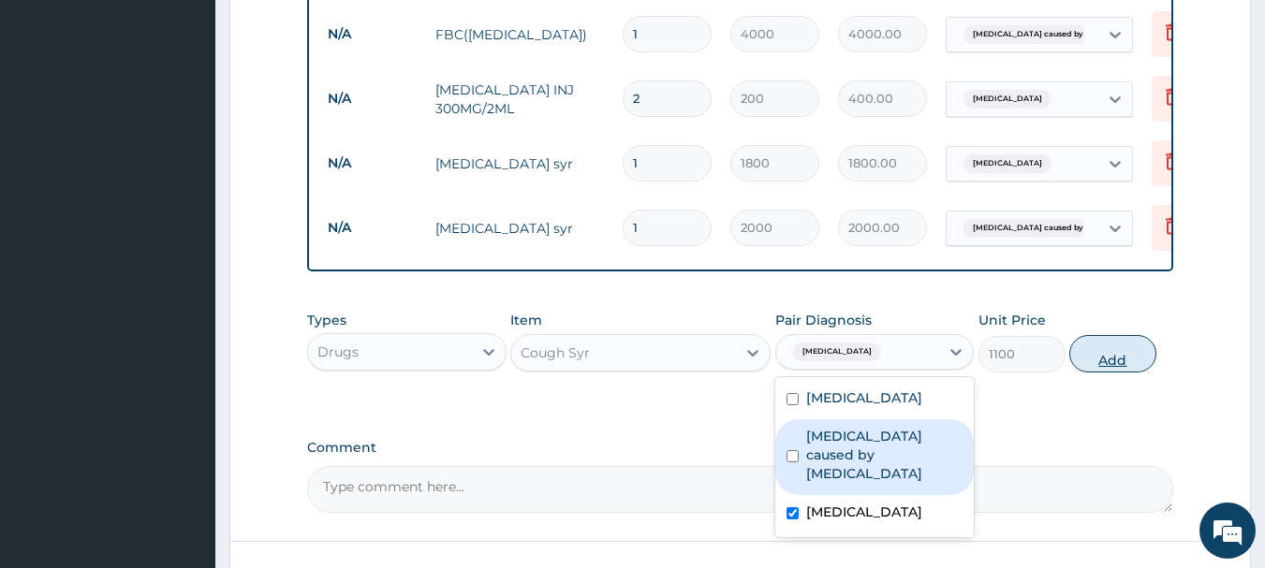
click at [1102, 342] on button "Add" at bounding box center [1112, 353] width 87 height 37
type input "0"
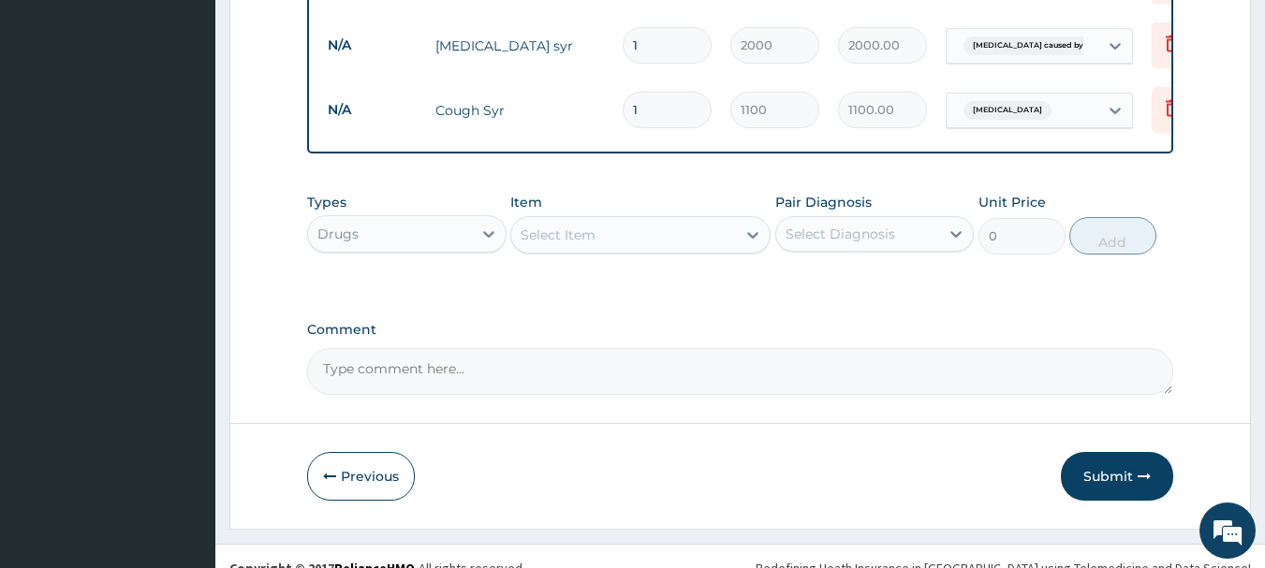
scroll to position [1105, 0]
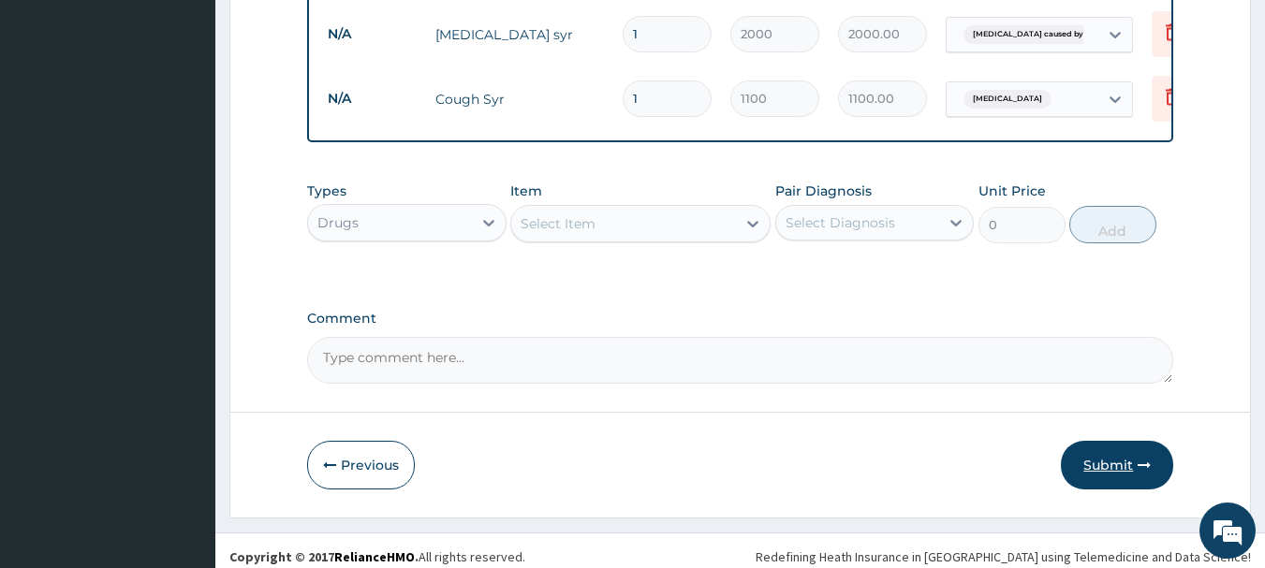
click at [1121, 451] on button "Submit" at bounding box center [1117, 465] width 112 height 49
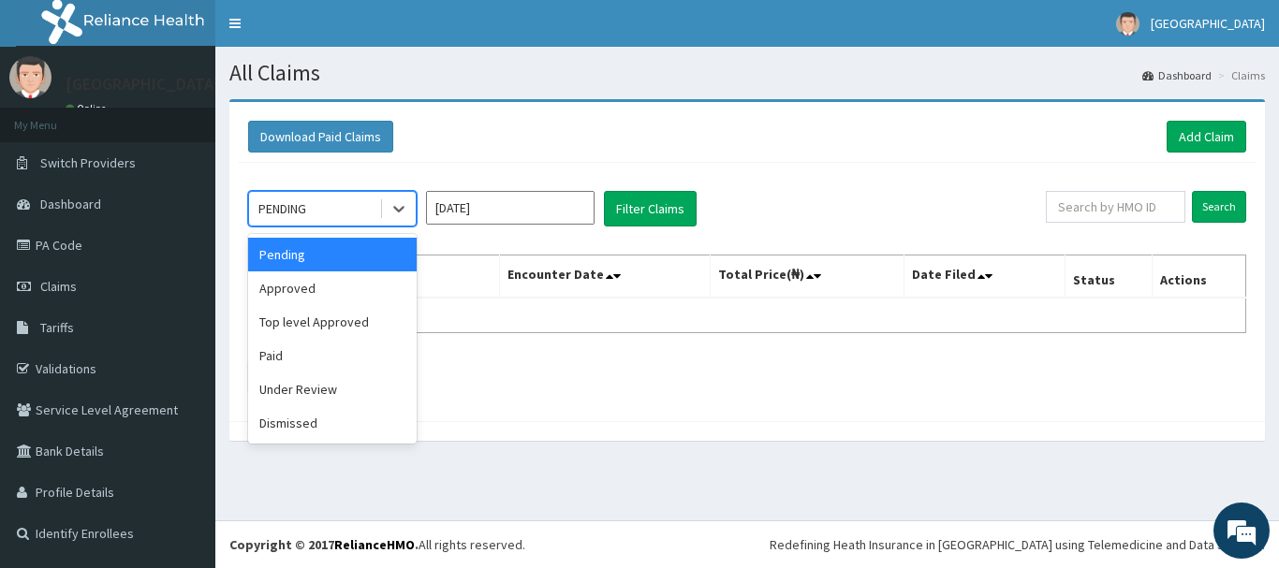
drag, startPoint x: 401, startPoint y: 218, endPoint x: 397, endPoint y: 232, distance: 14.5
click at [401, 221] on div at bounding box center [399, 209] width 34 height 34
click at [358, 294] on div "Approved" at bounding box center [332, 289] width 169 height 34
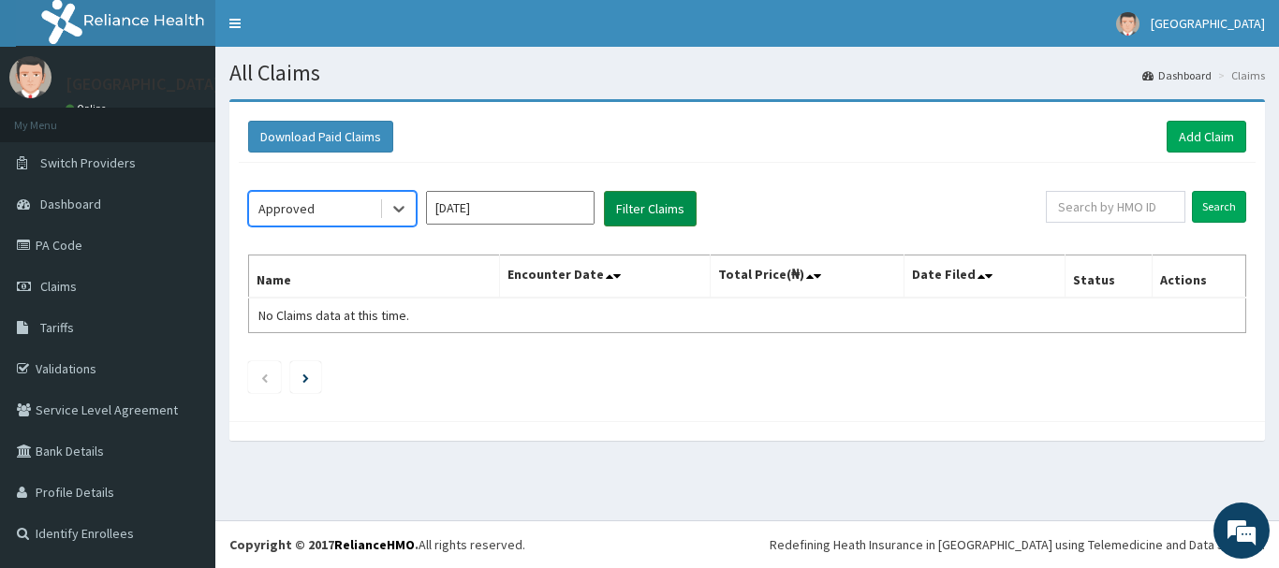
click at [656, 202] on button "Filter Claims" at bounding box center [650, 209] width 93 height 36
